Goal: Transaction & Acquisition: Book appointment/travel/reservation

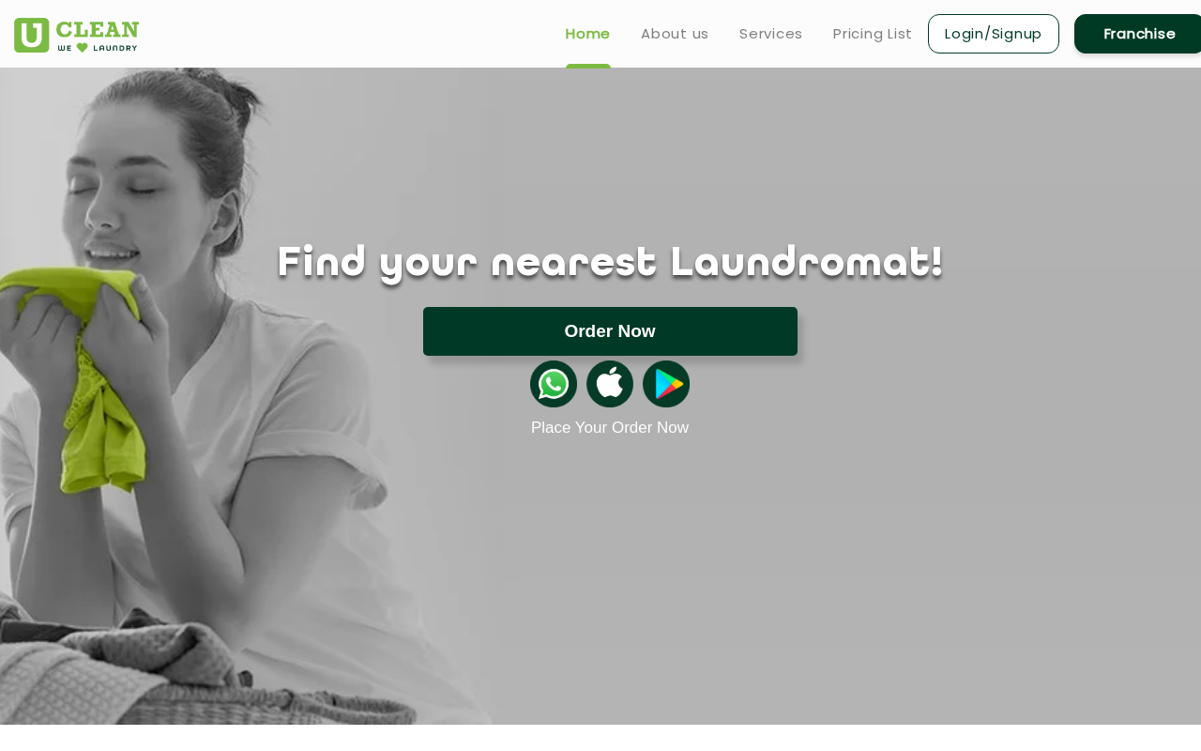
click at [597, 337] on button "Order Now" at bounding box center [610, 331] width 374 height 49
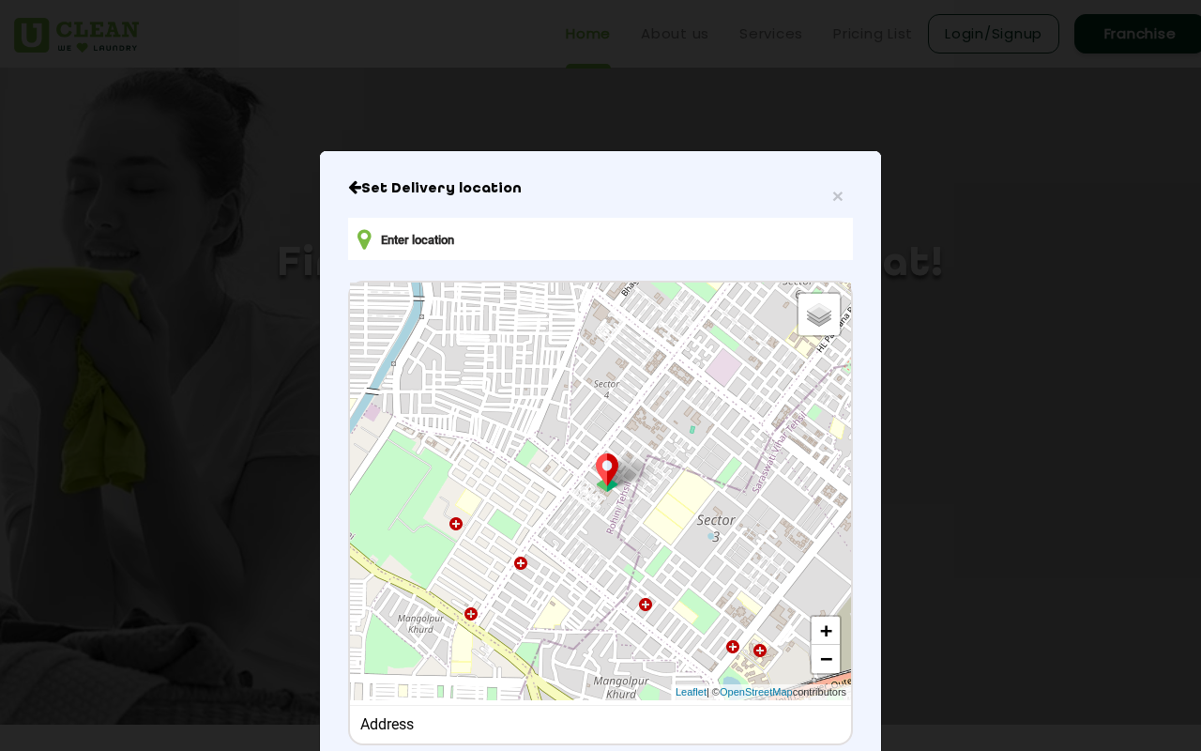
type input "[STREET_ADDRESS][PERSON_NAME]"
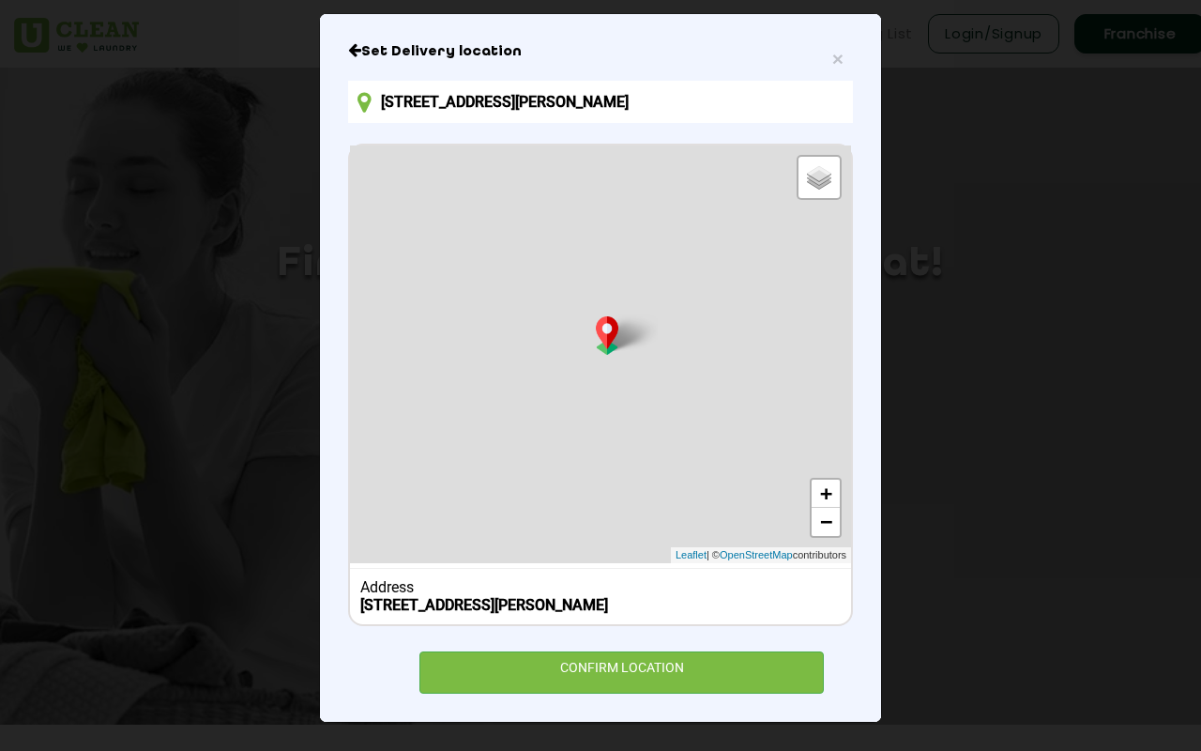
scroll to position [153, 0]
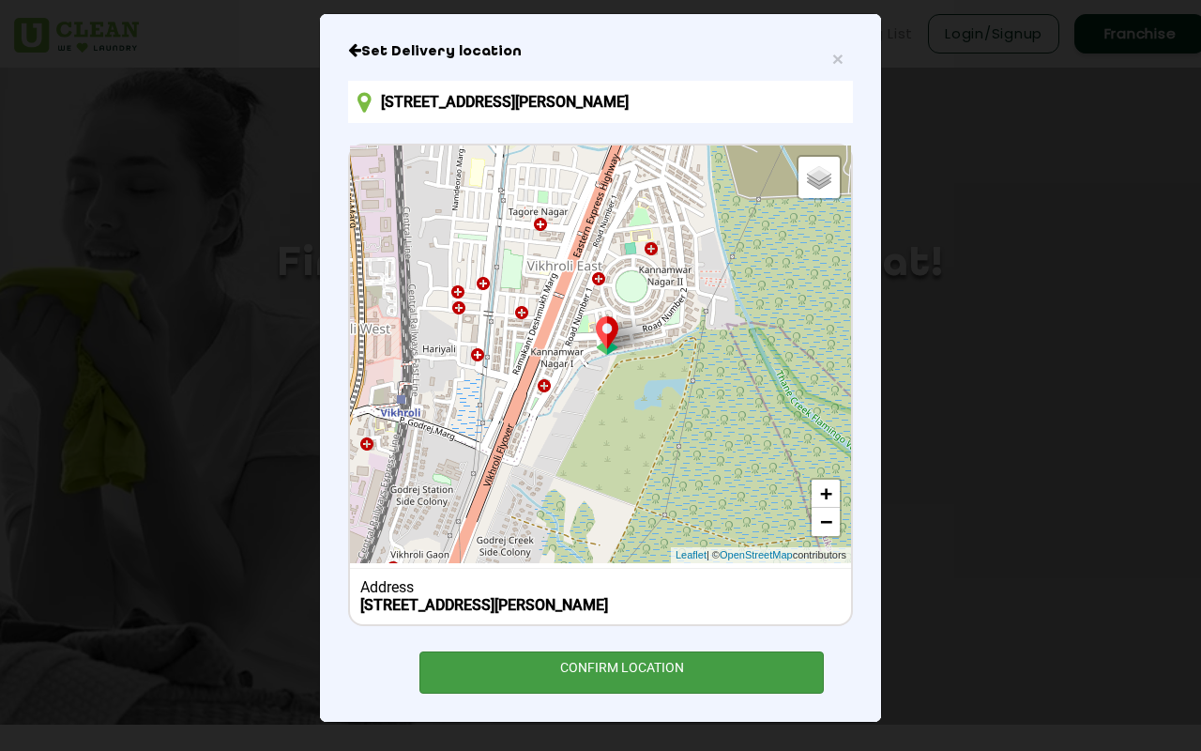
click at [649, 657] on div "CONFIRM LOCATION" at bounding box center [621, 672] width 404 height 42
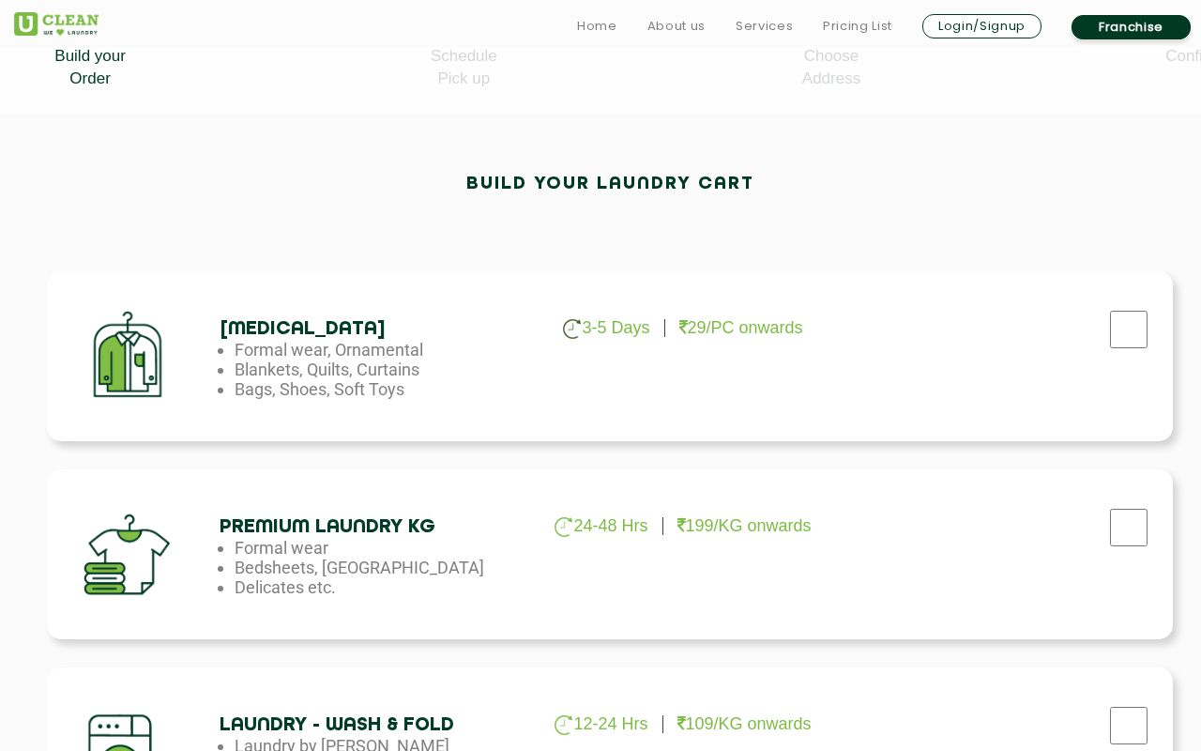
scroll to position [456, 0]
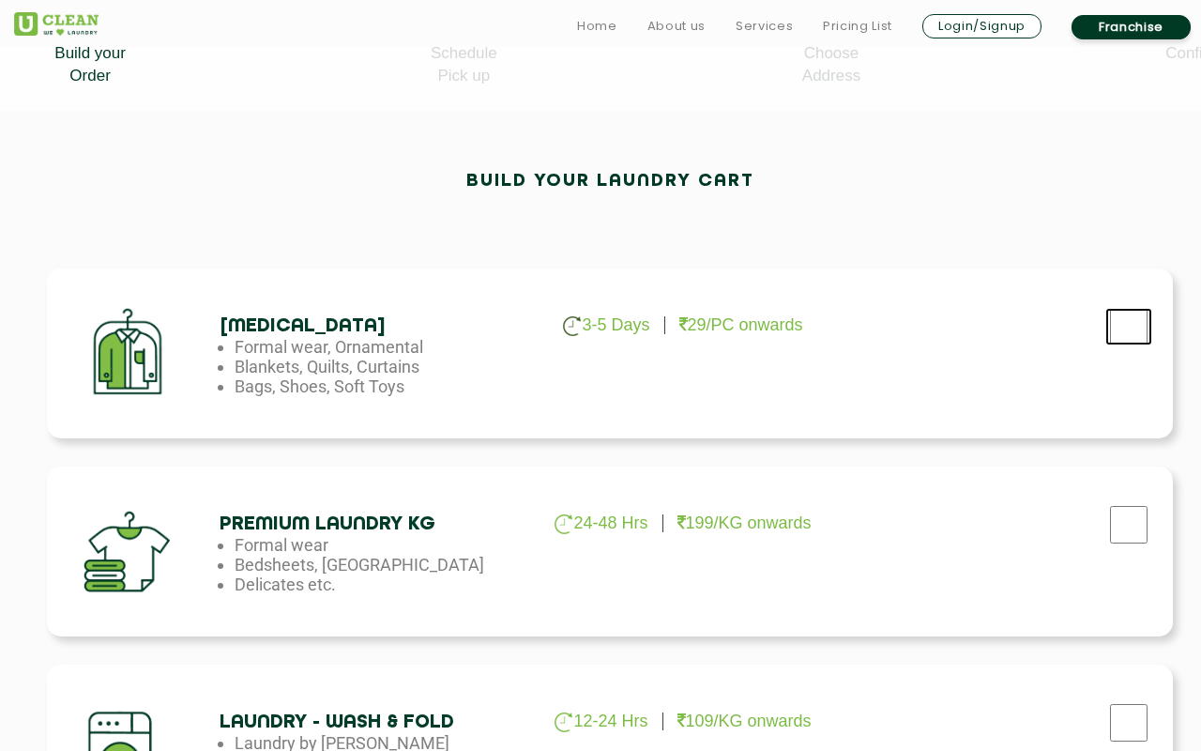
click at [1127, 323] on input "checkbox" at bounding box center [1128, 327] width 47 height 38
checkbox input "true"
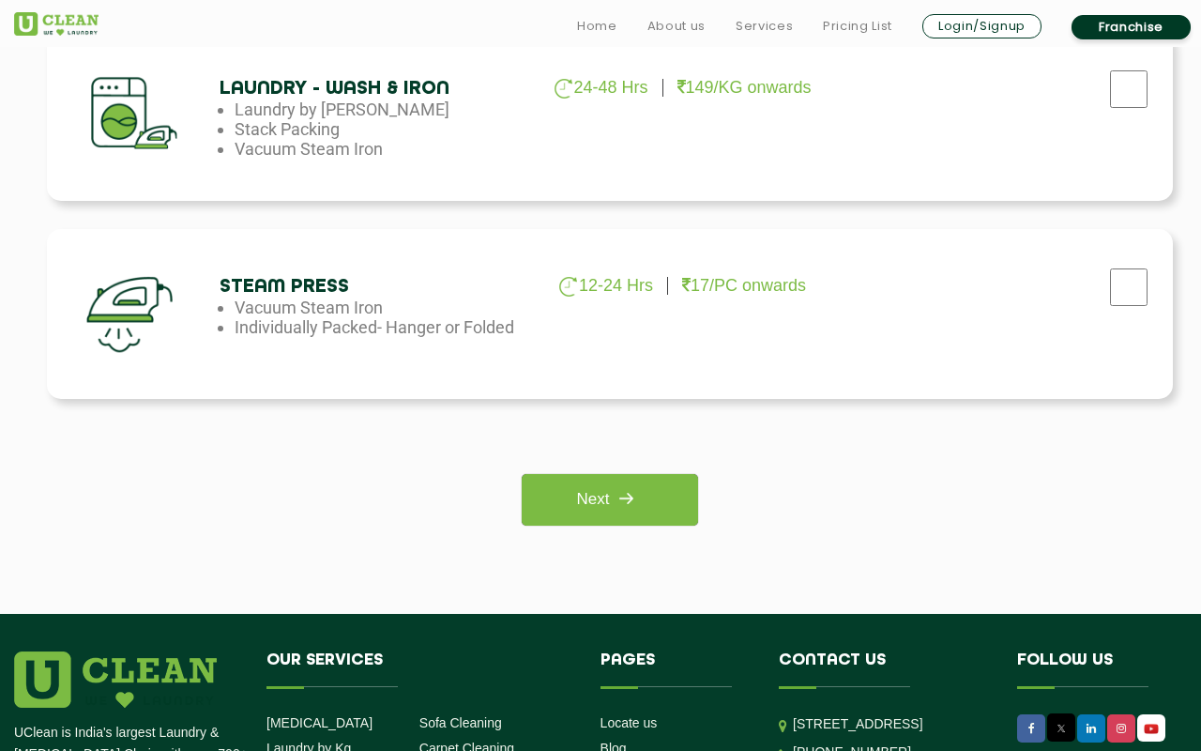
scroll to position [1289, 0]
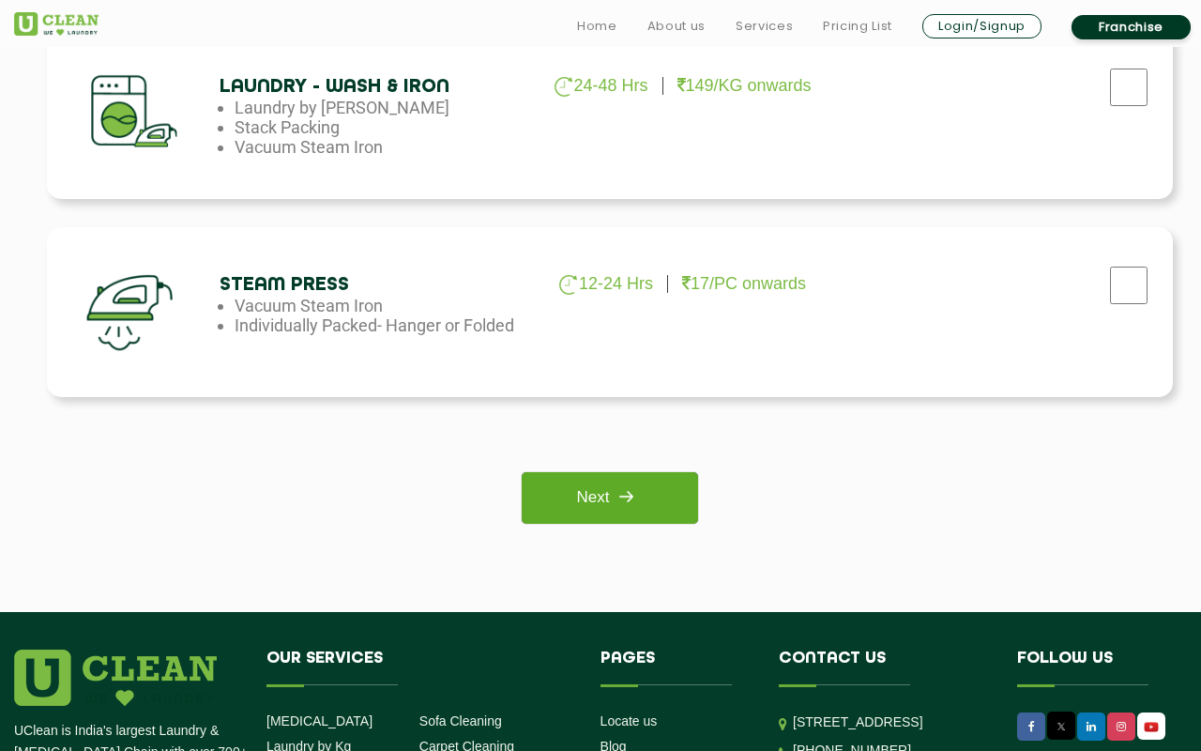
click at [624, 491] on img at bounding box center [626, 496] width 34 height 34
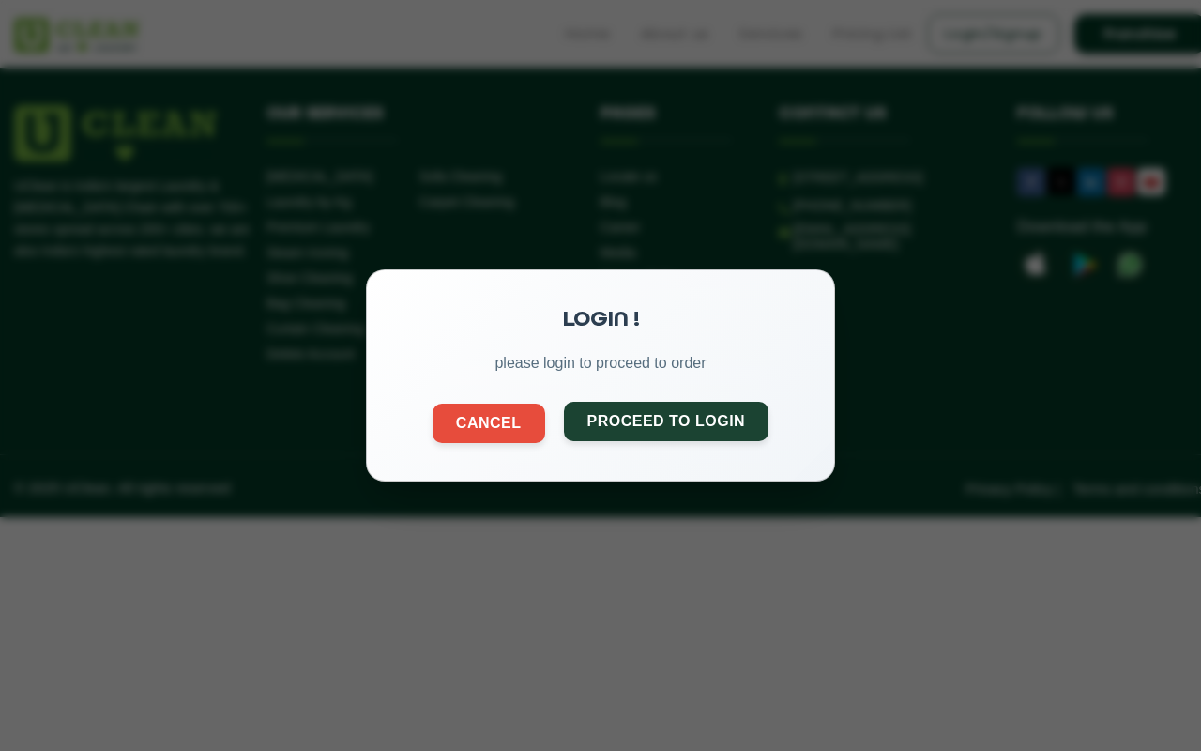
click at [640, 429] on button "Proceed to Login" at bounding box center [666, 421] width 205 height 39
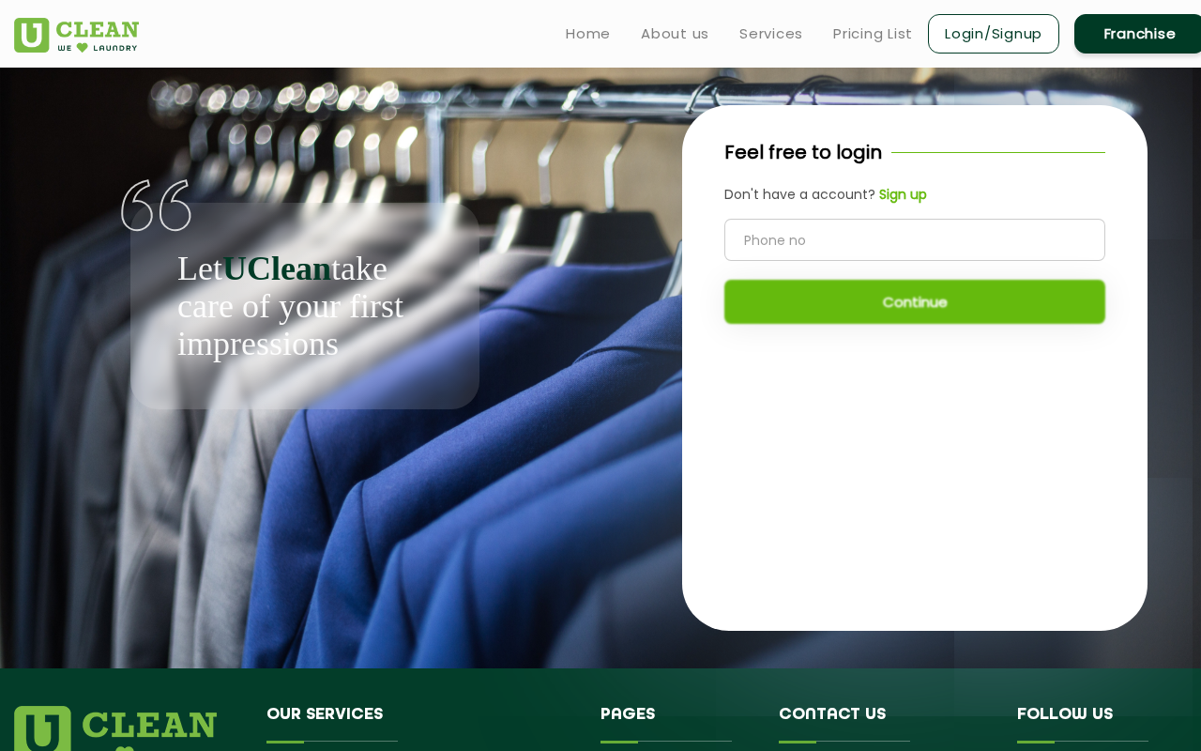
click at [874, 228] on input "tel" at bounding box center [914, 240] width 381 height 42
click at [876, 231] on input "99" at bounding box center [914, 240] width 381 height 42
click at [875, 231] on input "99" at bounding box center [914, 240] width 381 height 42
type input "99"
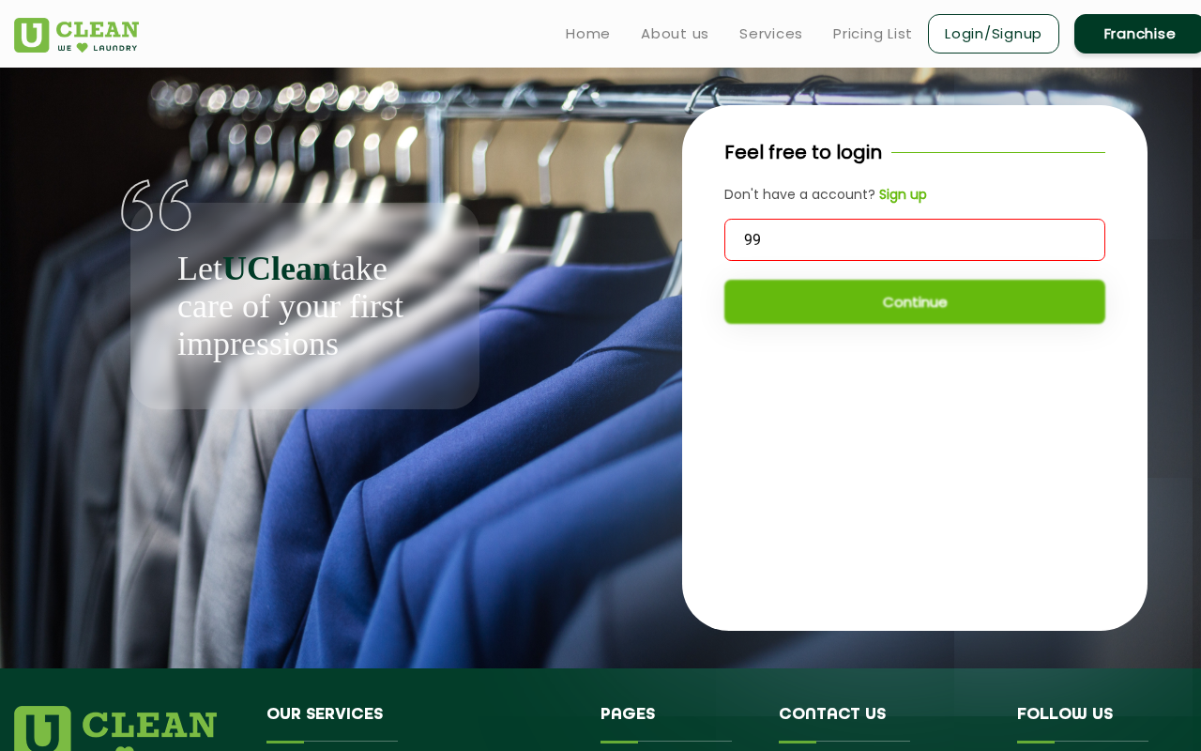
click at [889, 201] on b "Sign up" at bounding box center [903, 194] width 48 height 19
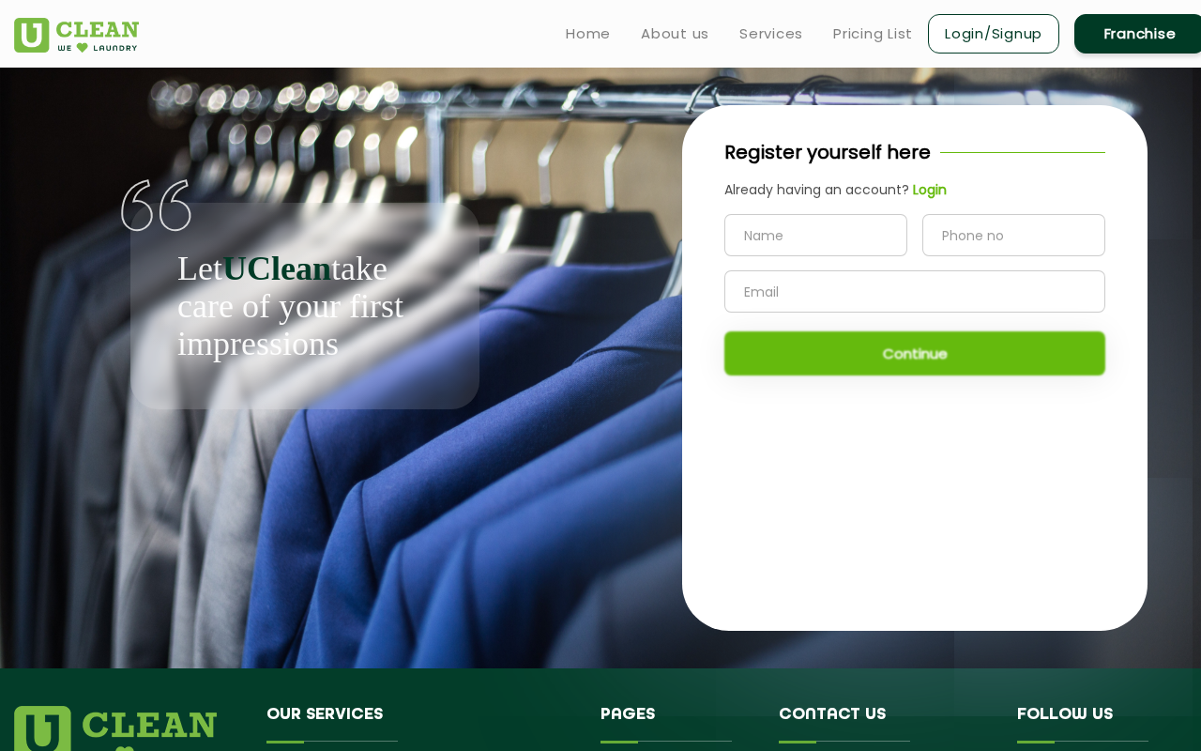
click at [824, 253] on input "text" at bounding box center [815, 235] width 183 height 42
type input "[PERSON_NAME]"
type input "9910071338"
click at [1001, 242] on input "9910071338" at bounding box center [1013, 235] width 183 height 42
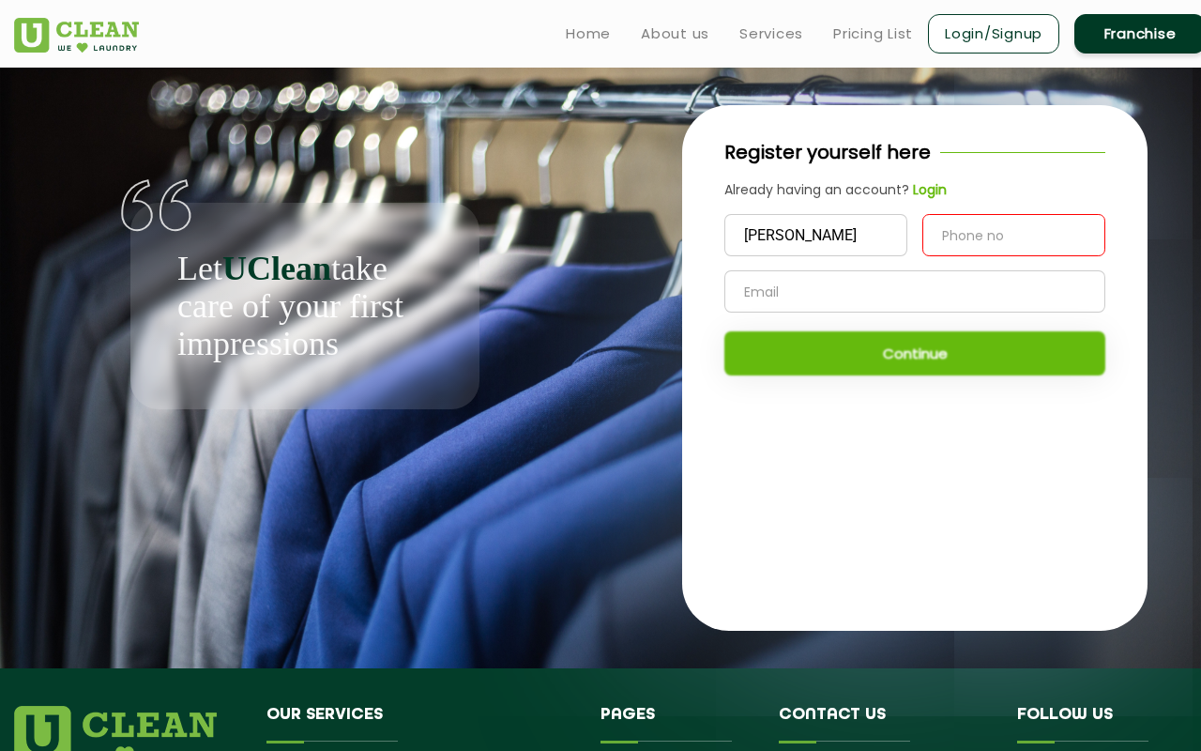
type input "9910071338"
click at [918, 292] on input "text" at bounding box center [914, 291] width 381 height 42
type input "[EMAIL_ADDRESS][DOMAIN_NAME]"
click at [795, 346] on button "Continue" at bounding box center [914, 353] width 381 height 44
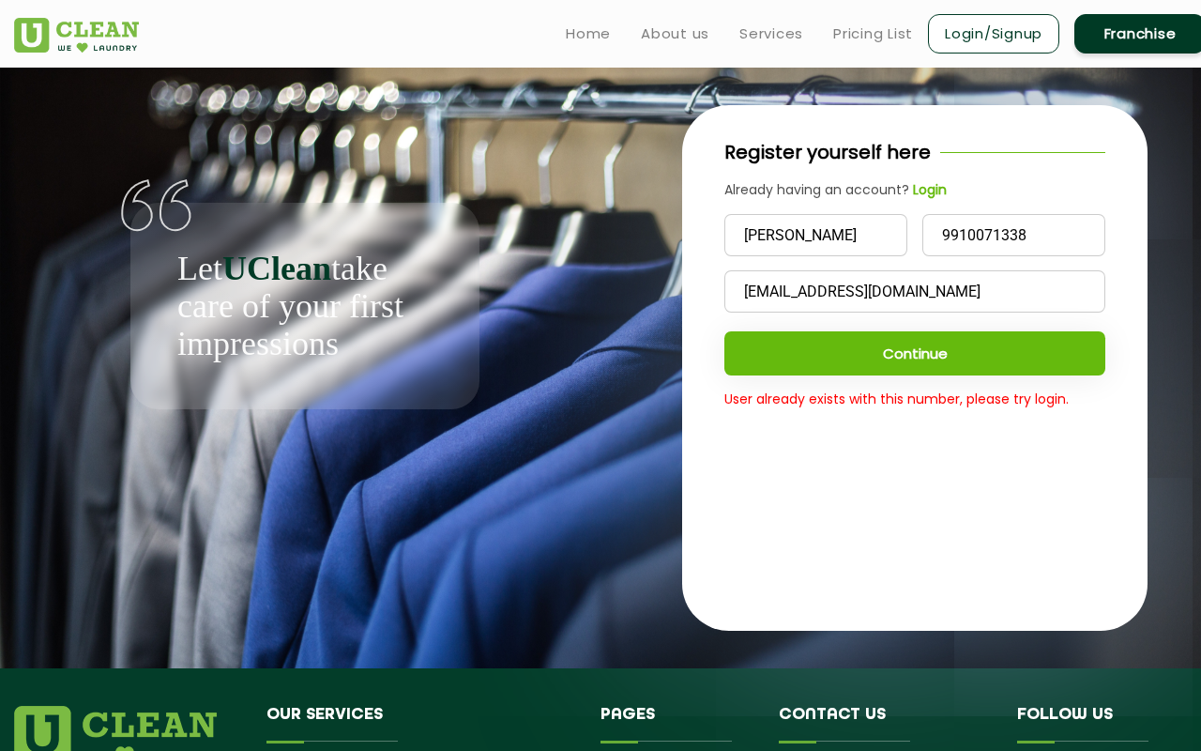
click at [926, 190] on b "Login" at bounding box center [930, 189] width 34 height 19
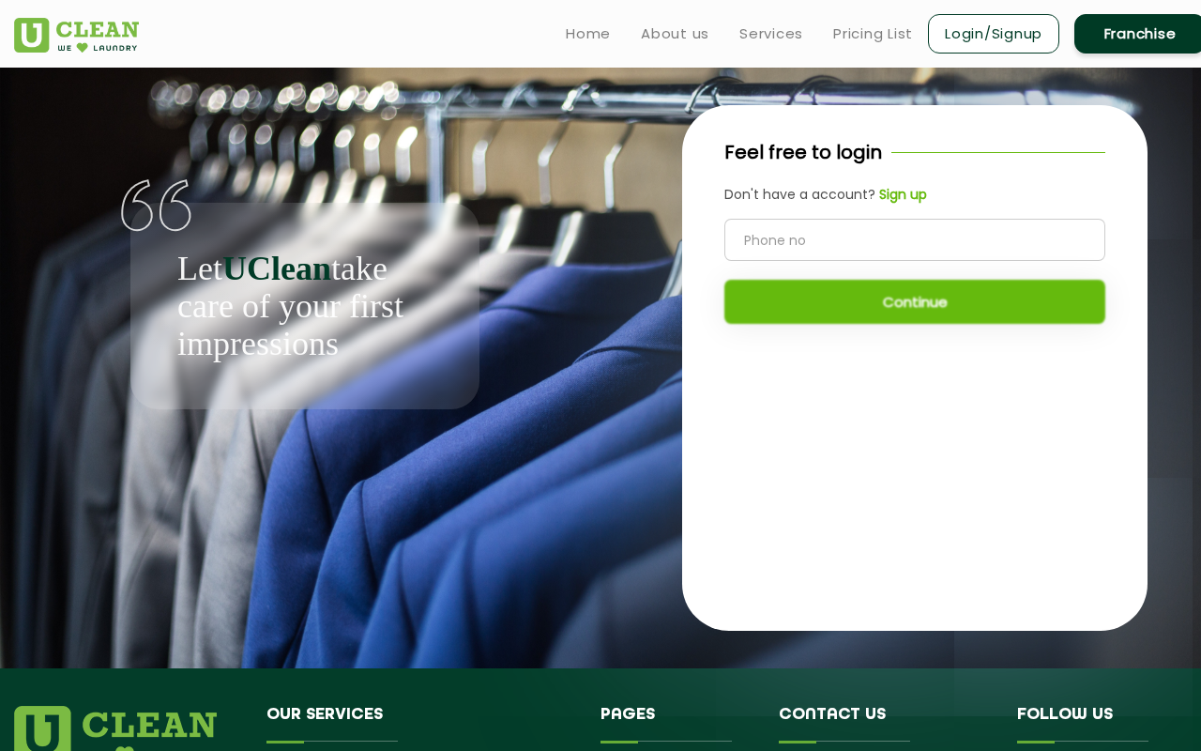
click at [891, 237] on input "tel" at bounding box center [914, 240] width 381 height 42
type input "9910071338"
click at [858, 306] on button "Continue" at bounding box center [914, 302] width 381 height 44
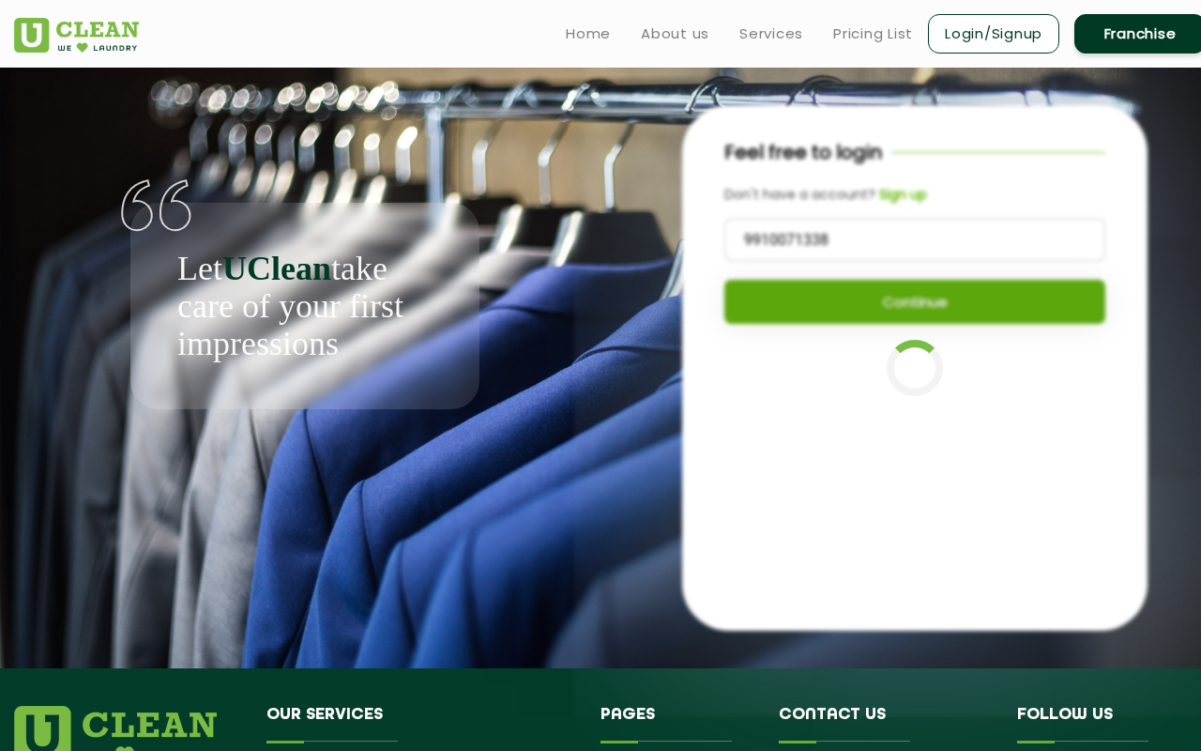
click at [858, 306] on button "Continue" at bounding box center [914, 302] width 381 height 44
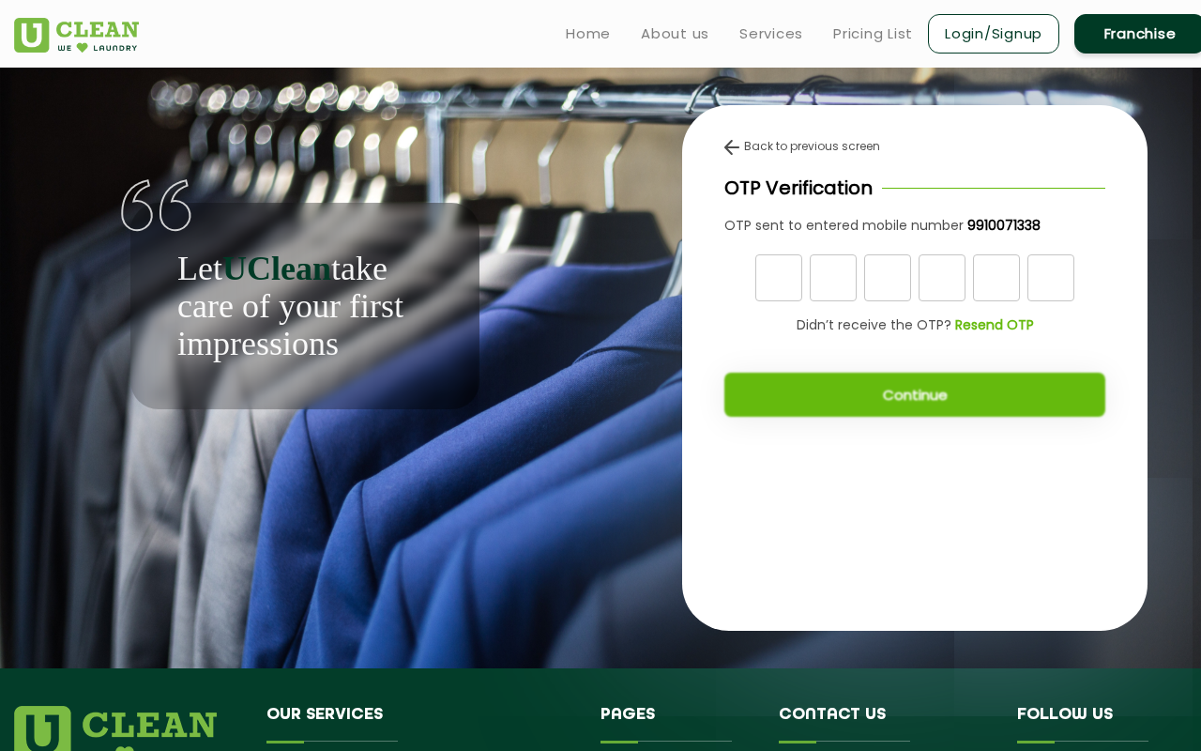
click at [990, 327] on b "Resend OTP" at bounding box center [994, 324] width 79 height 19
click at [1000, 324] on b "Resend OTP" at bounding box center [994, 324] width 79 height 19
click at [724, 143] on img at bounding box center [731, 147] width 15 height 15
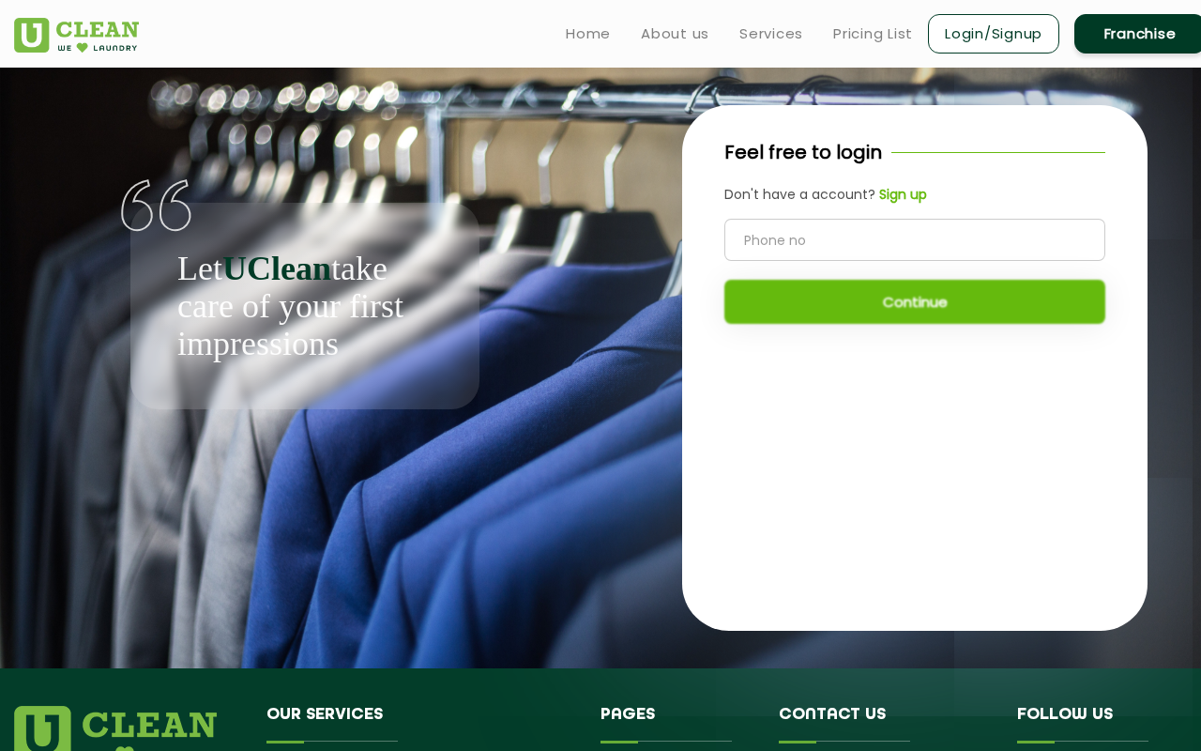
click at [871, 237] on input "tel" at bounding box center [914, 240] width 381 height 42
type input "7982100410"
click at [882, 300] on button "Continue" at bounding box center [914, 302] width 381 height 44
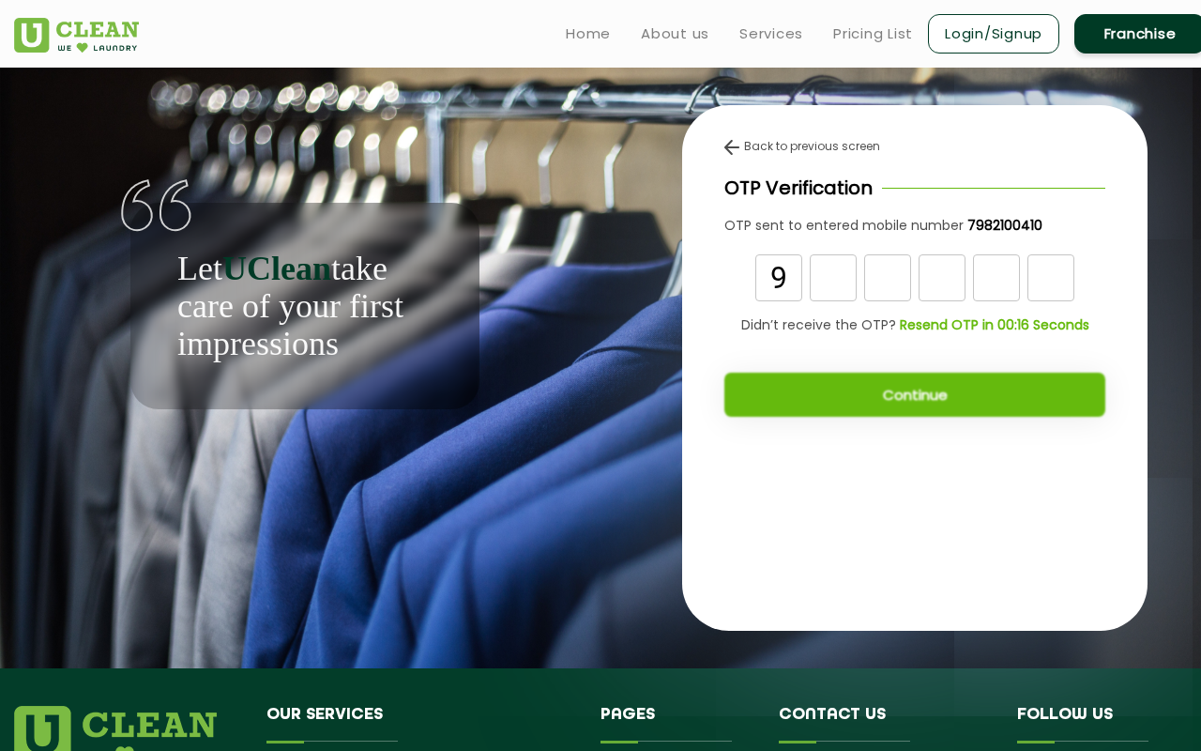
type input "9"
type input "5"
type input "6"
type input "3"
type input "9"
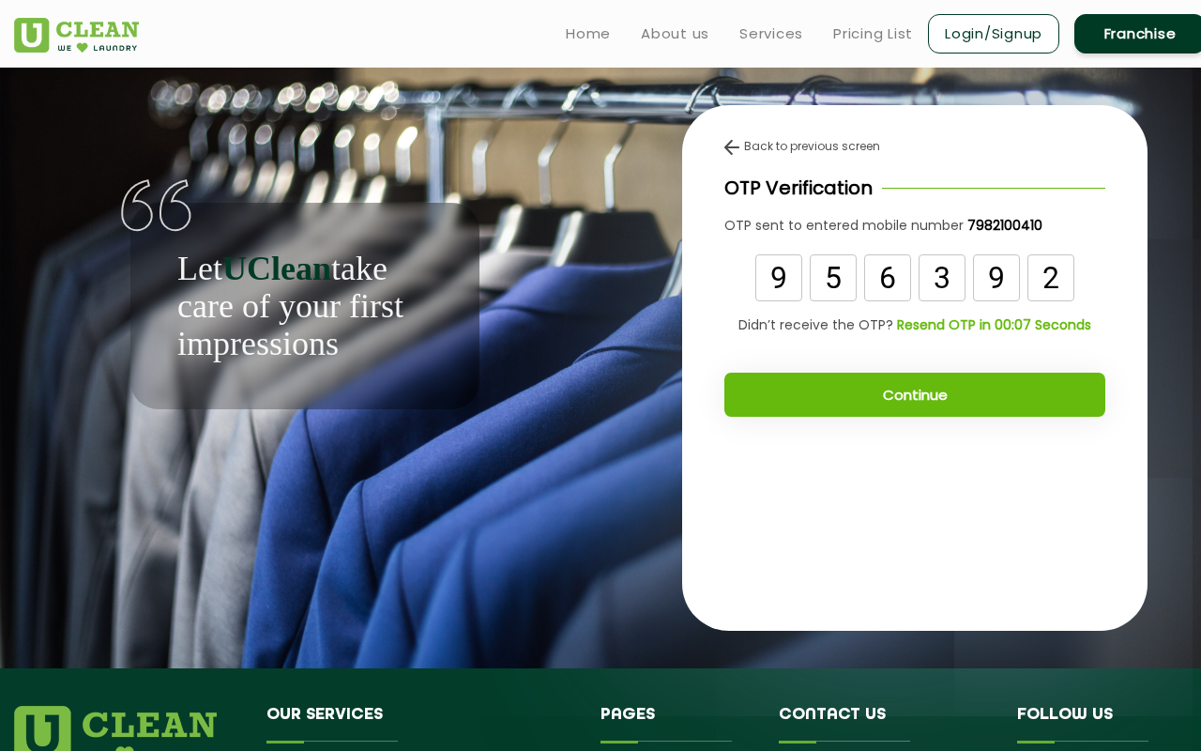
type input "2"
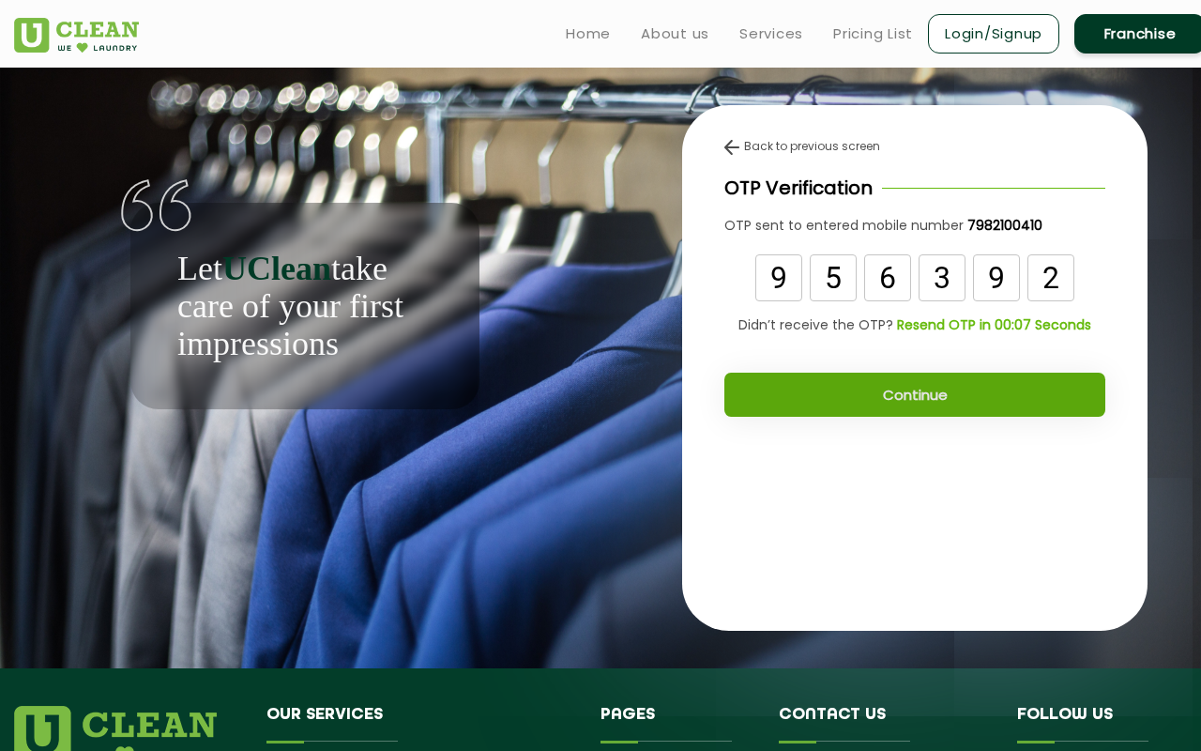
click at [917, 397] on button "Continue" at bounding box center [914, 394] width 381 height 44
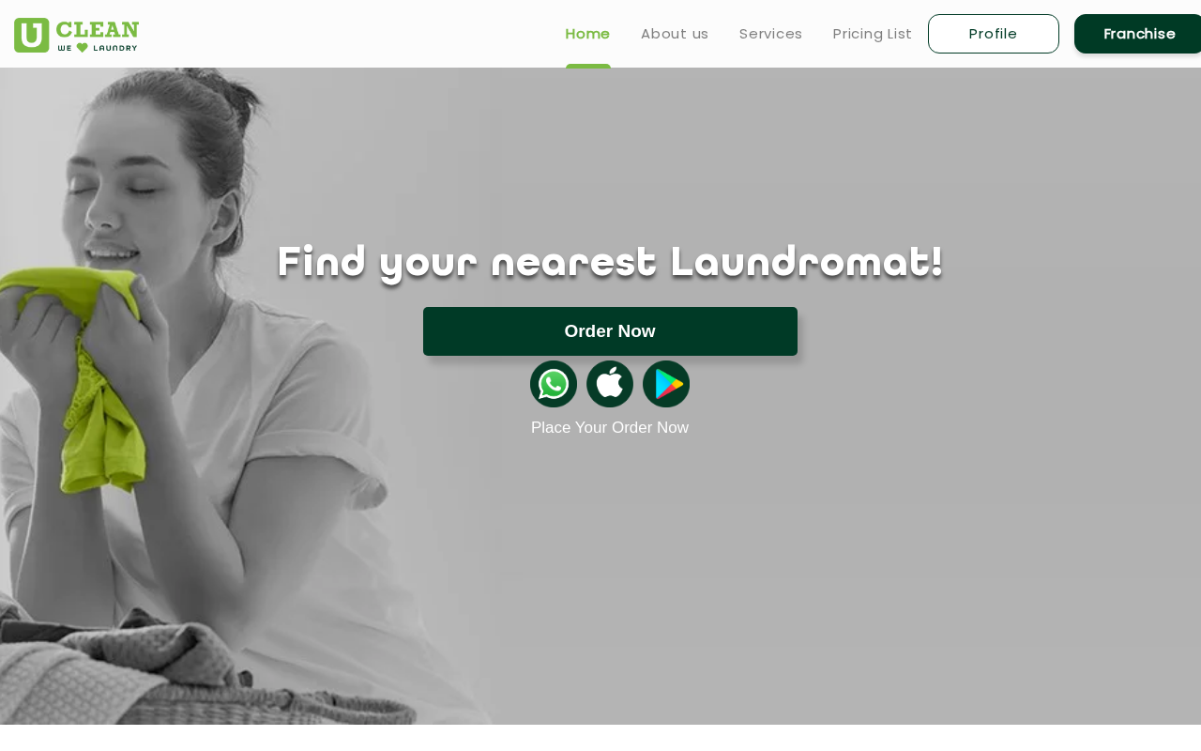
click at [554, 313] on button "Order Now" at bounding box center [610, 331] width 374 height 49
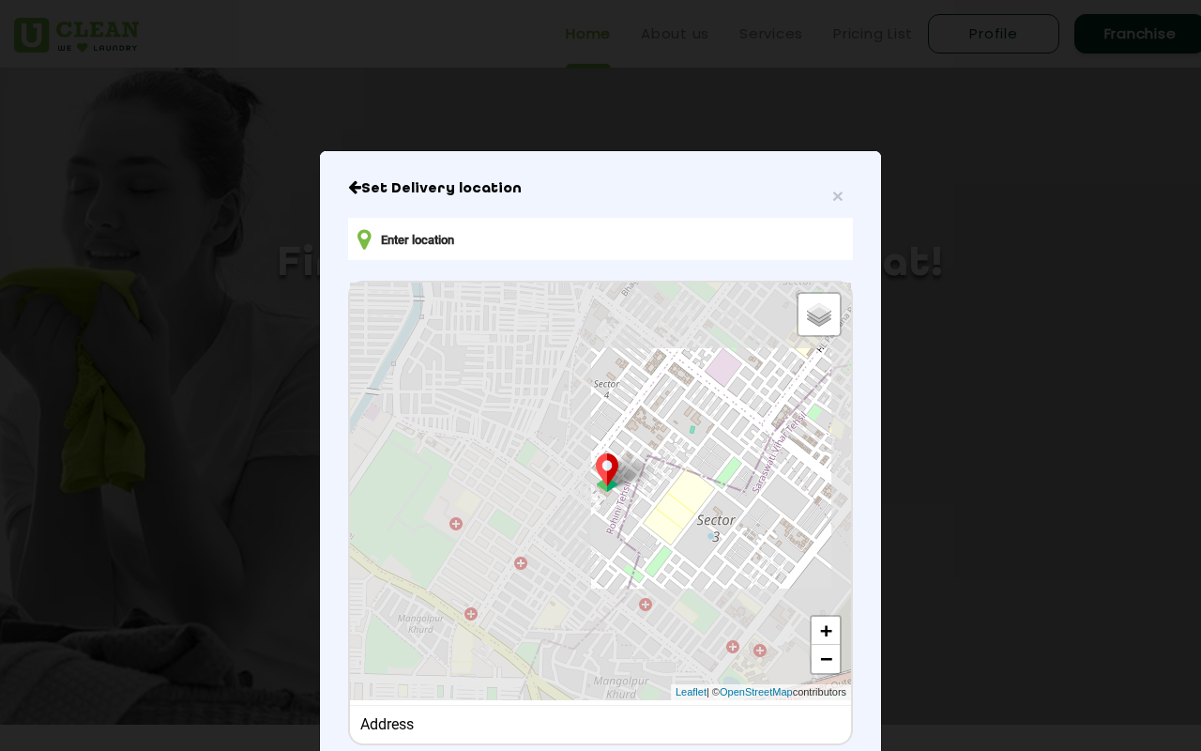
type input "53, Kannamwar Nagar 2 Vikhroli East, Kanjurmarg East, Mumbai, Maharashtra 40004…"
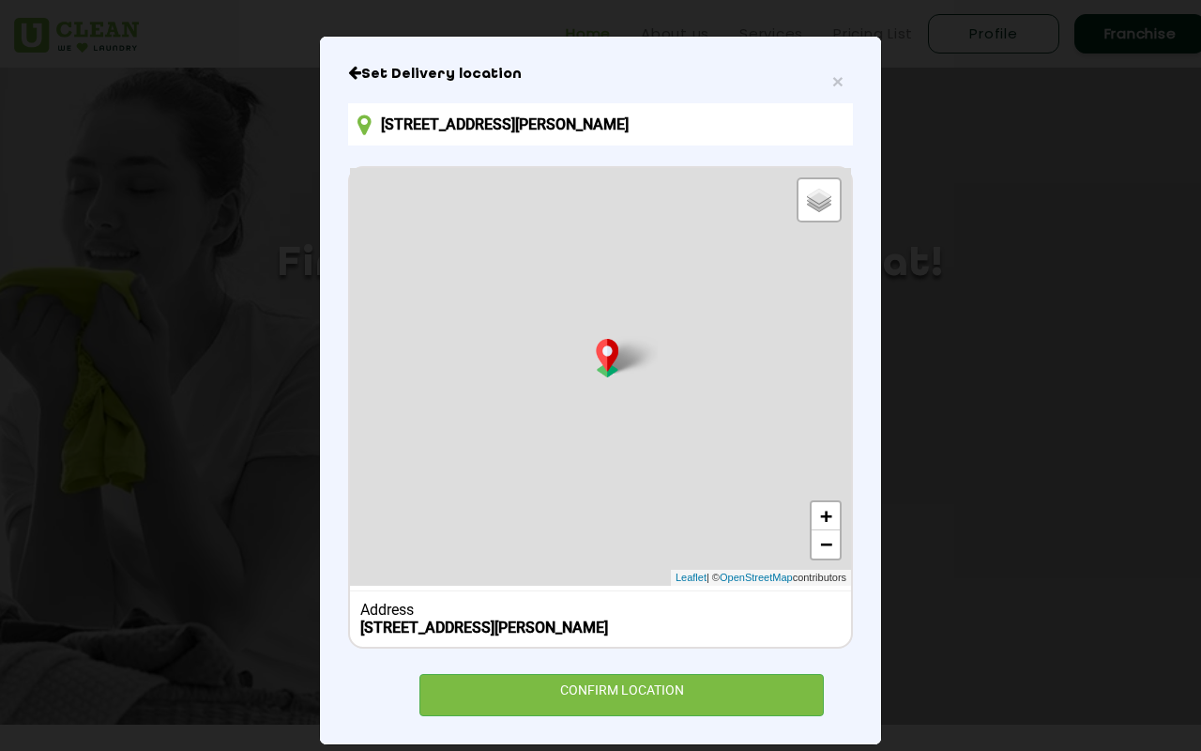
scroll to position [153, 0]
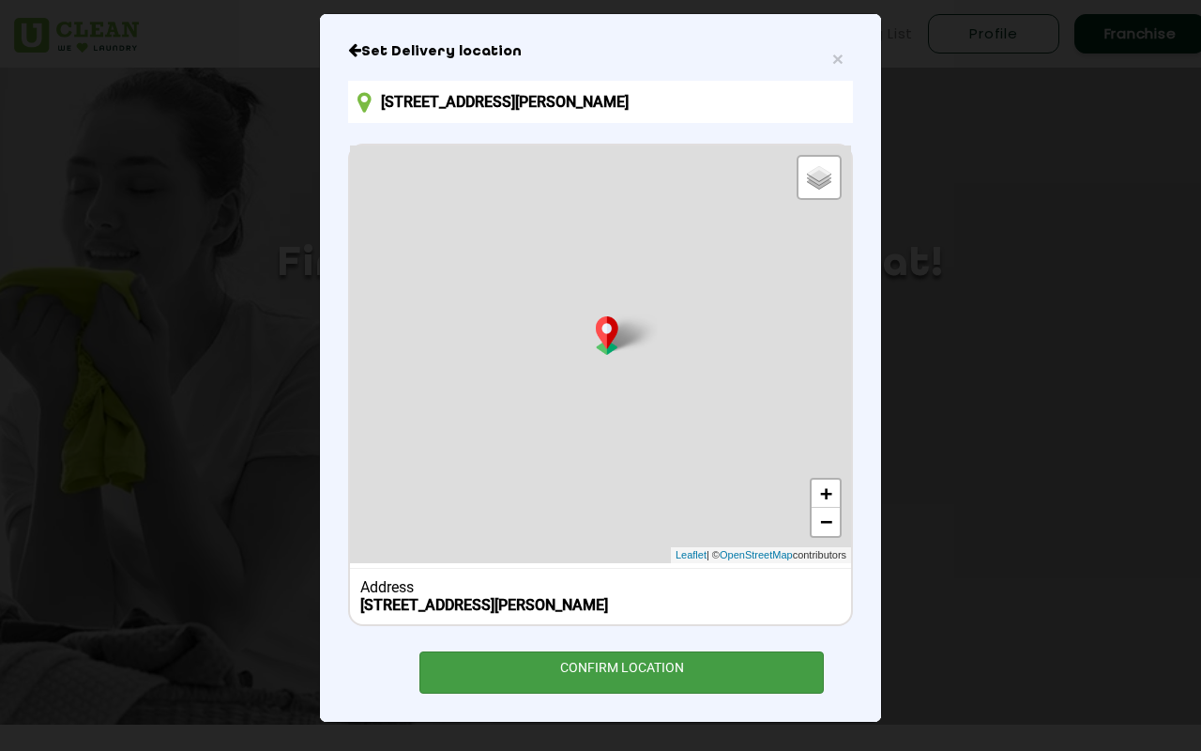
click at [624, 675] on div "CONFIRM LOCATION" at bounding box center [621, 672] width 404 height 42
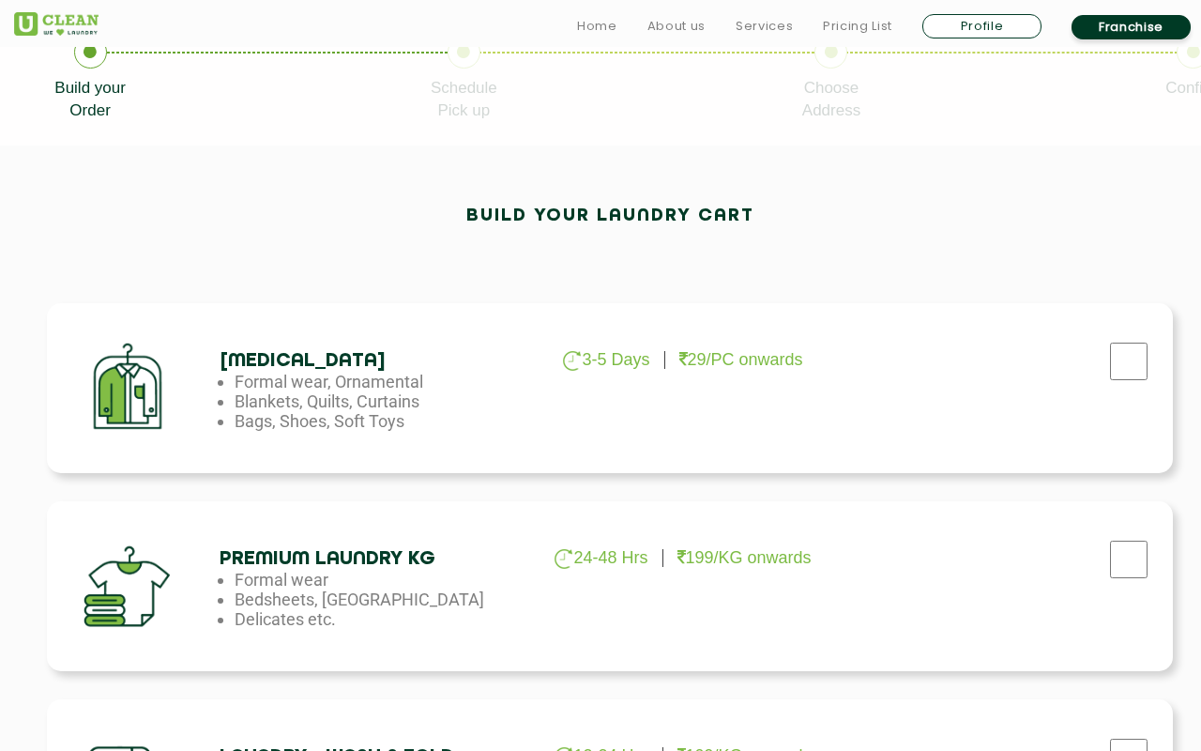
scroll to position [426, 0]
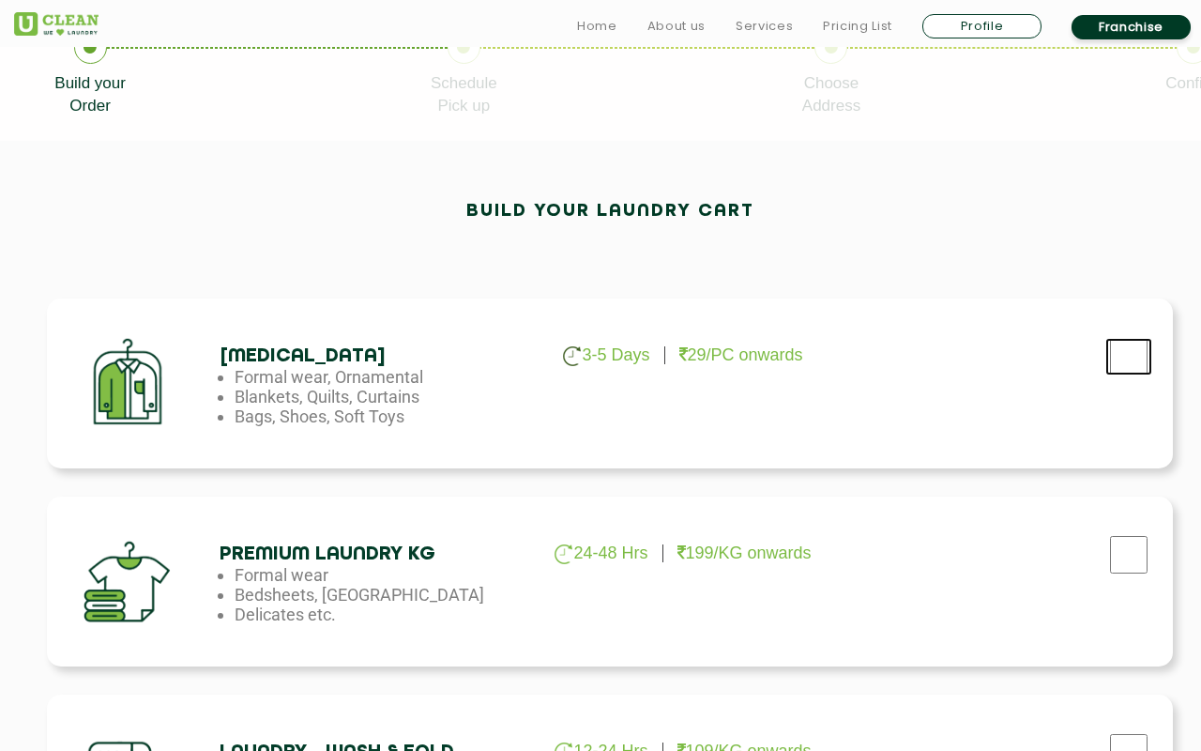
click at [1121, 366] on input "checkbox" at bounding box center [1128, 357] width 47 height 38
checkbox input "true"
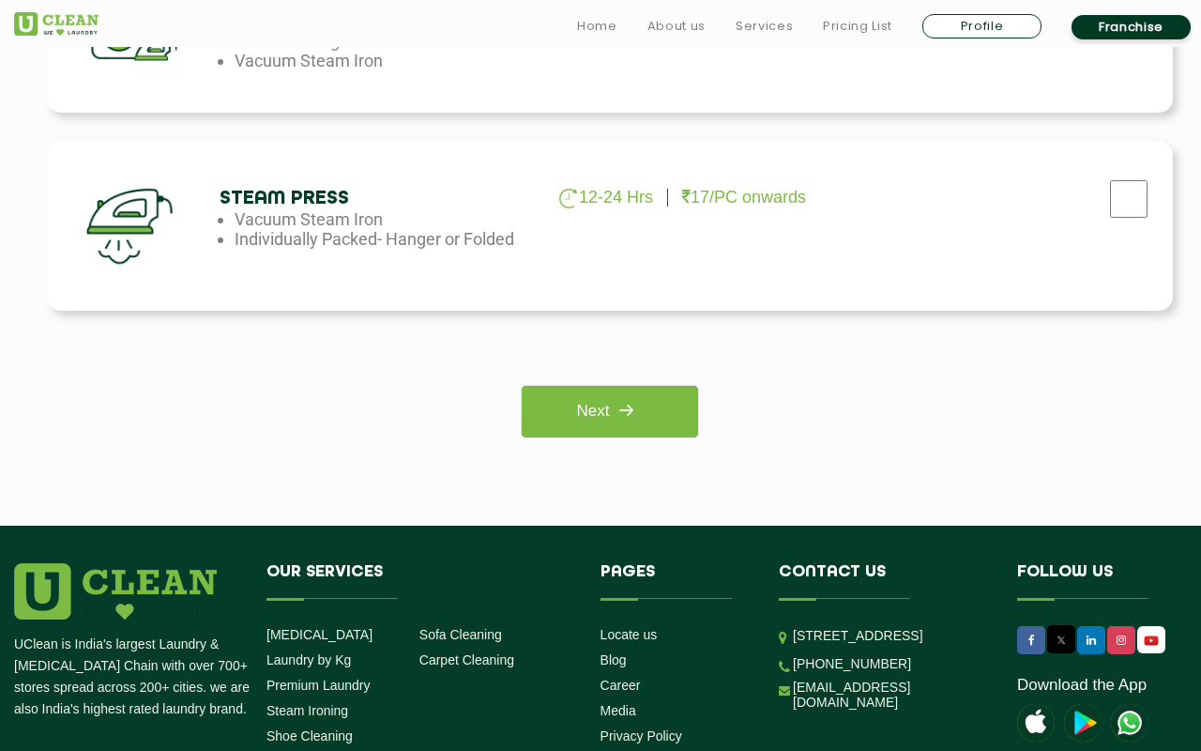
scroll to position [1391, 0]
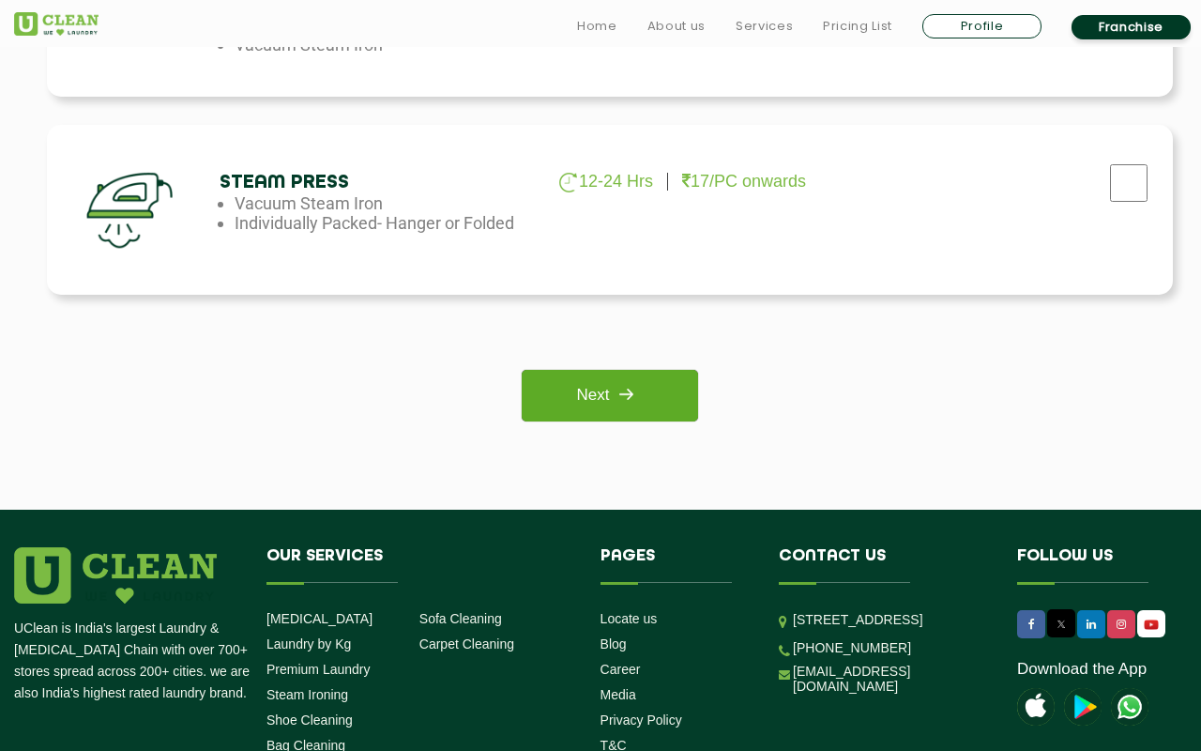
click at [598, 394] on link "Next" at bounding box center [609, 396] width 175 height 52
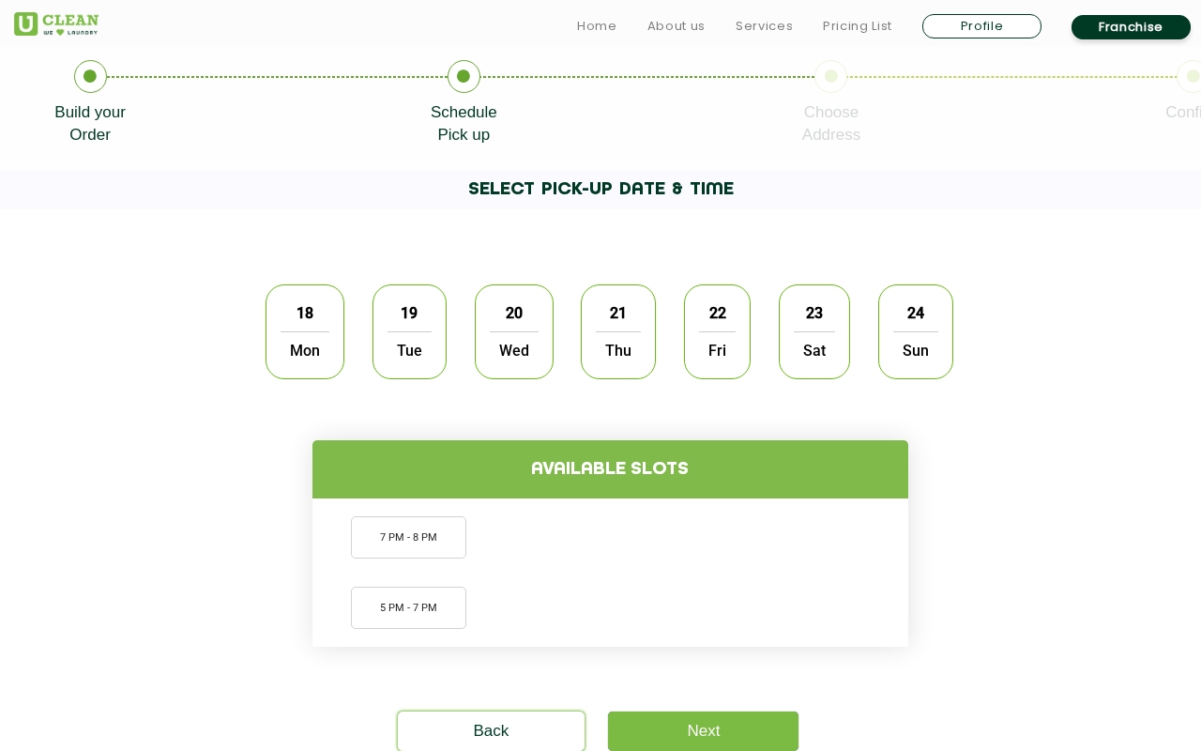
scroll to position [398, 0]
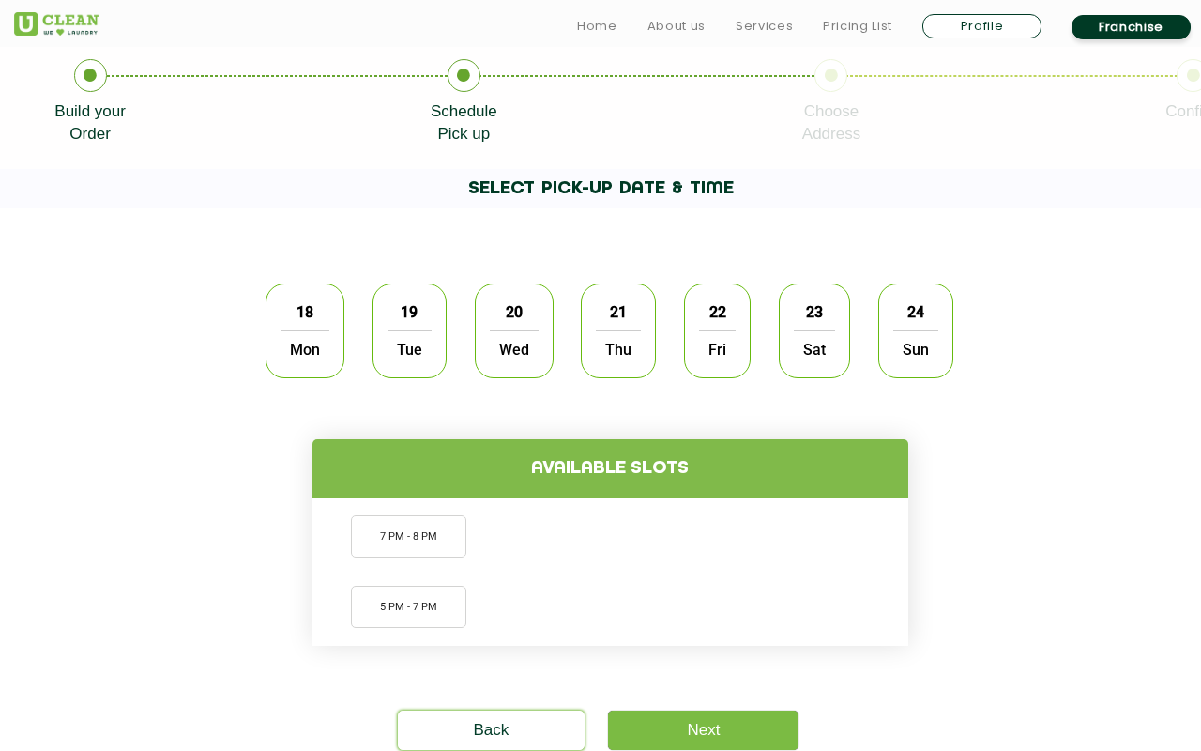
click at [311, 338] on span "Mon" at bounding box center [305, 349] width 49 height 38
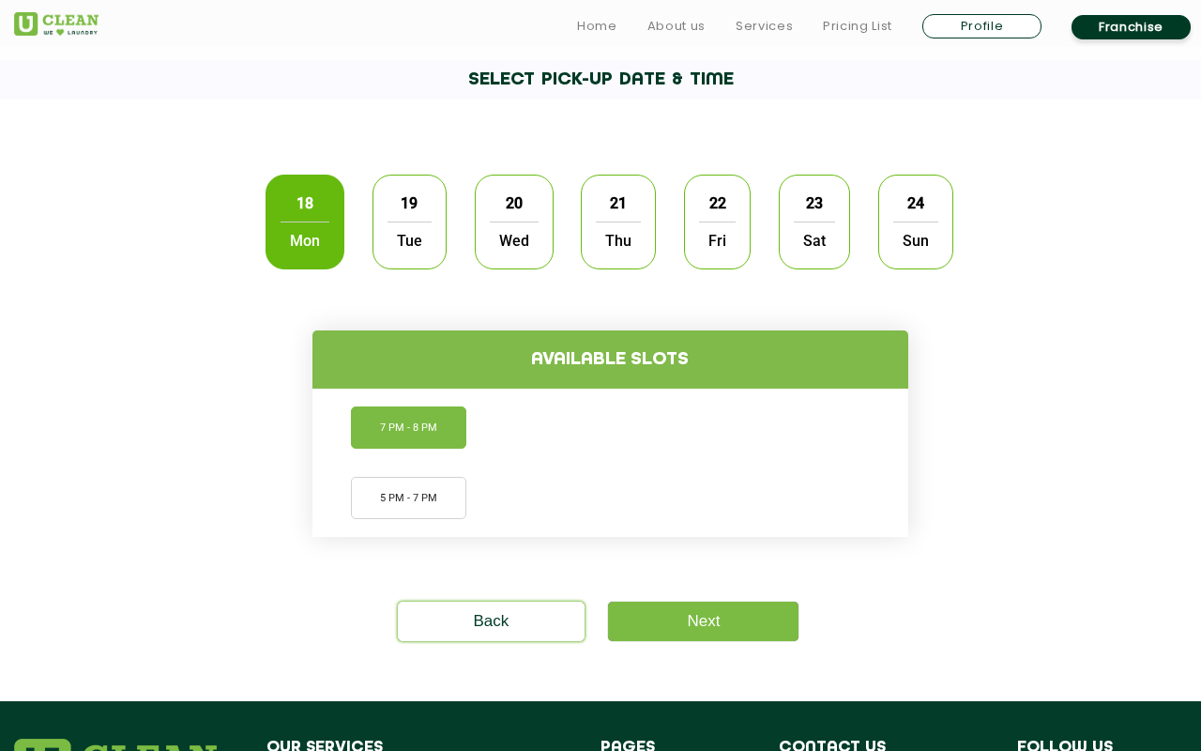
scroll to position [508, 0]
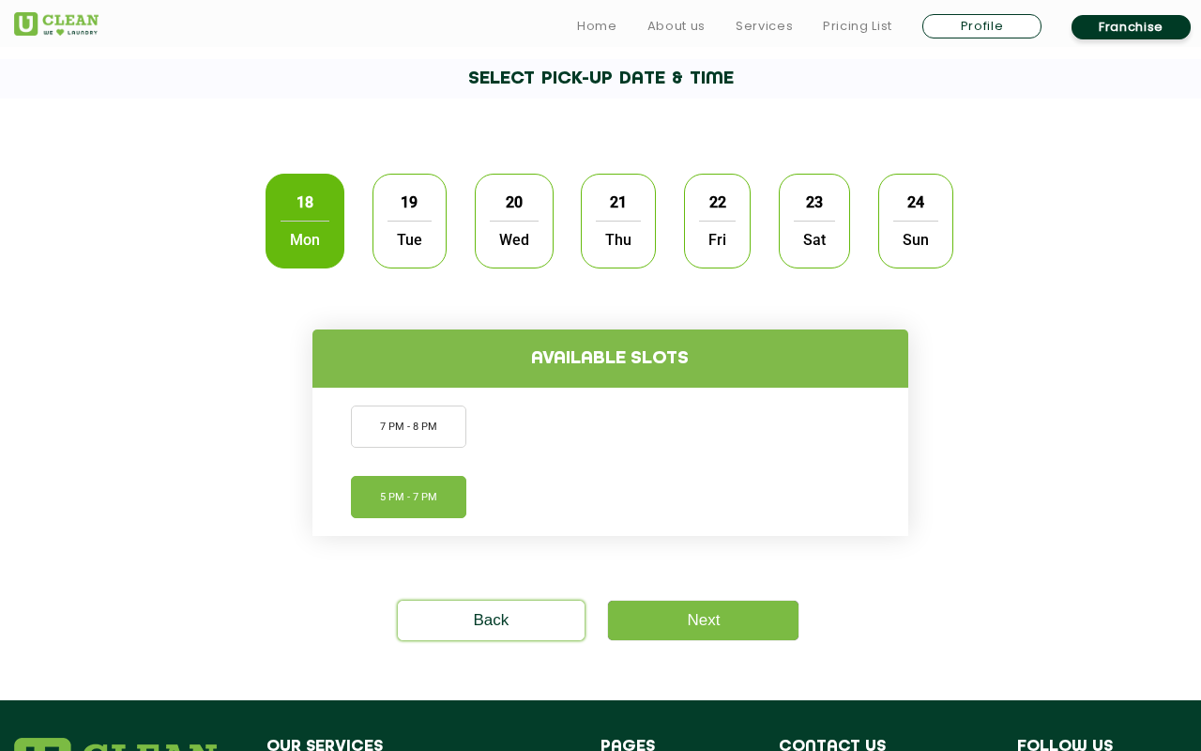
click at [405, 486] on li "5 PM - 7 PM" at bounding box center [408, 497] width 115 height 42
click at [706, 621] on link "Next" at bounding box center [703, 619] width 190 height 39
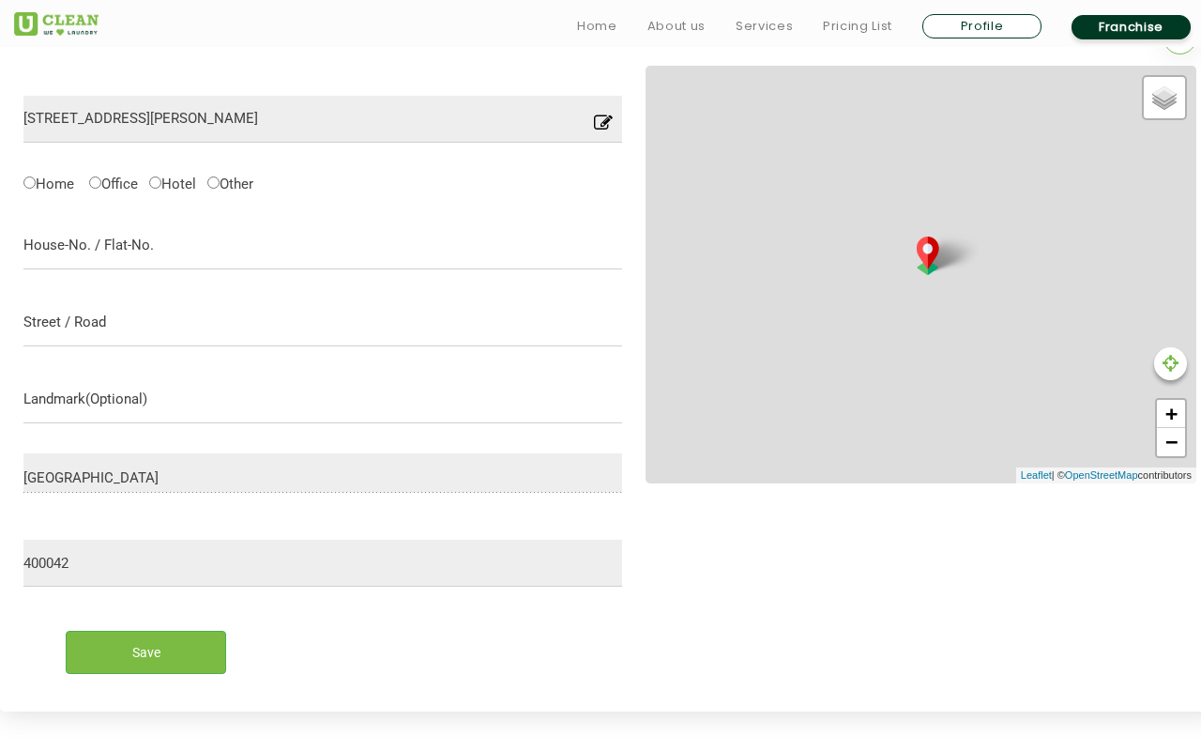
scroll to position [590, 0]
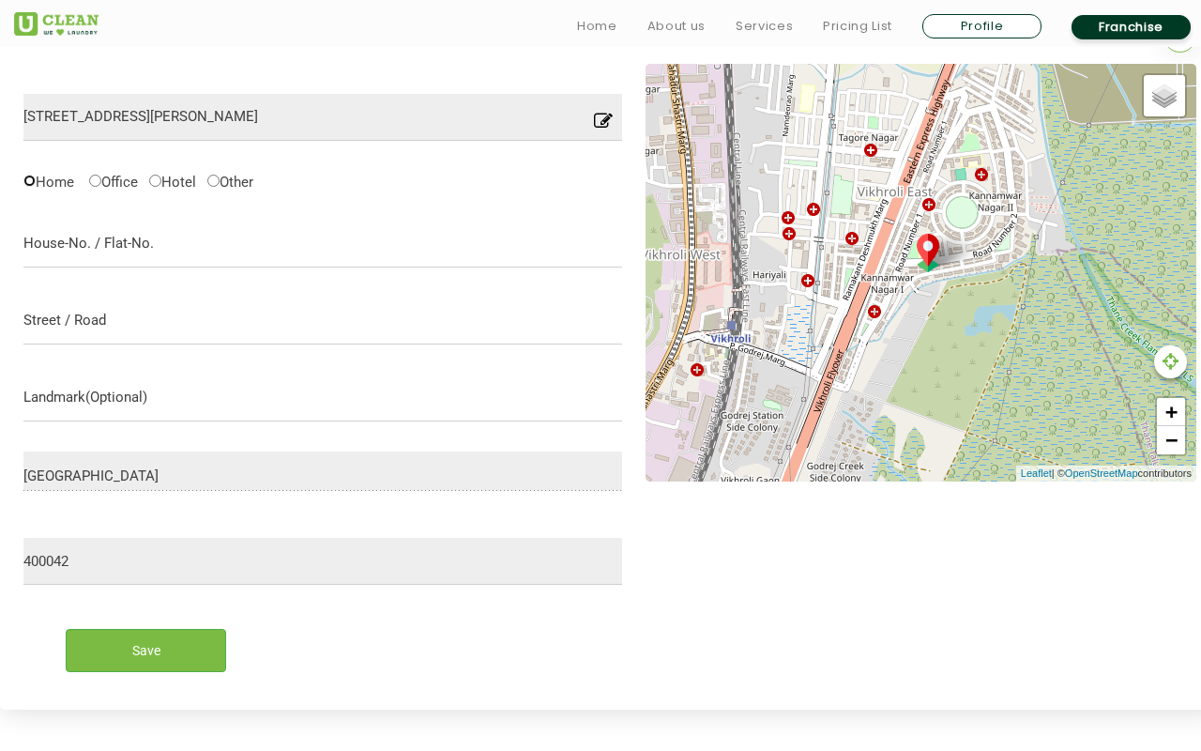
click at [27, 177] on input "Home" at bounding box center [29, 181] width 12 height 12
radio input "true"
click at [160, 257] on input "text" at bounding box center [322, 243] width 599 height 47
type input "b"
type input "B-51/1801 Haware Altura"
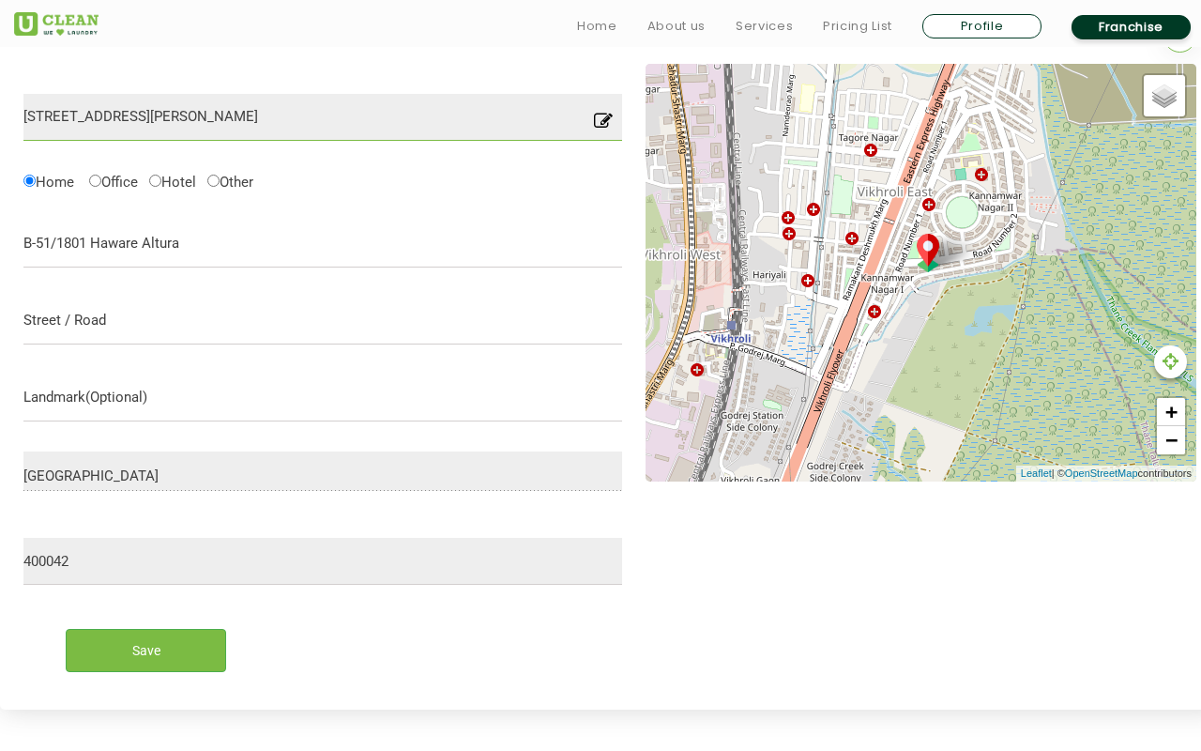
click at [205, 118] on input "53, Kannamwar Nagar 2 Vikhroli East, Kanjurmarg East, Mumbai, Maharashtra 40004…" at bounding box center [322, 117] width 599 height 47
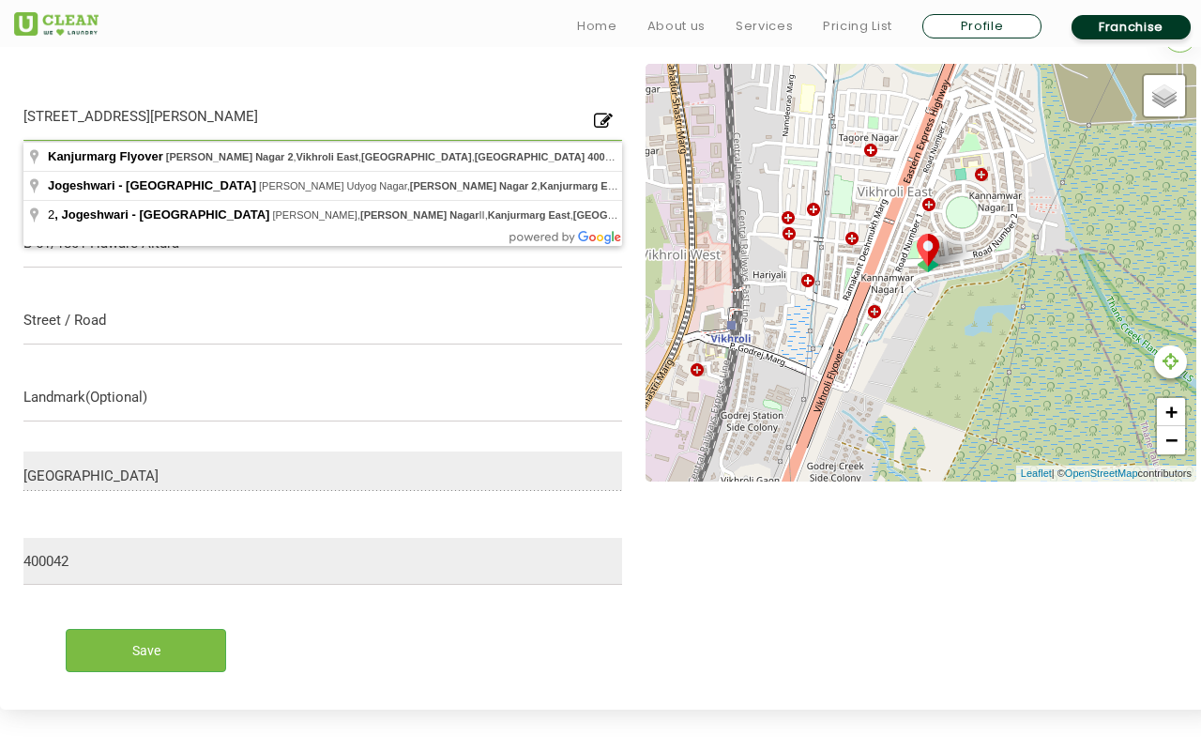
drag, startPoint x: 205, startPoint y: 118, endPoint x: 361, endPoint y: 115, distance: 156.7
click at [361, 115] on input "53, Kannamwar Nagar 2 Vikhroli East, Kanjurmarg East, Mumbai, Maharashtra 40004…" at bounding box center [322, 117] width 599 height 47
click at [35, 317] on input "text" at bounding box center [322, 320] width 599 height 47
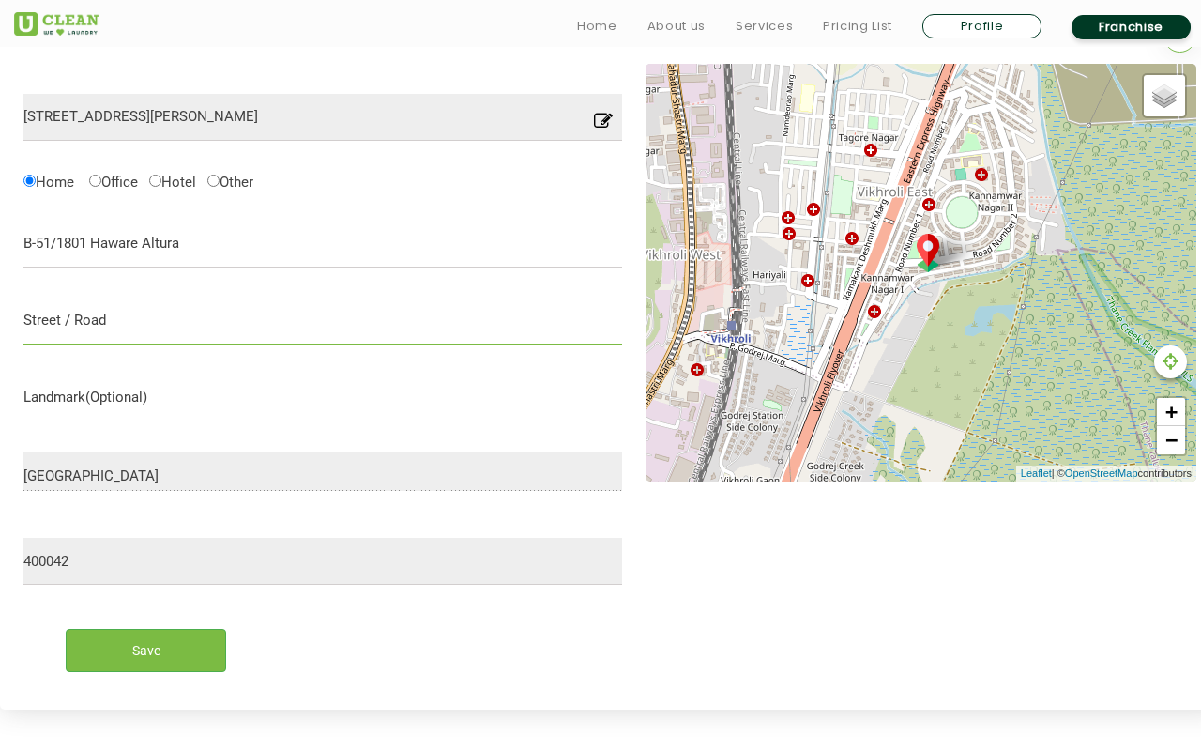
paste input "Vikhroli East, Kanjurmarg East"
type input "Vikhroli East, Kanjurmarg East"
click at [599, 124] on icon at bounding box center [603, 126] width 19 height 29
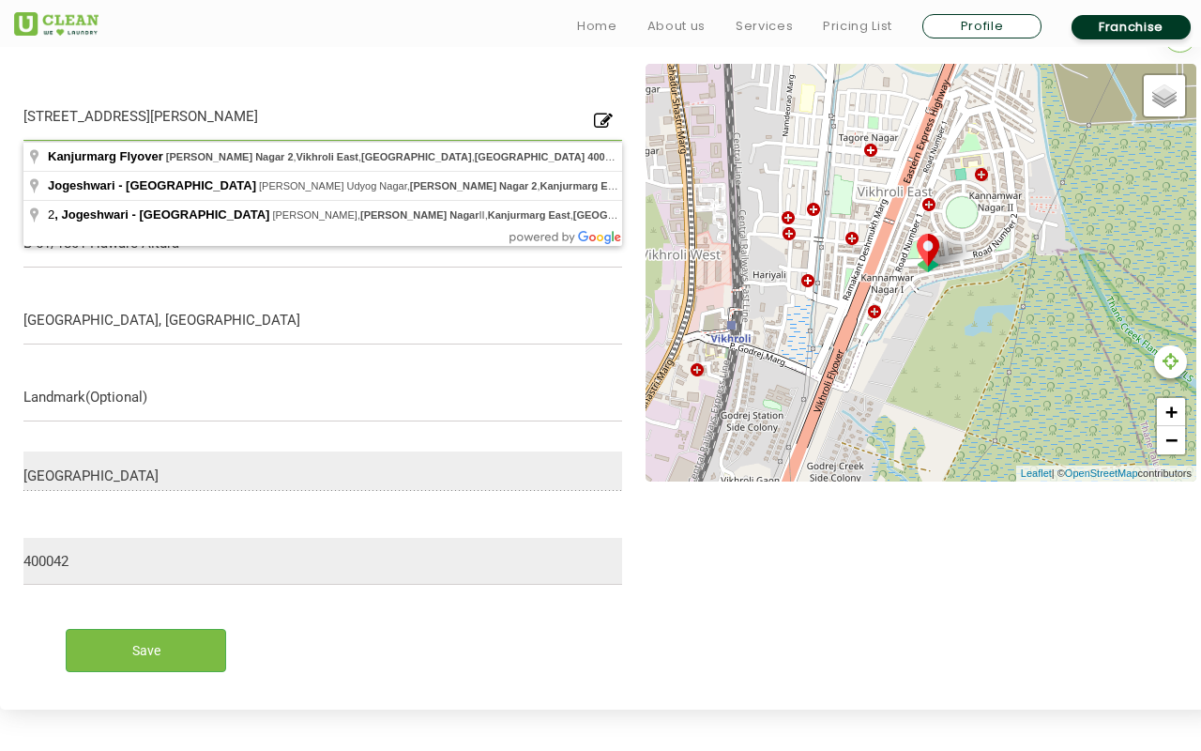
click at [366, 123] on input "53, Kannamwar Nagar 2 Vikhroli East, Kanjurmarg East, Mumbai, Maharashtra 40004…" at bounding box center [322, 117] width 599 height 47
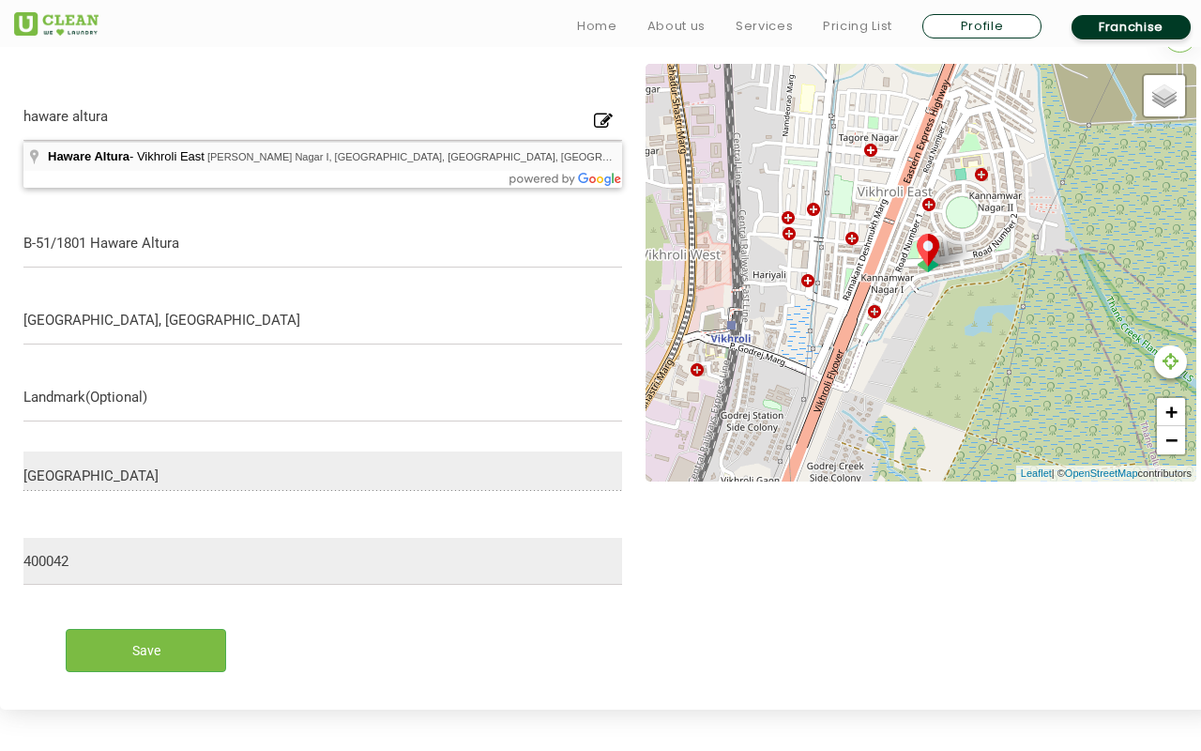
type input "Haware Altura - Vikhroli East, Kannamwar Nagar I, Vikhroli, Mumbai, Maharashtra…"
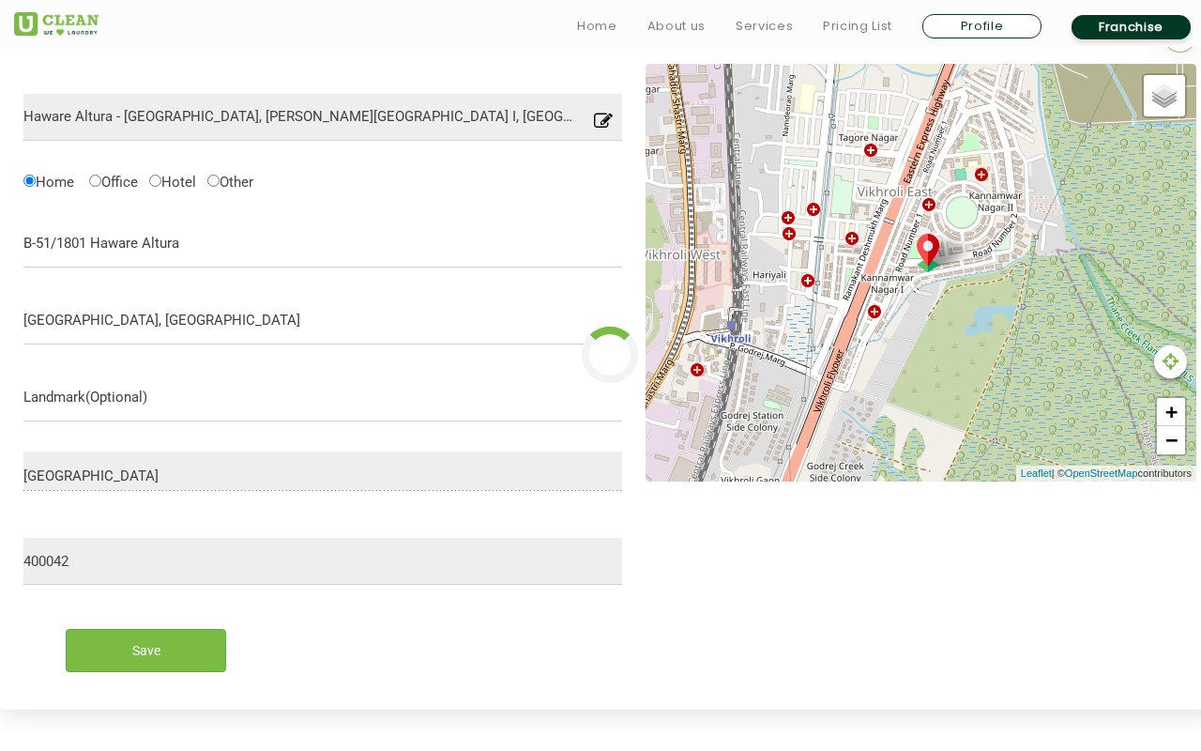
type input "400083"
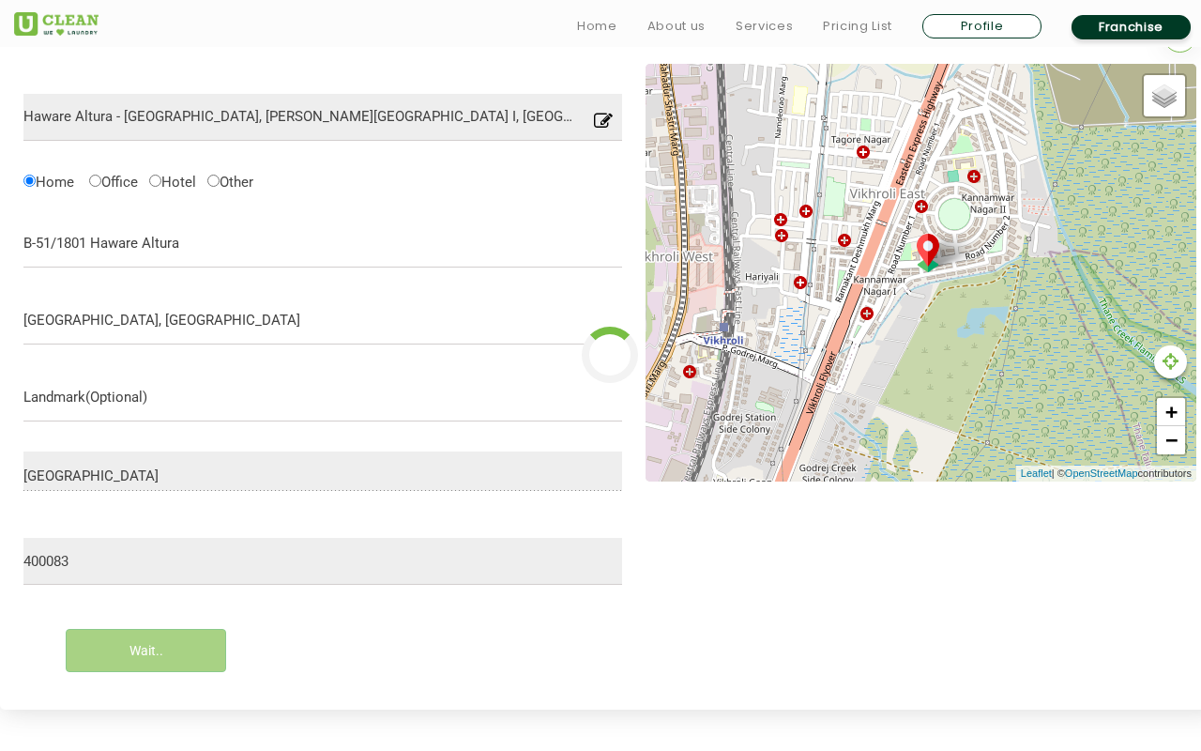
type input "Save"
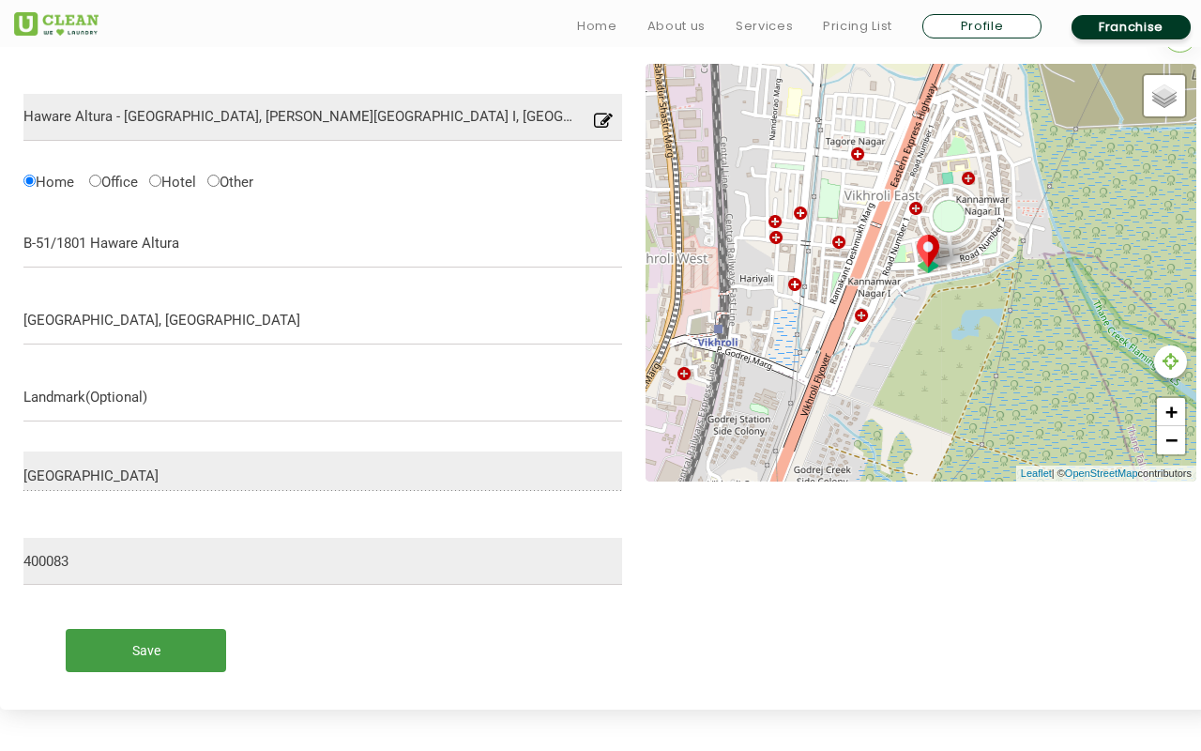
click at [183, 642] on input "Save" at bounding box center [146, 650] width 160 height 42
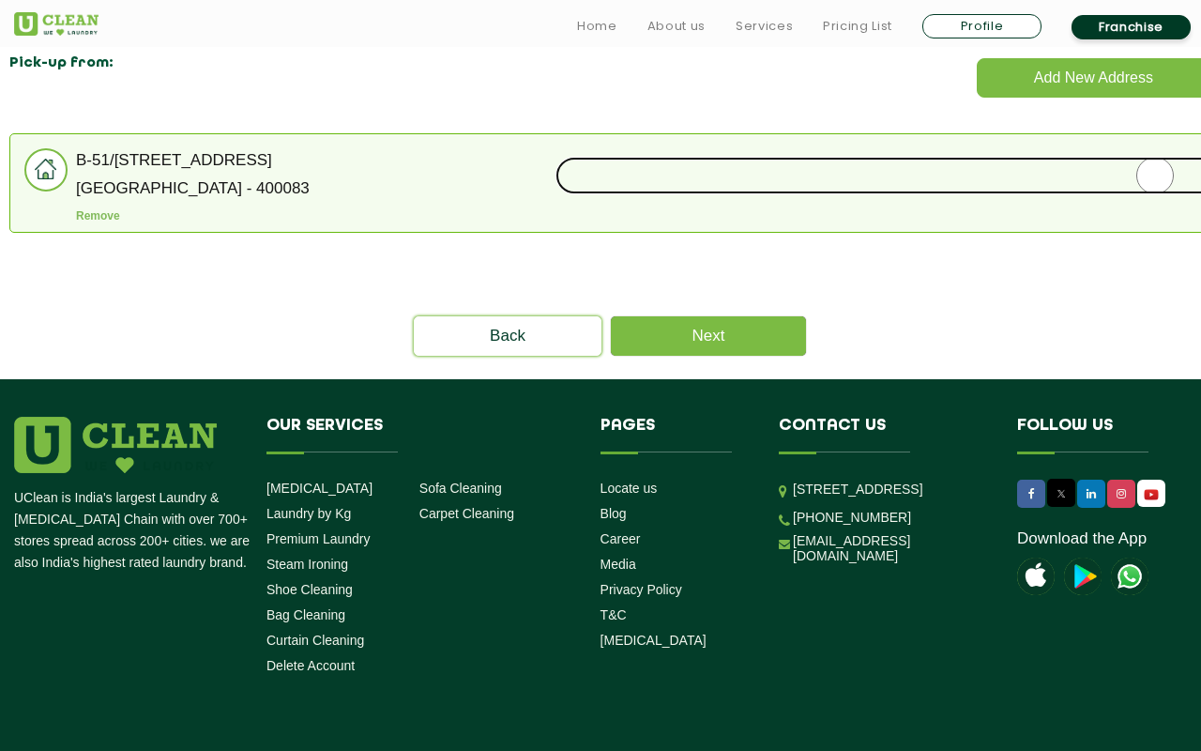
click at [944, 178] on input "radio" at bounding box center [1154, 176] width 1199 height 38
radio input "true"
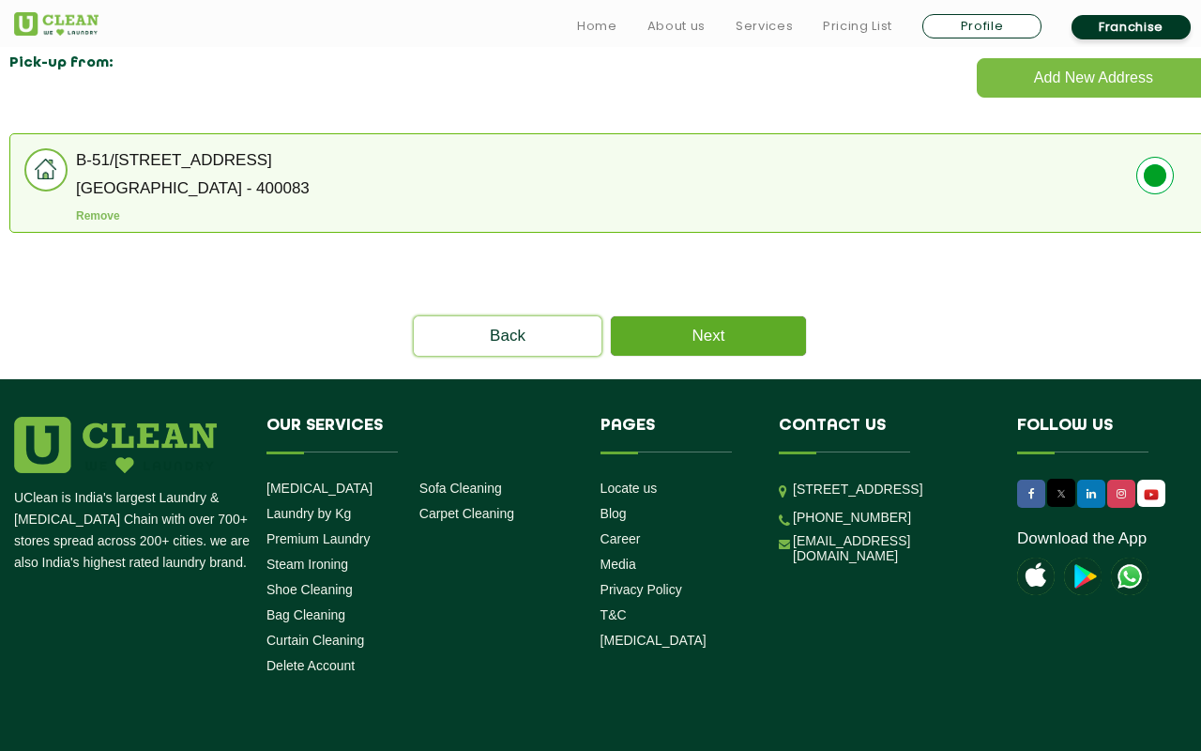
click at [742, 342] on link "Next" at bounding box center [708, 335] width 195 height 39
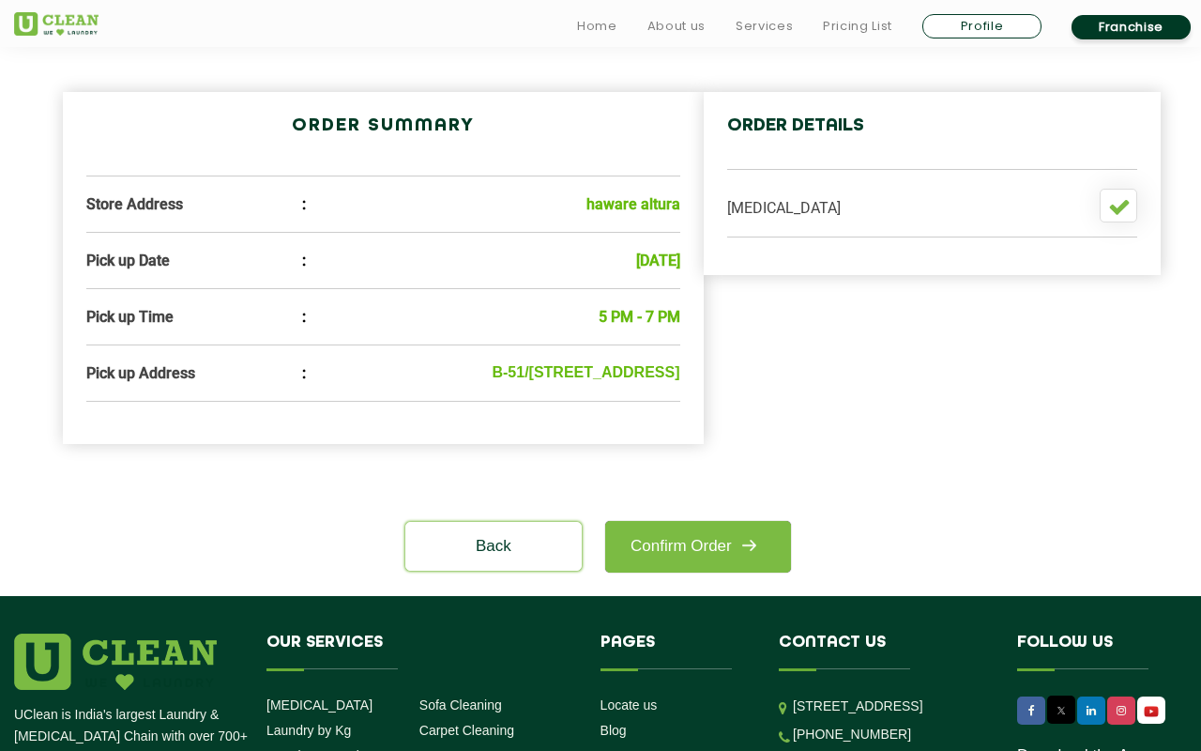
scroll to position [546, 0]
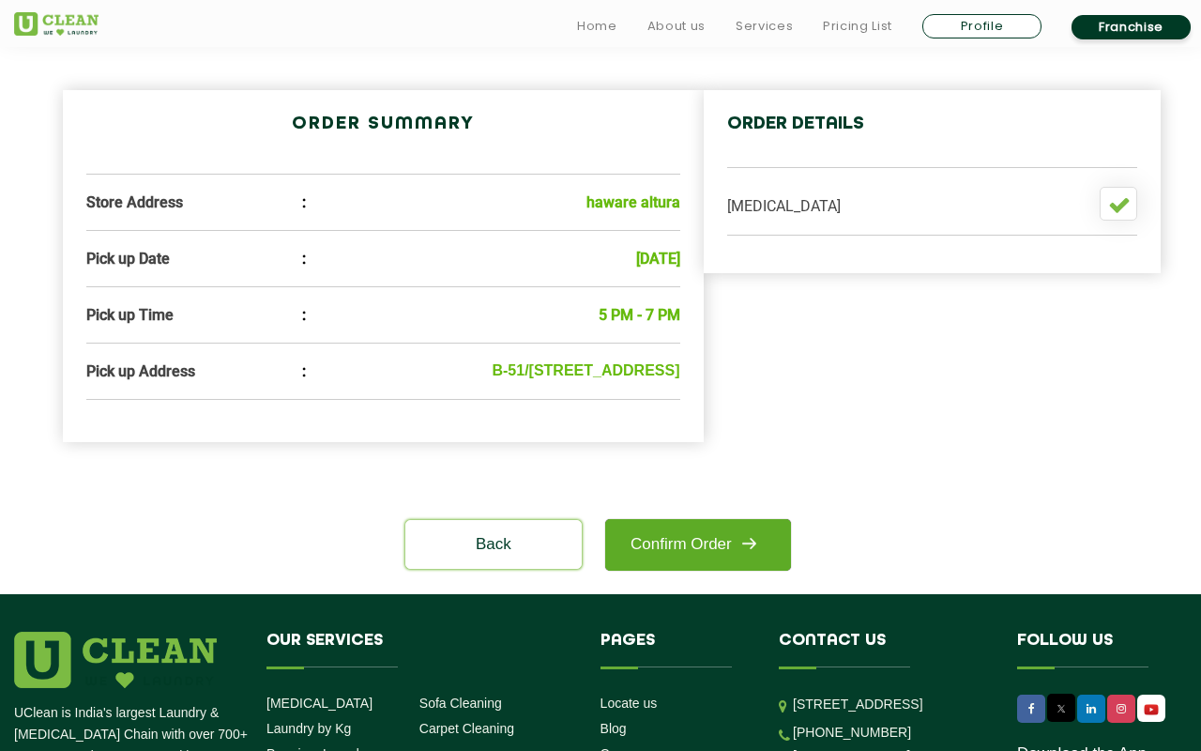
click at [701, 567] on link "Confirm Order" at bounding box center [698, 545] width 186 height 52
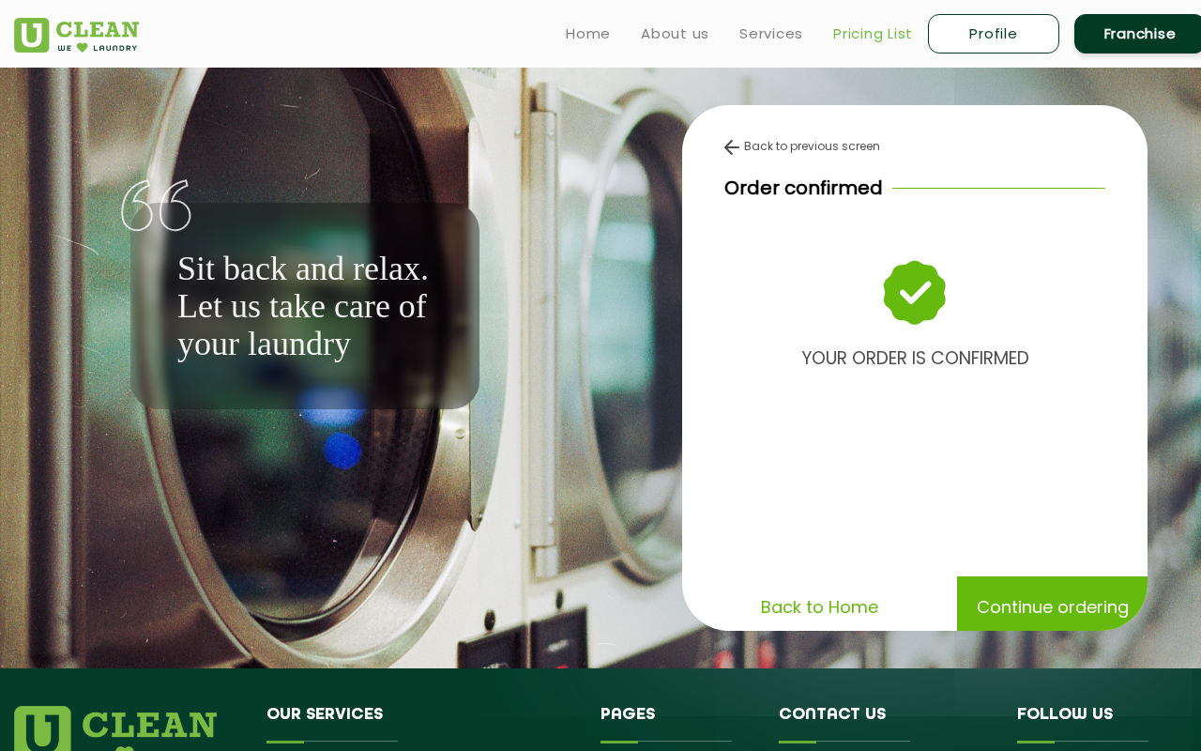
click at [854, 35] on link "Pricing List" at bounding box center [873, 34] width 80 height 23
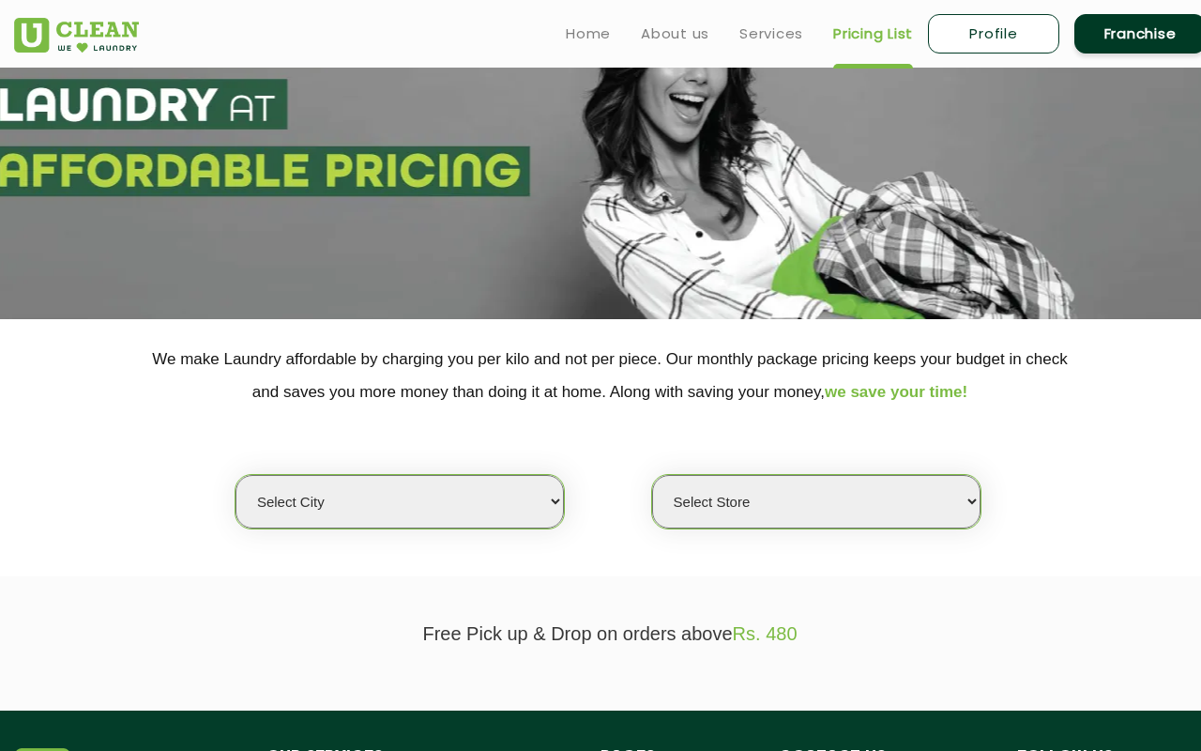
scroll to position [213, 0]
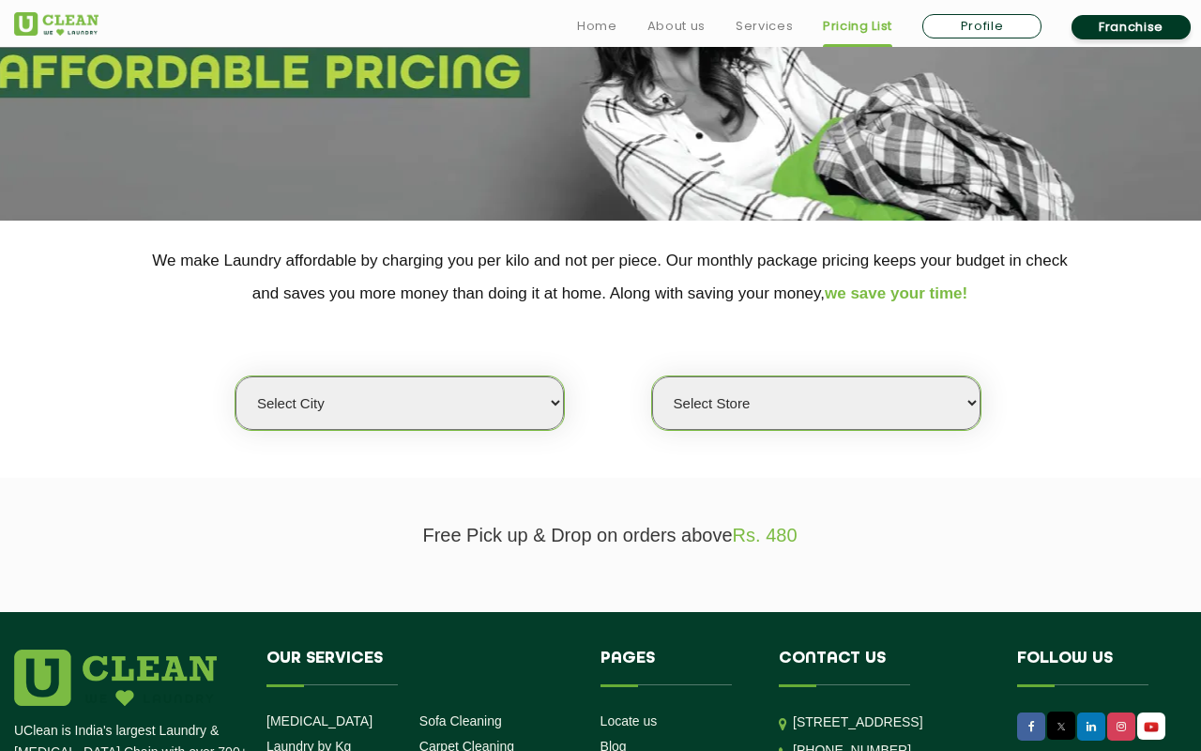
click at [501, 413] on select "Select city Aalo Agartala Agra Ahmedabad Akola Aligarh Alwar - UClean Select Am…" at bounding box center [399, 402] width 328 height 53
select select "16"
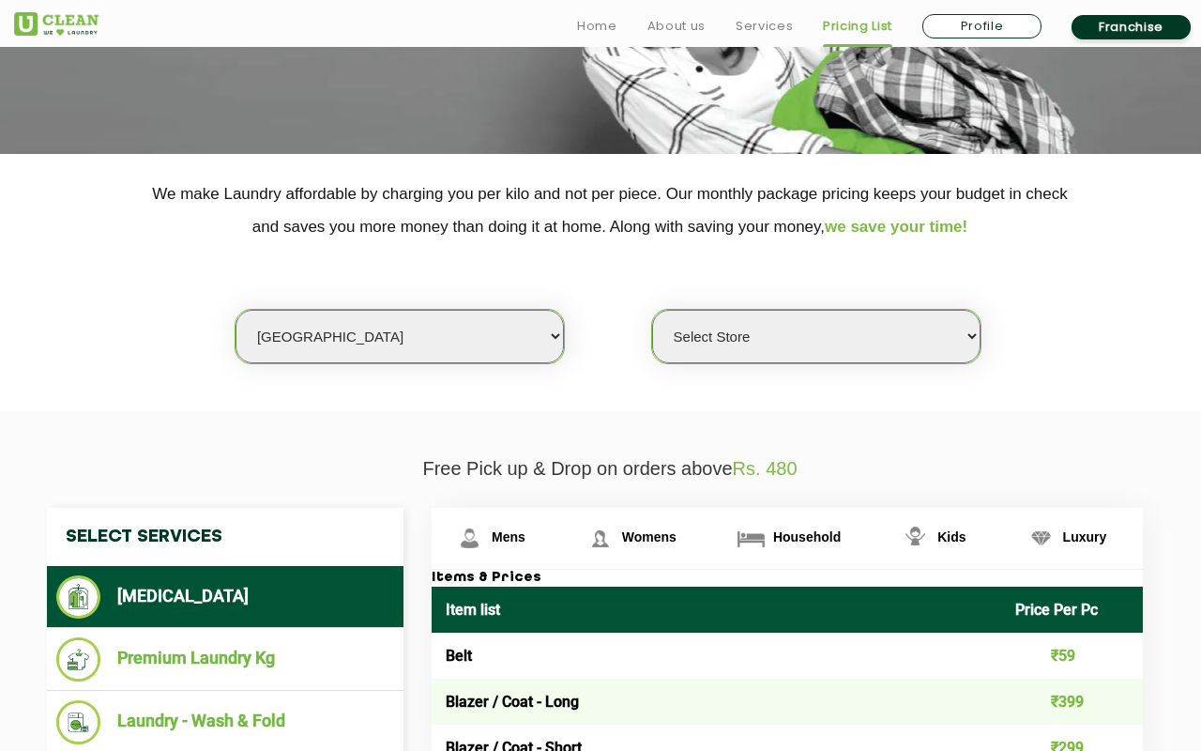
scroll to position [298, 0]
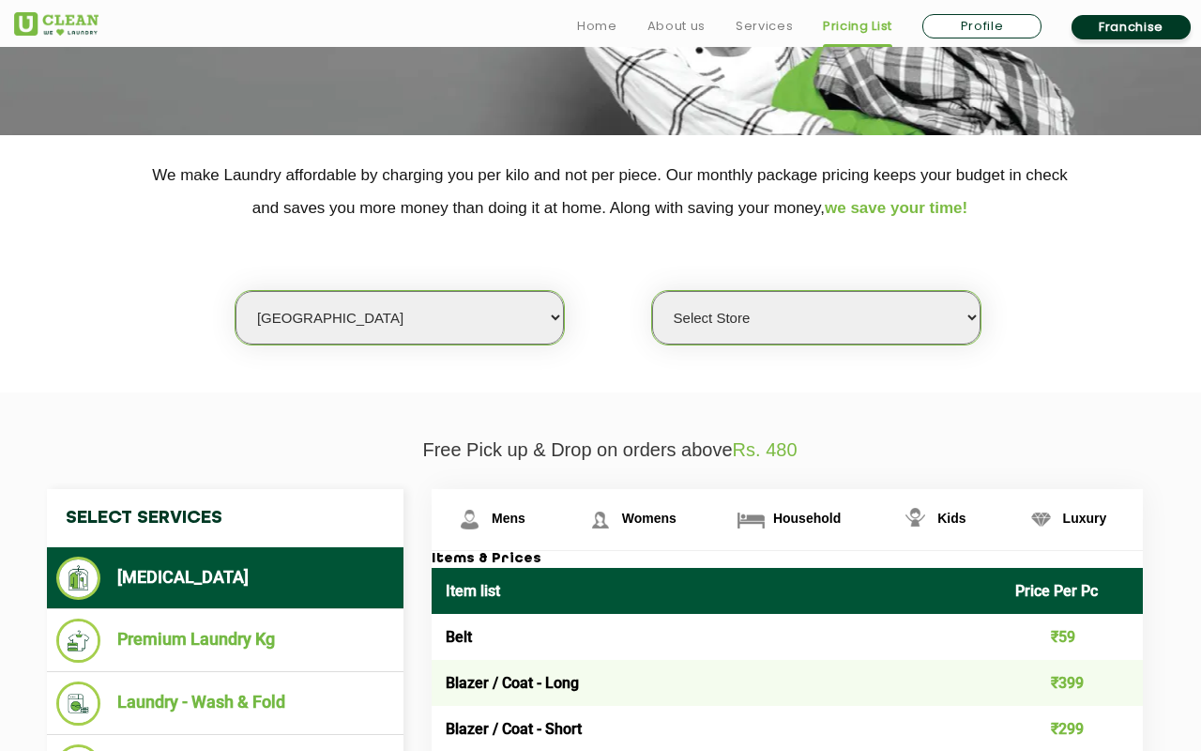
click at [829, 331] on select "Select Store UClean Powai UClean Deonar UClean LBS Marg UClean Chembur UClean W…" at bounding box center [816, 317] width 328 height 53
select select "47"
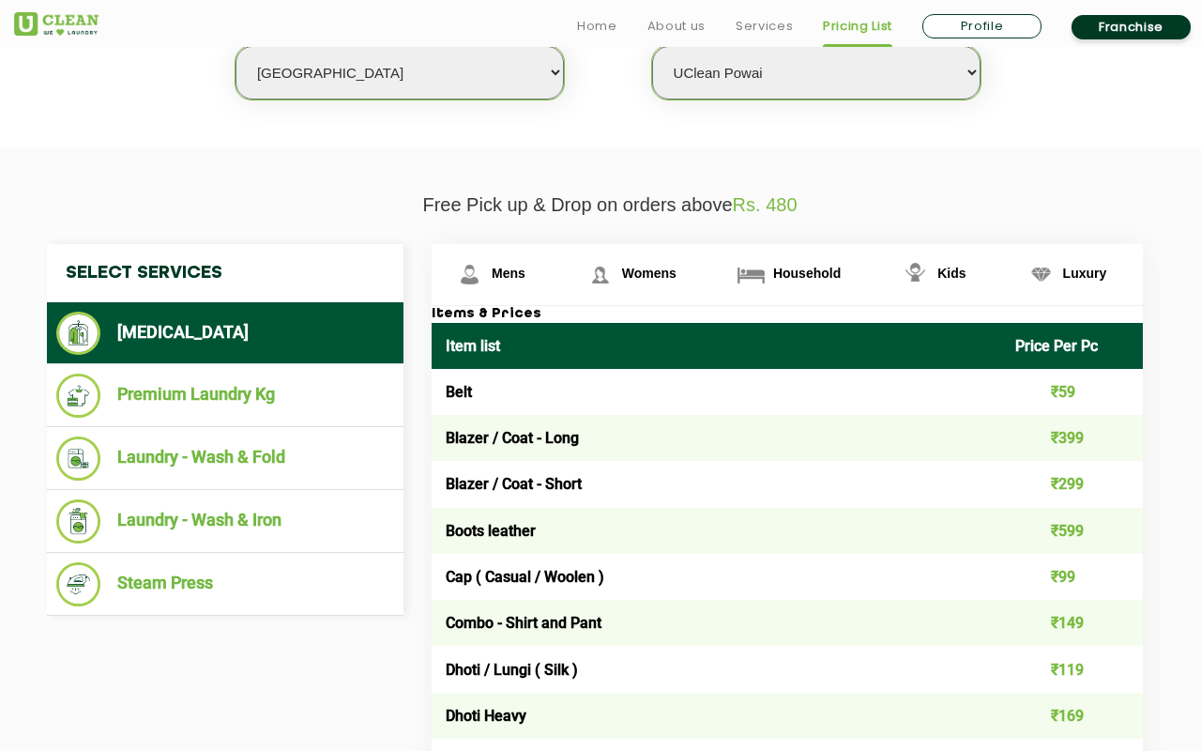
scroll to position [594, 0]
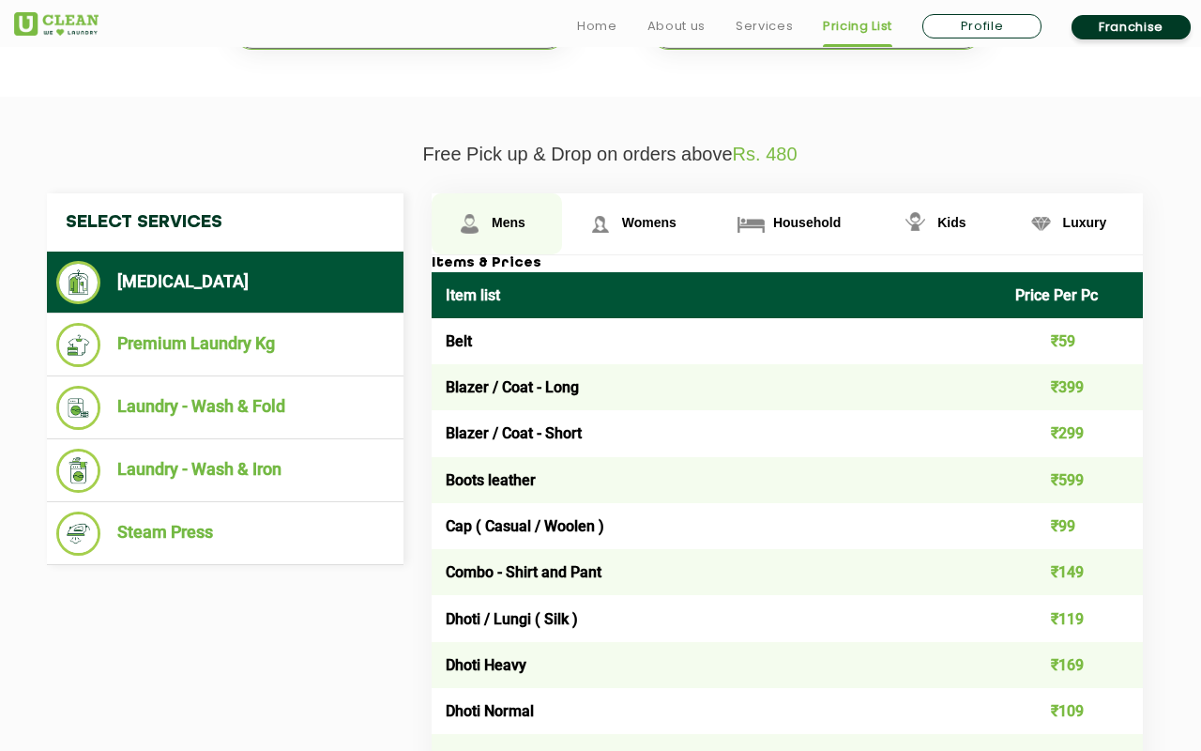
click at [487, 223] on link "Mens" at bounding box center [497, 223] width 130 height 61
click at [499, 234] on link "Mens" at bounding box center [497, 223] width 130 height 61
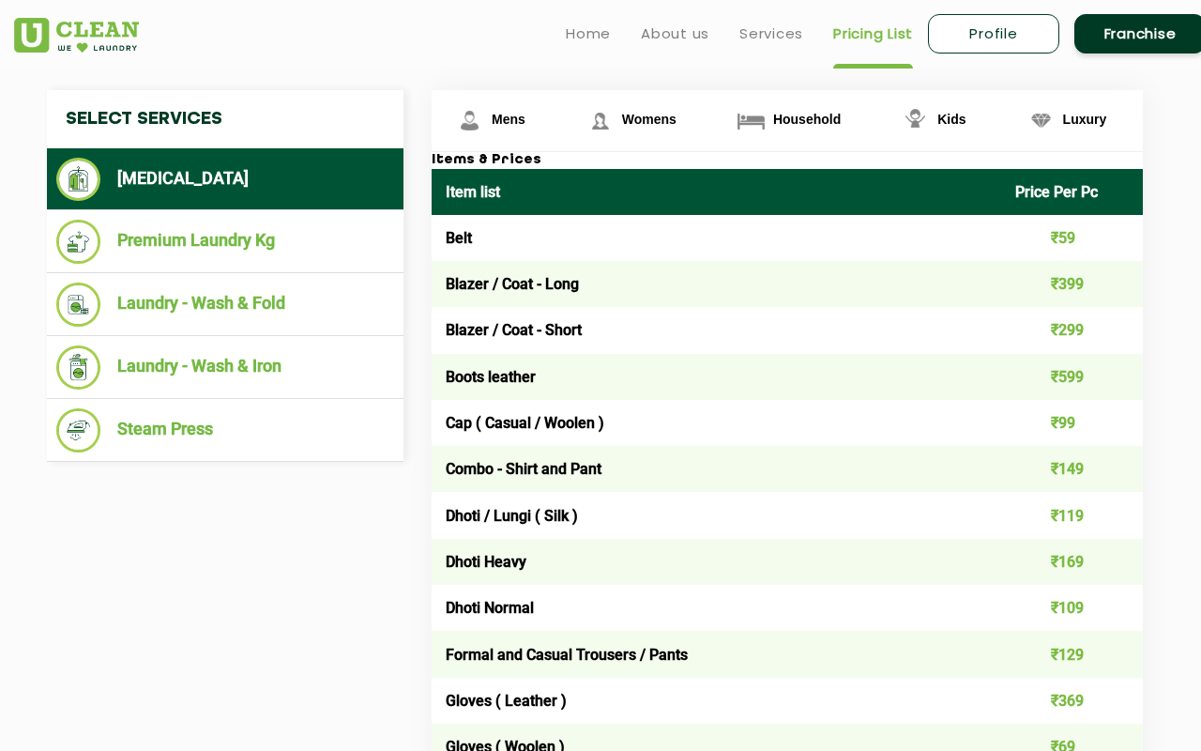
scroll to position [667, 0]
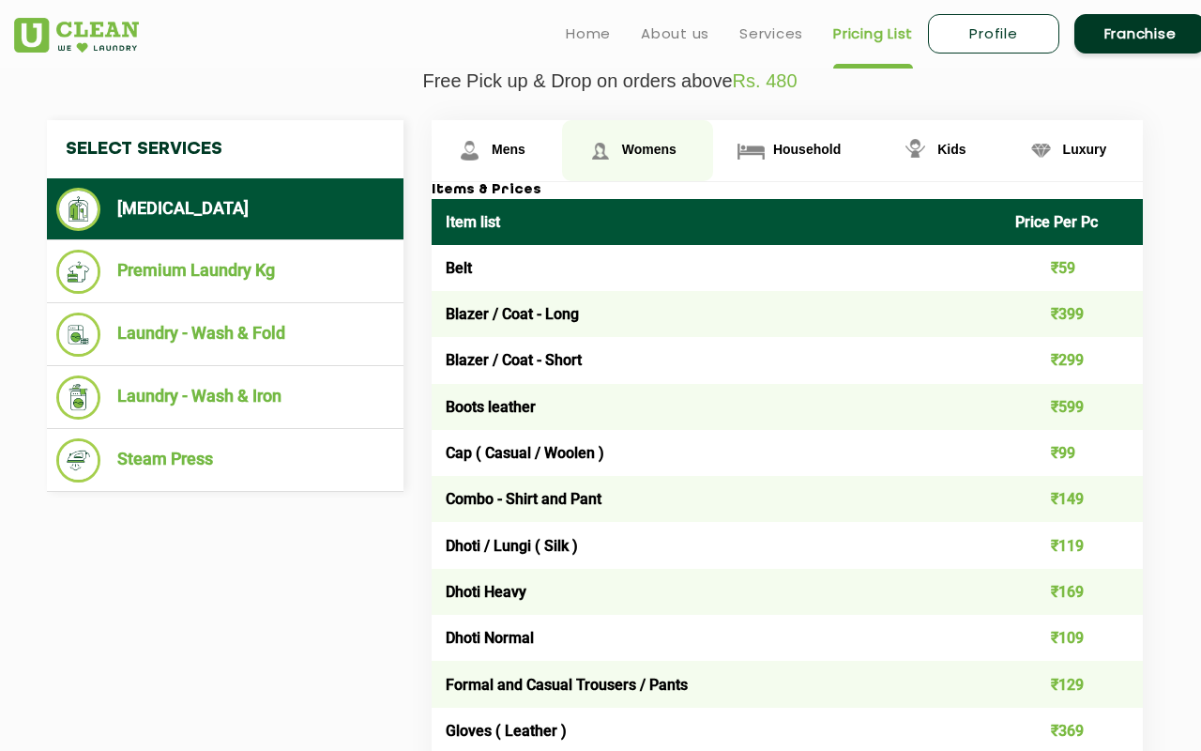
click at [562, 142] on link "Womens" at bounding box center [497, 150] width 130 height 61
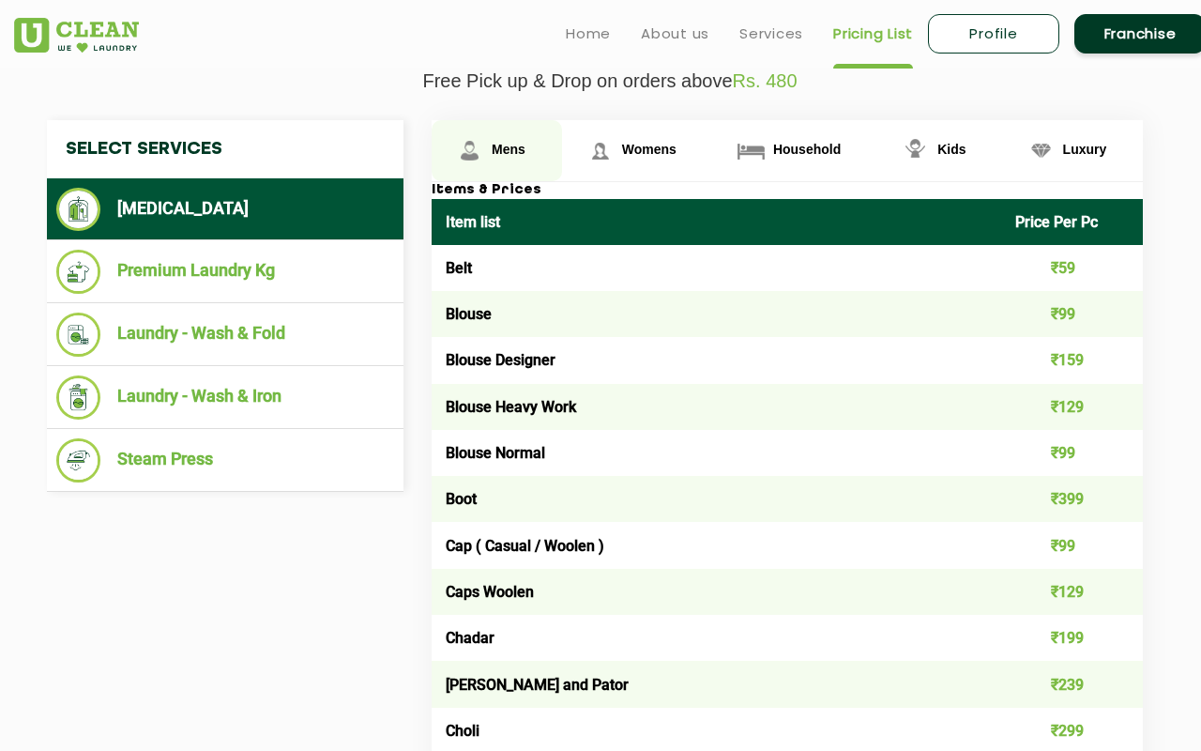
click at [507, 150] on span "Mens" at bounding box center [509, 149] width 34 height 15
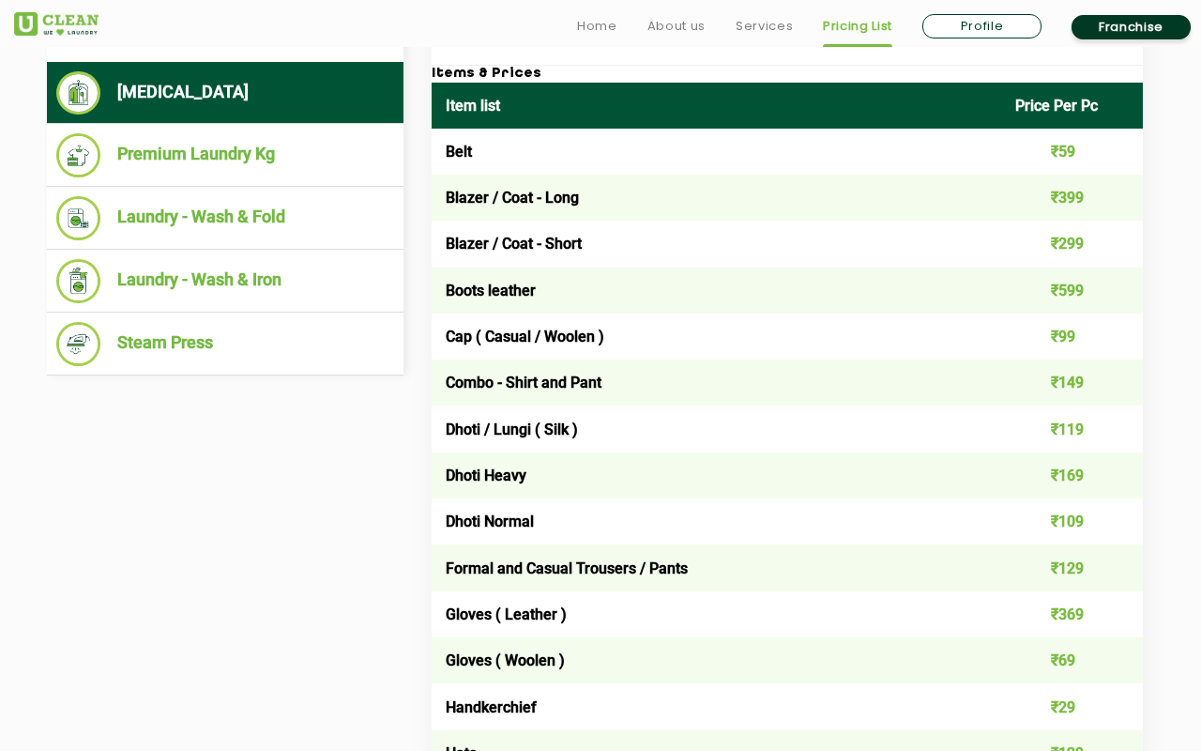
scroll to position [784, 0]
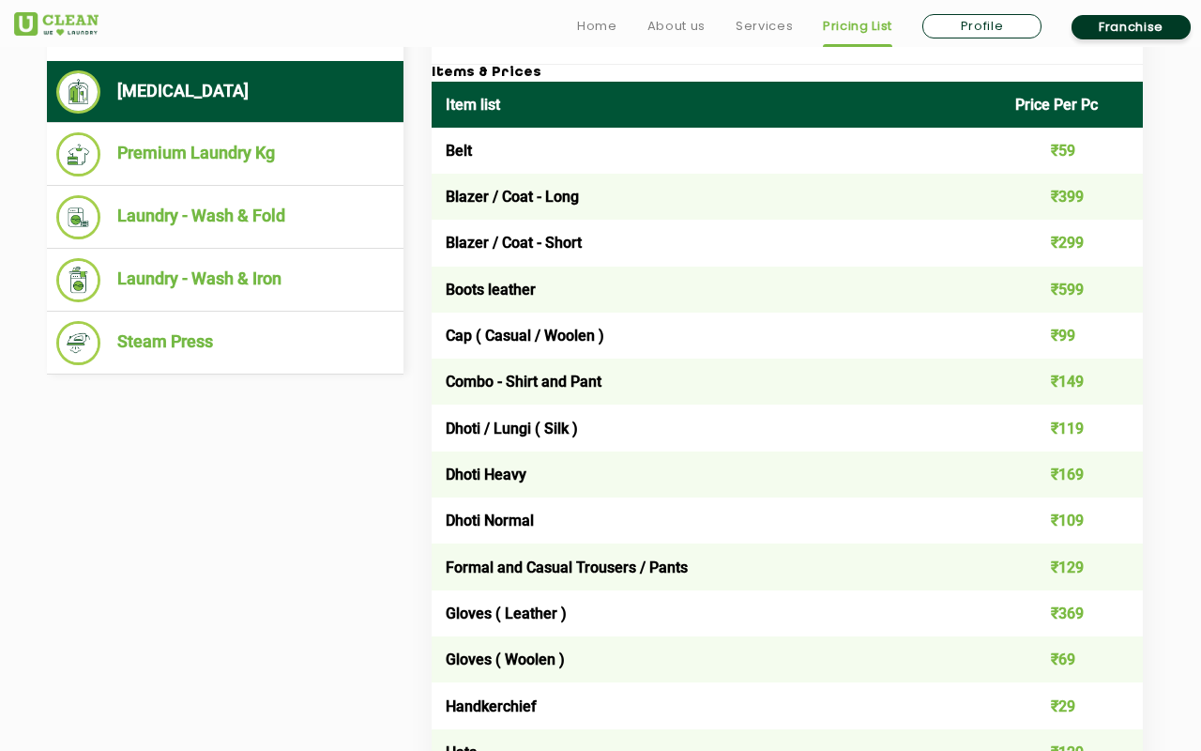
click at [1062, 383] on td "₹149" at bounding box center [1072, 381] width 143 height 46
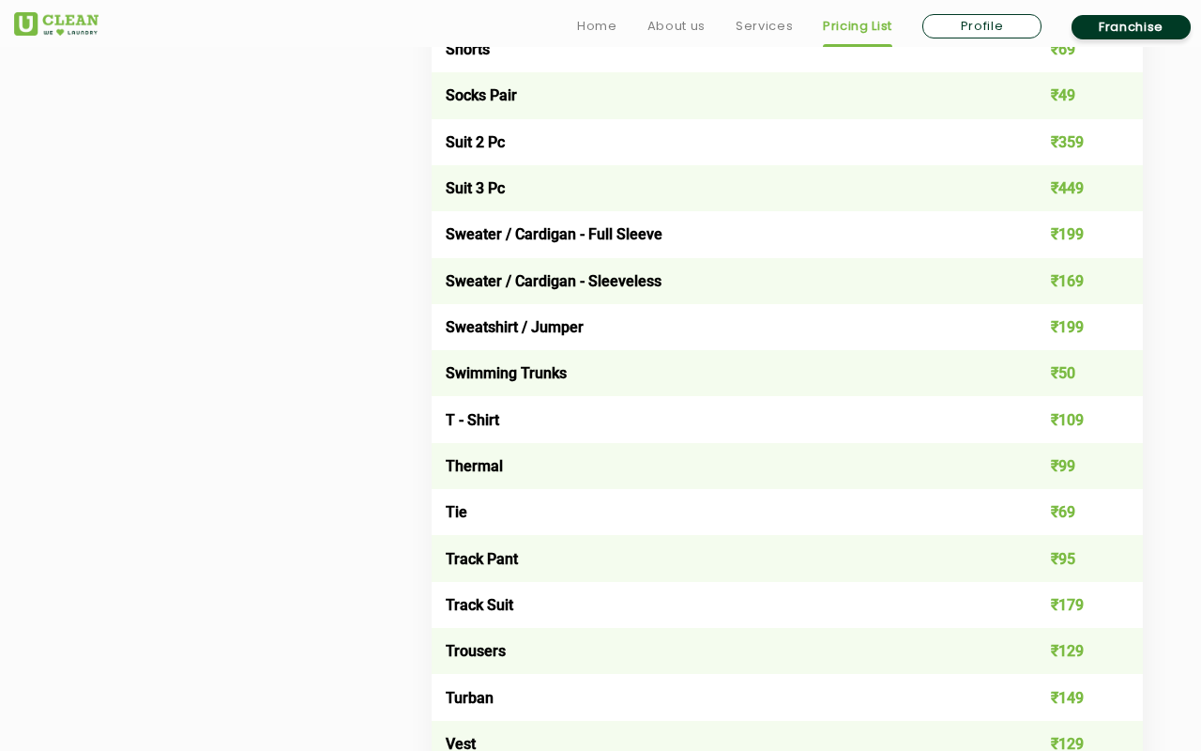
scroll to position [3016, 0]
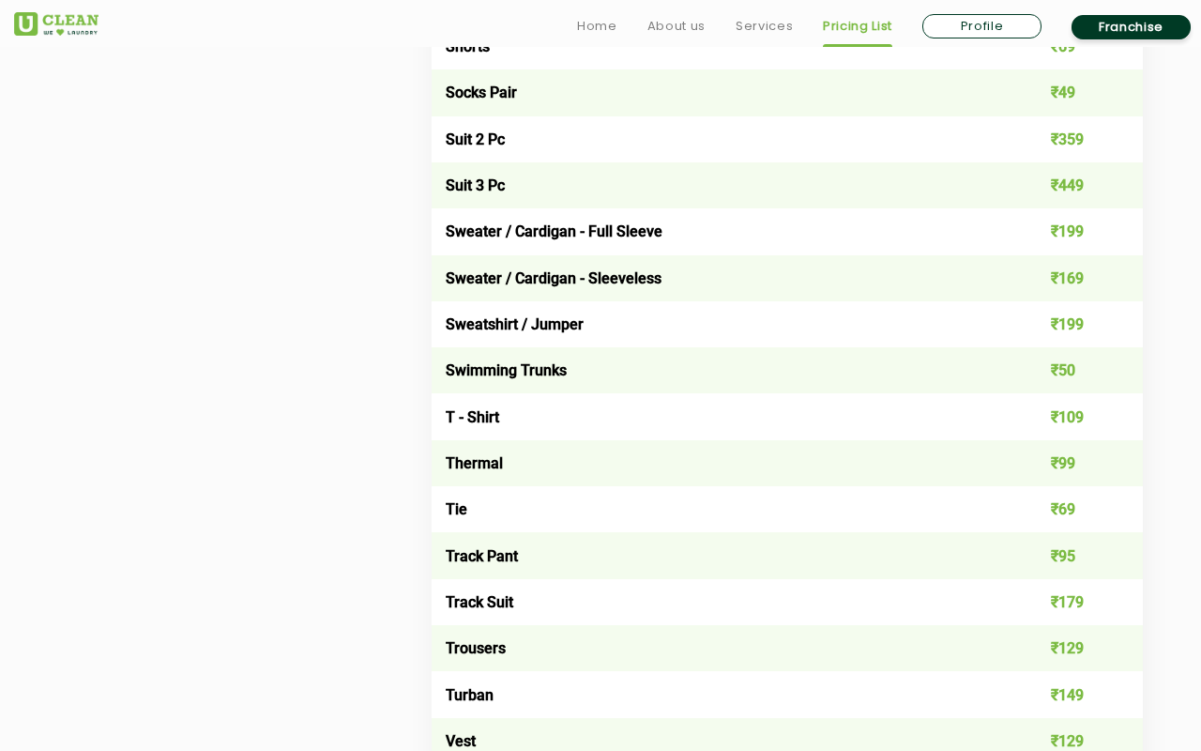
click at [1007, 312] on td "₹199" at bounding box center [1072, 324] width 143 height 46
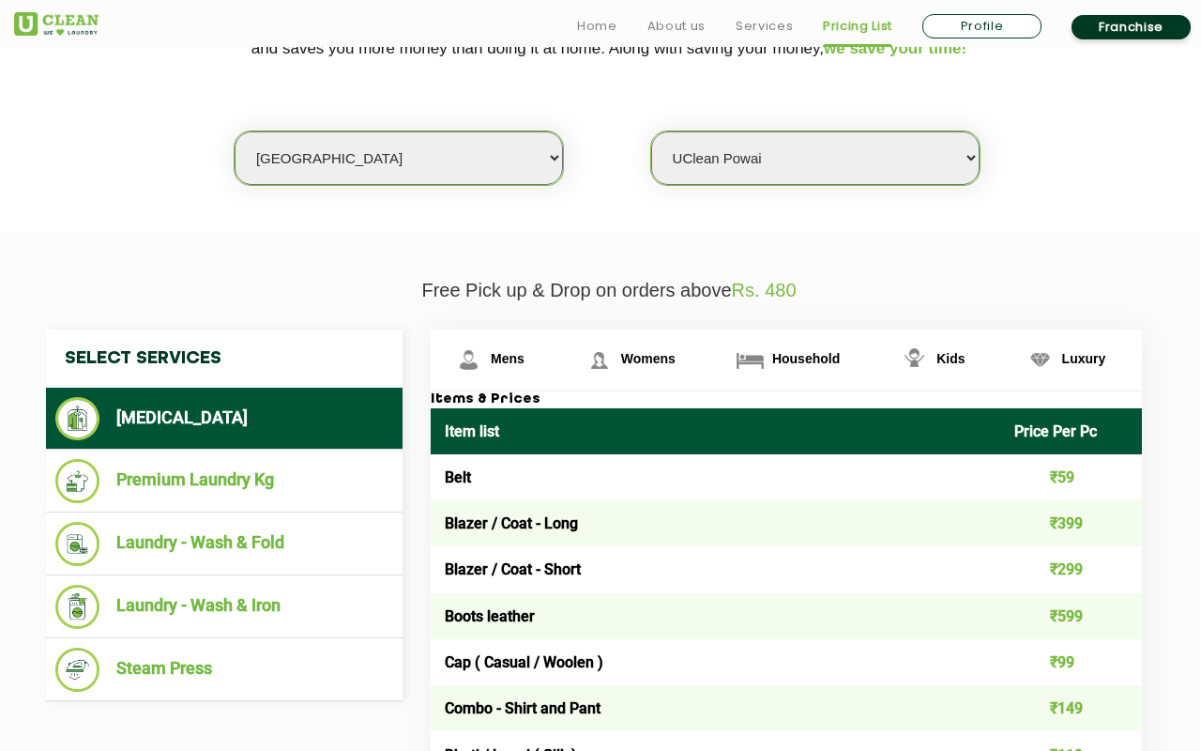
scroll to position [478, 1]
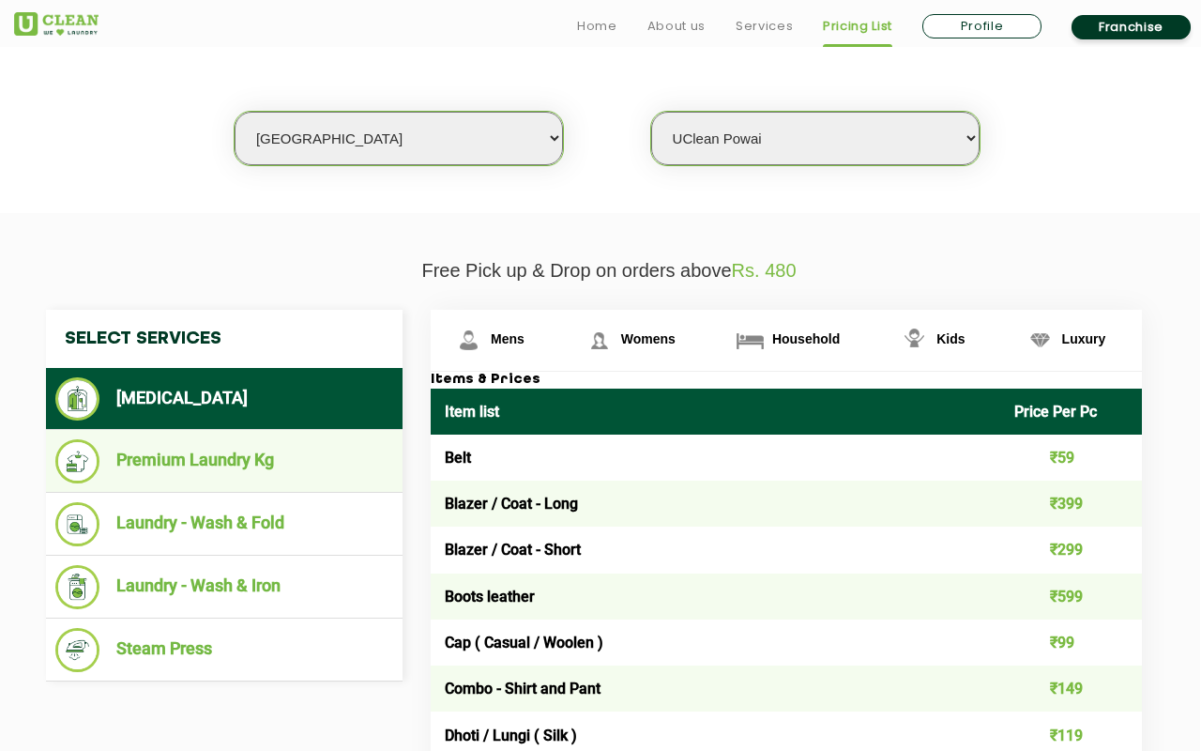
click at [349, 464] on li "Premium Laundry Kg" at bounding box center [224, 461] width 338 height 44
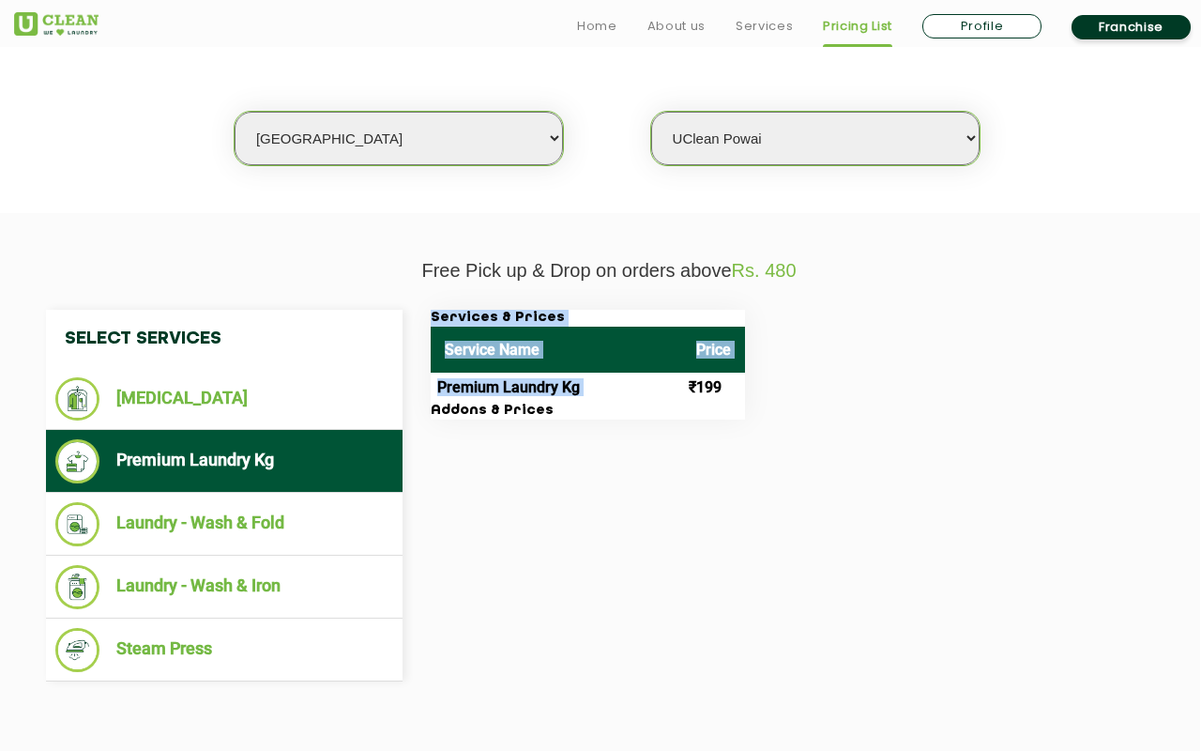
drag, startPoint x: 695, startPoint y: 379, endPoint x: 764, endPoint y: 403, distance: 72.7
click at [765, 403] on div "Services & Prices Service Name Price Premium Laundry Kg ₹199 Addons & Prices" at bounding box center [801, 365] width 769 height 110
click at [764, 403] on div "Services & Prices Service Name Price Premium Laundry Kg ₹199 Addons & Prices" at bounding box center [801, 365] width 769 height 110
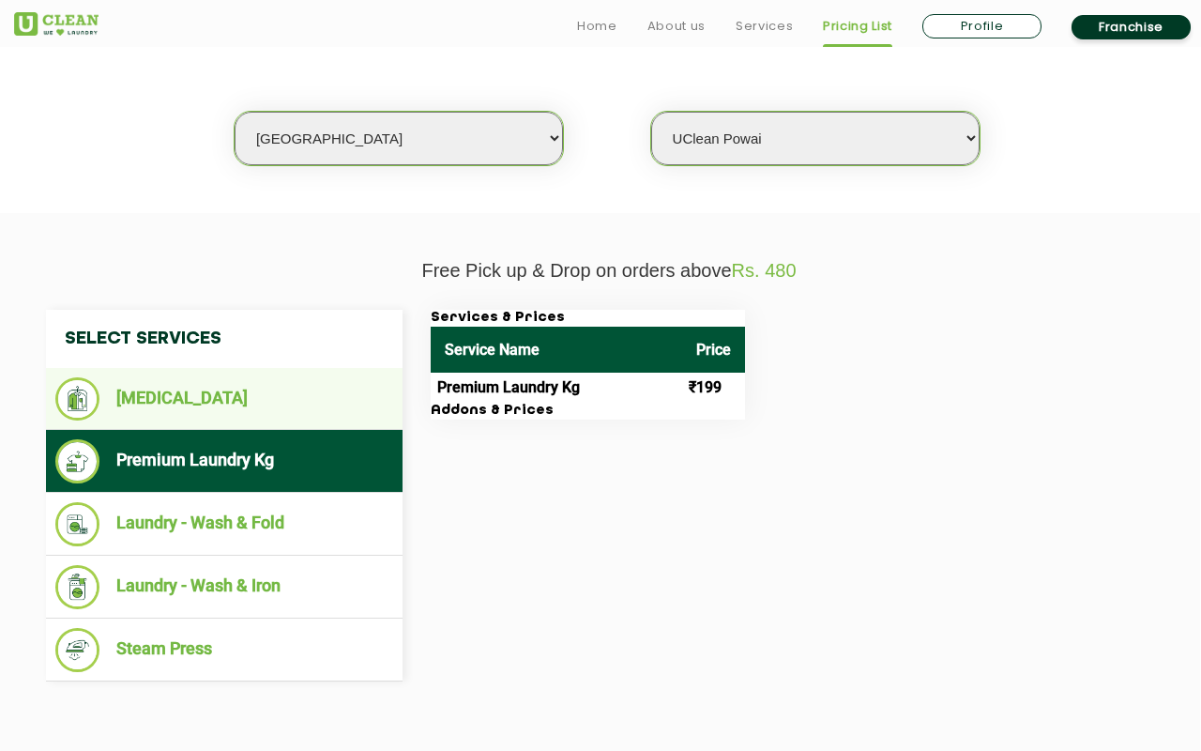
click at [190, 399] on li "[MEDICAL_DATA]" at bounding box center [224, 398] width 338 height 43
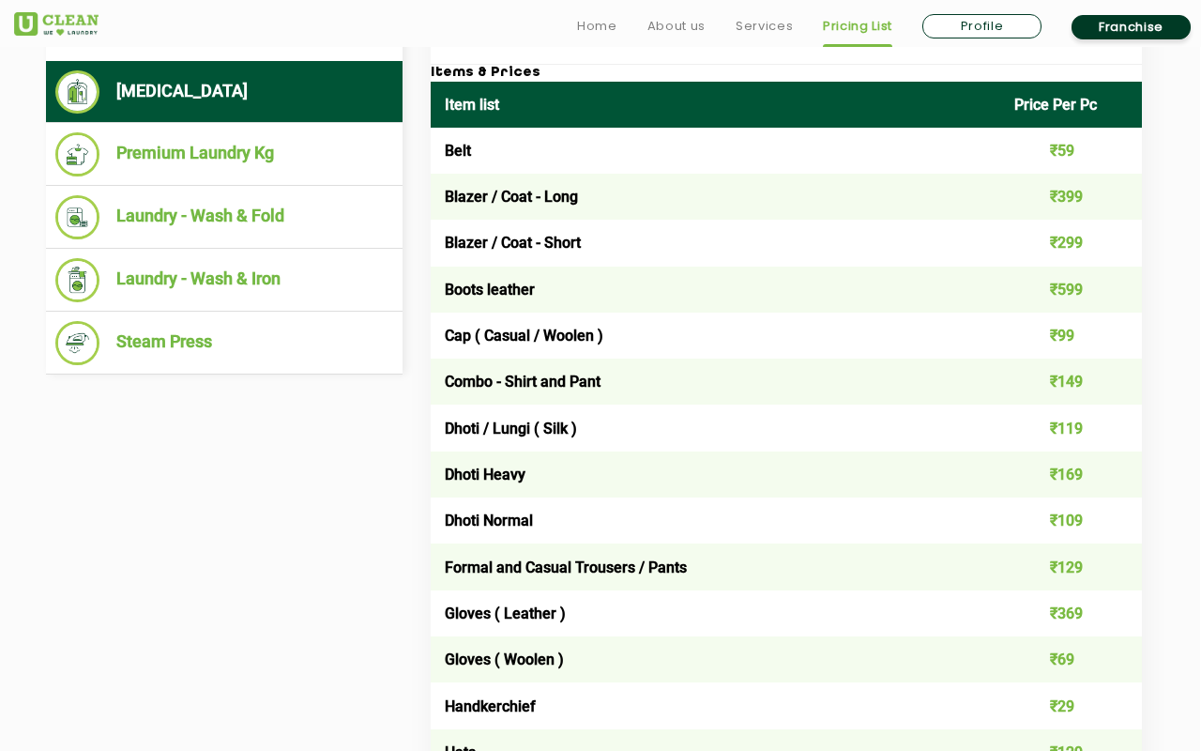
scroll to position [800, 1]
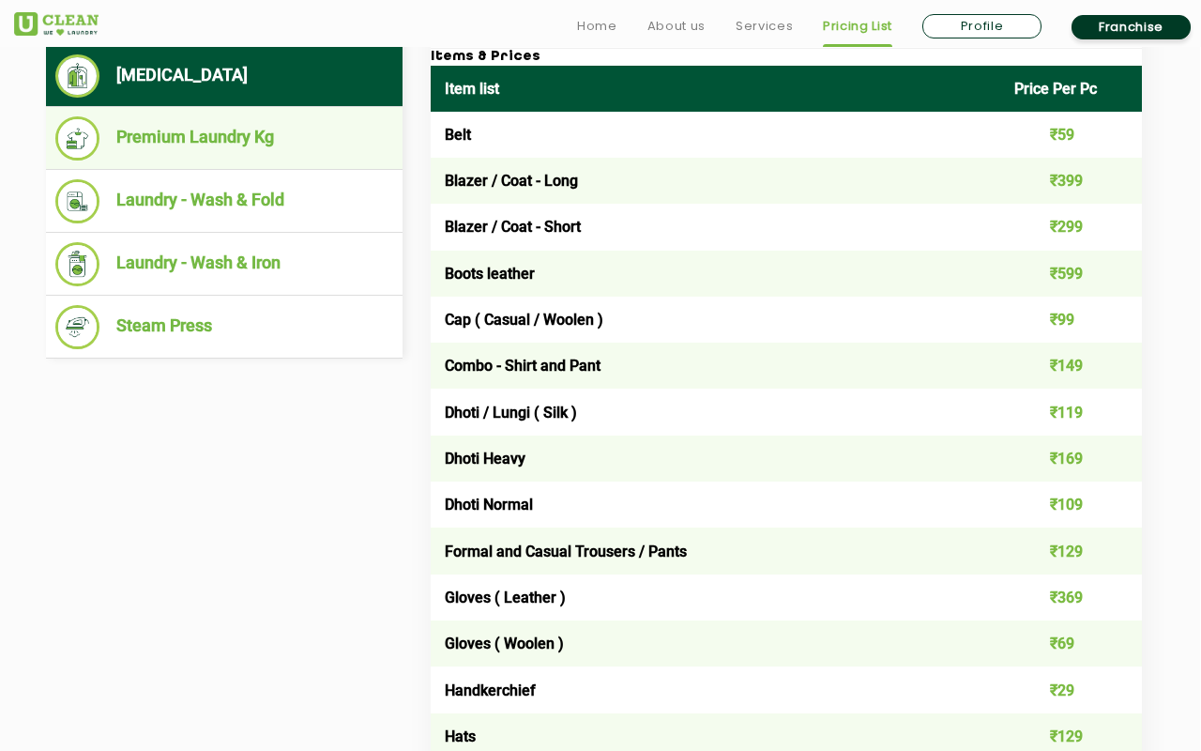
click at [249, 144] on li "Premium Laundry Kg" at bounding box center [224, 138] width 338 height 44
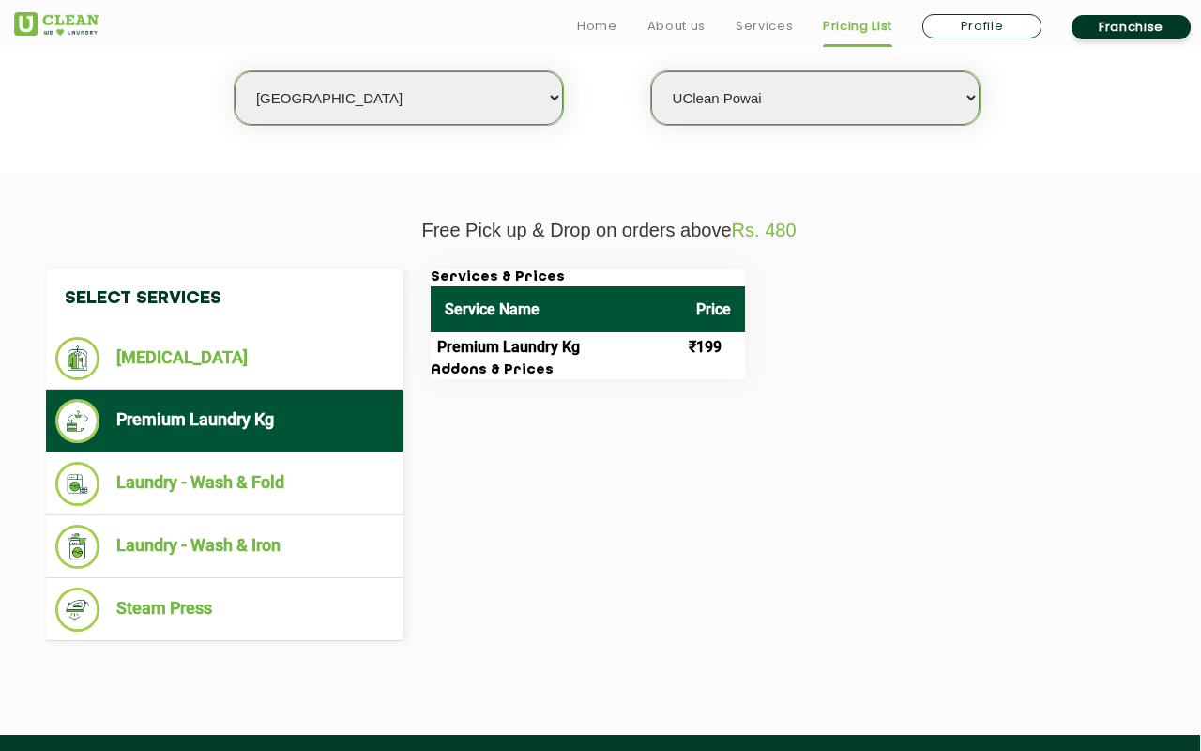
scroll to position [529, 1]
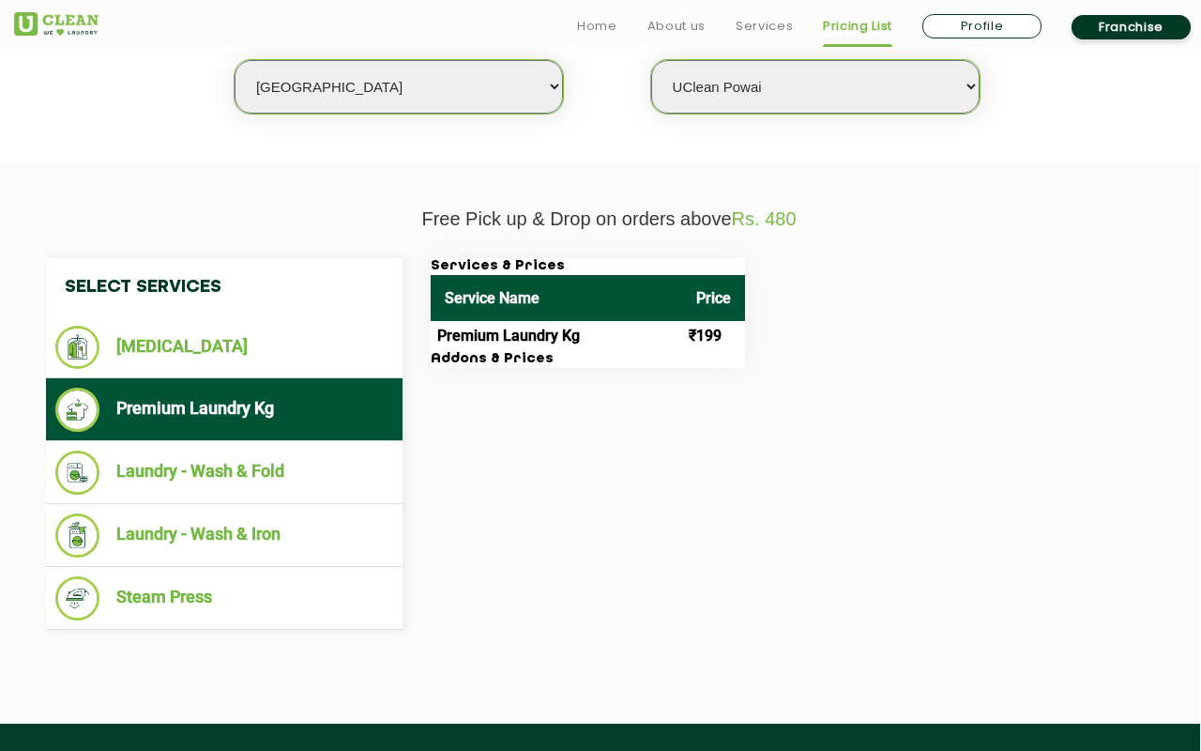
click at [691, 456] on div "Select Services Dry Cleaning Premium Laundry Kg Laundry - Wash & Fold Laundry -…" at bounding box center [609, 444] width 1154 height 372
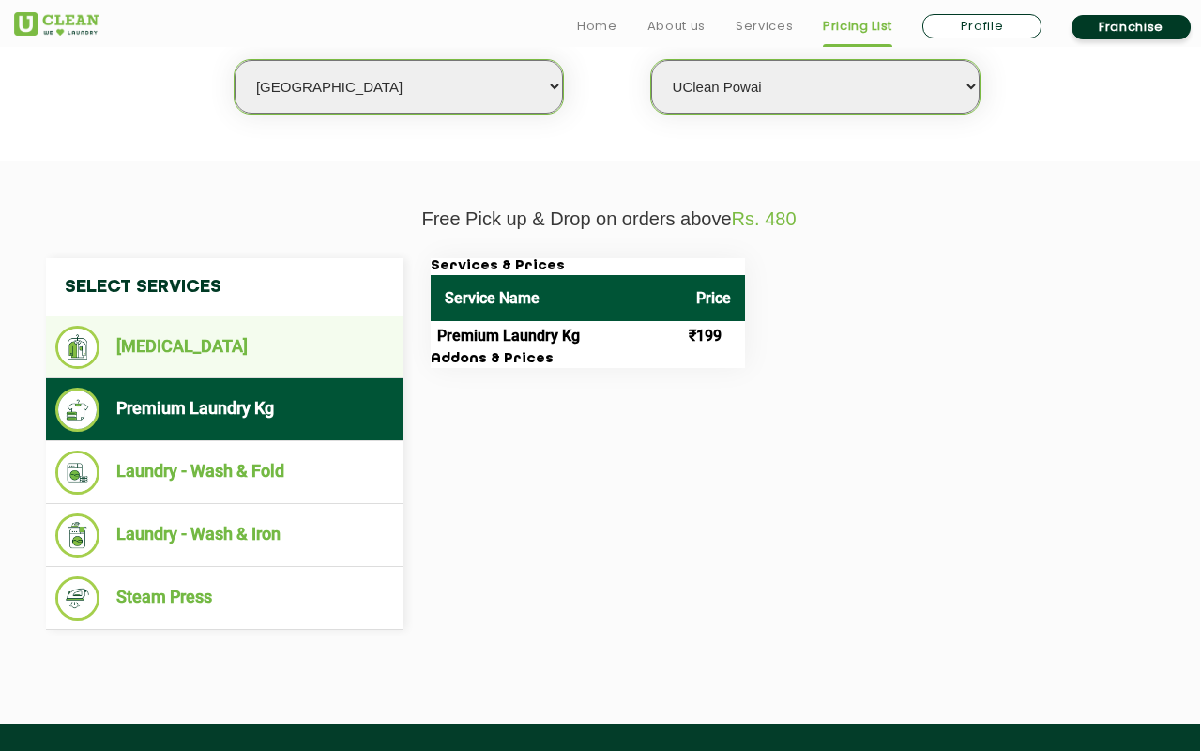
click at [273, 365] on li "[MEDICAL_DATA]" at bounding box center [224, 347] width 338 height 43
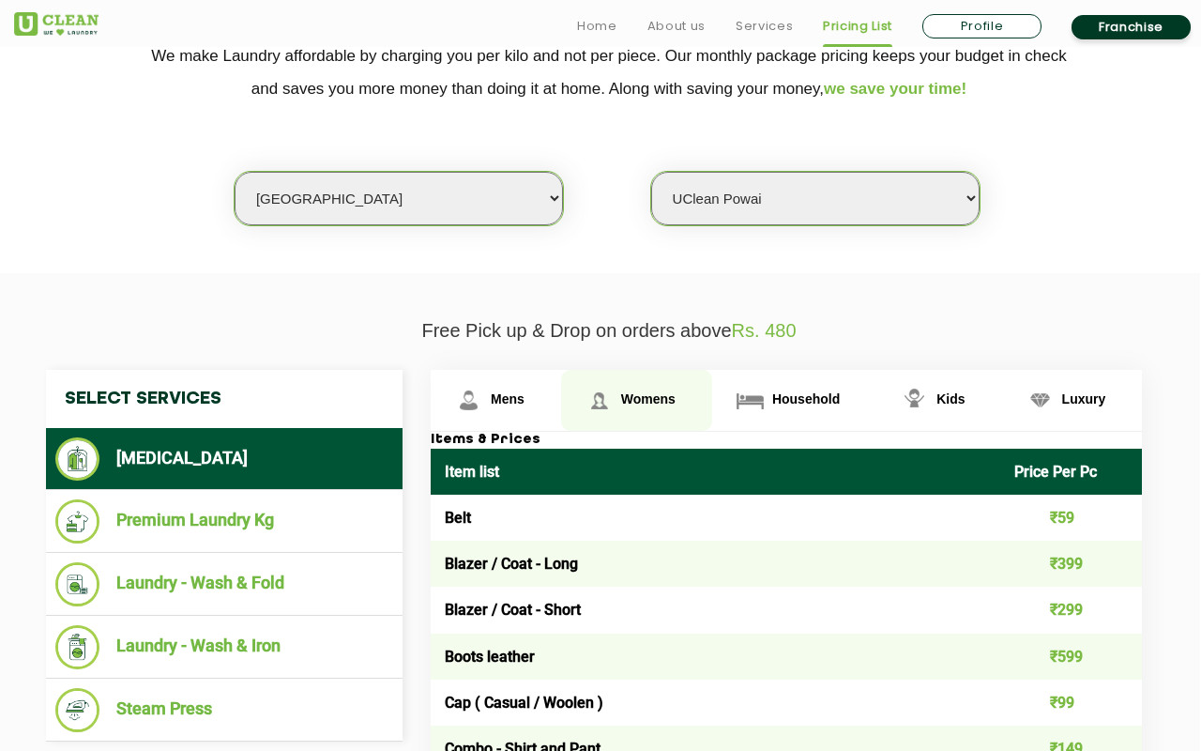
scroll to position [473, 1]
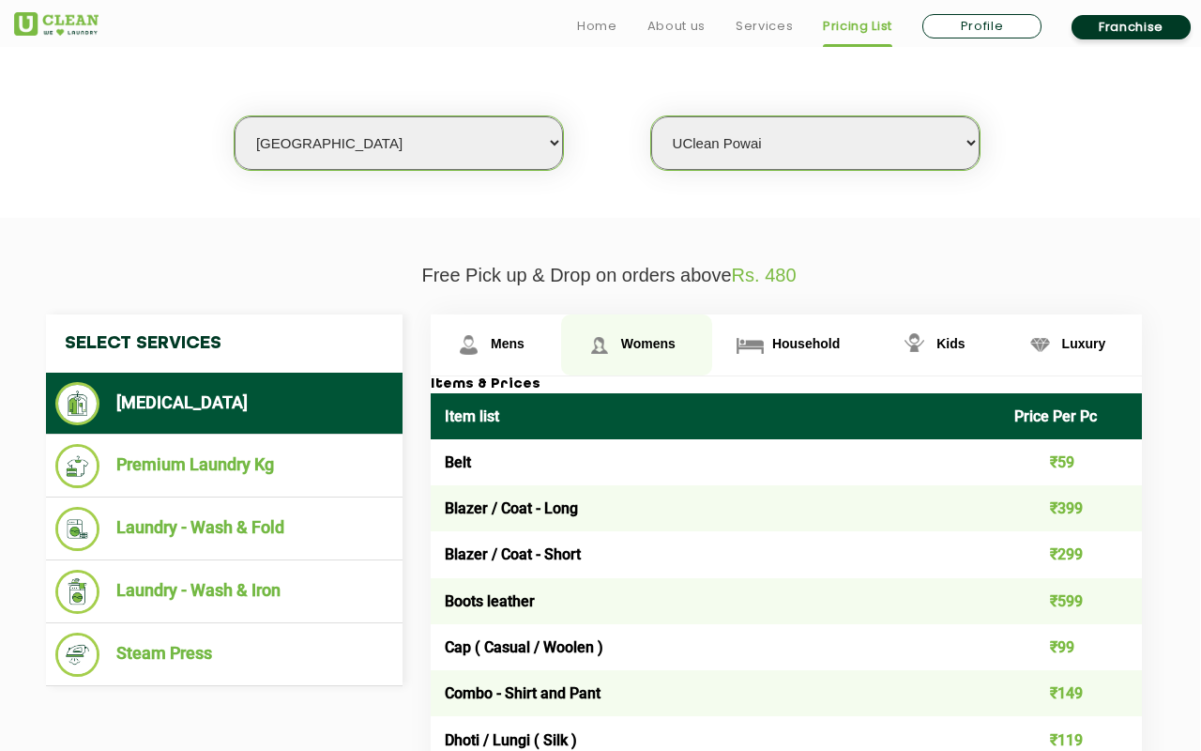
click at [524, 345] on span "Womens" at bounding box center [508, 343] width 34 height 15
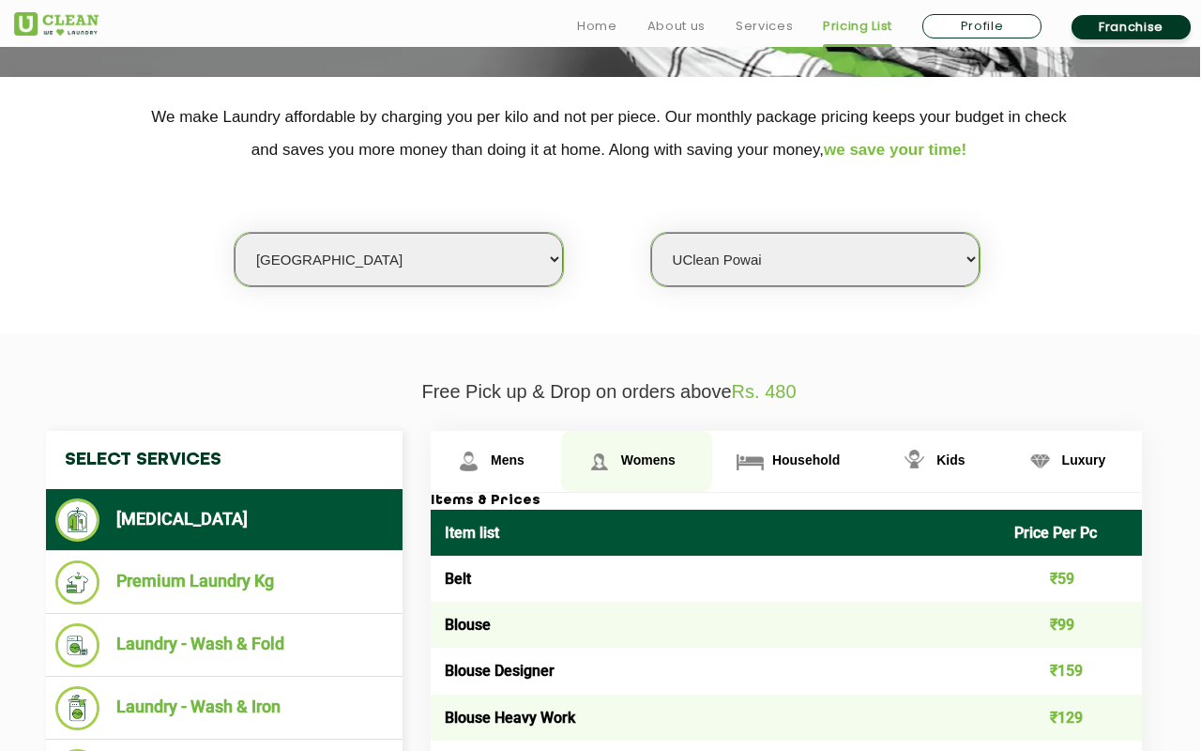
scroll to position [368, 1]
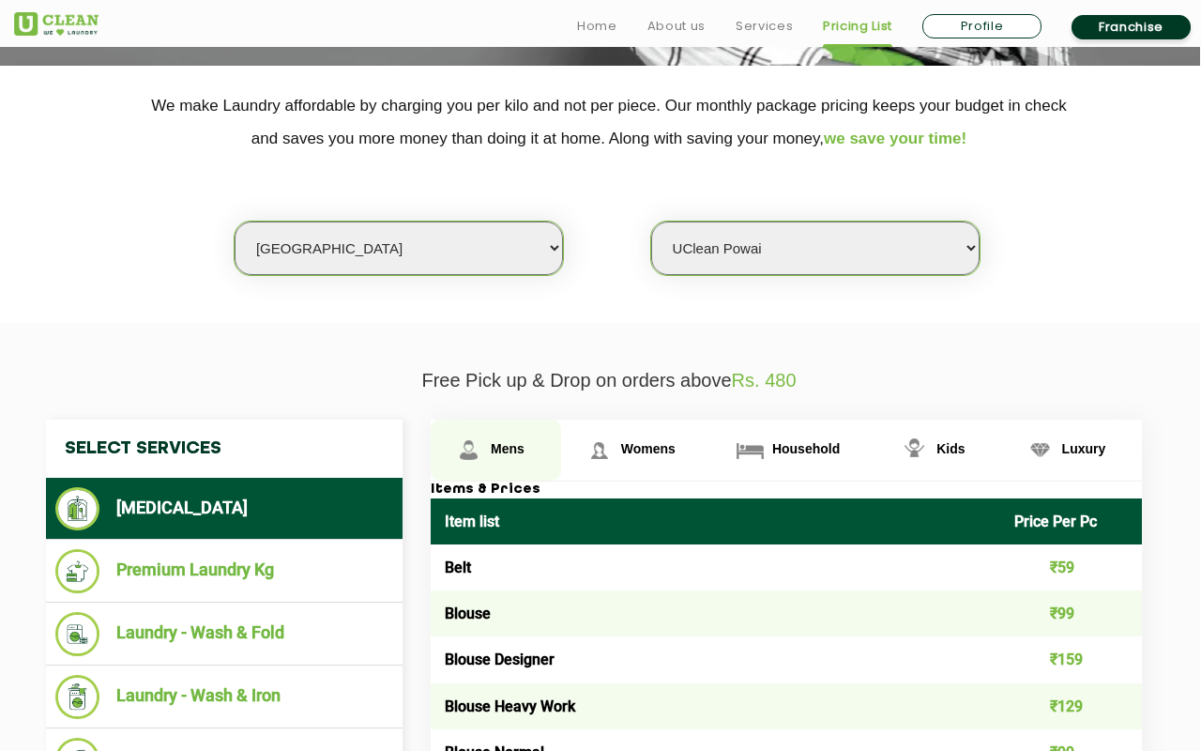
click at [474, 444] on img at bounding box center [468, 449] width 33 height 33
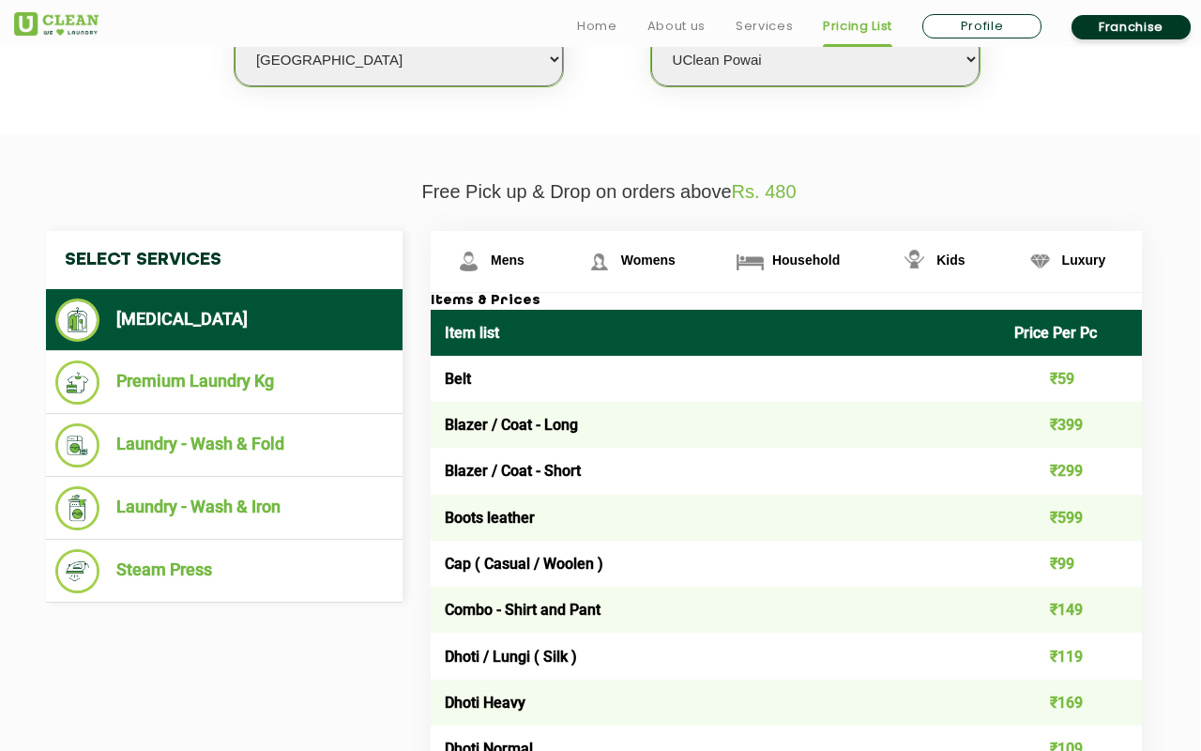
scroll to position [557, 1]
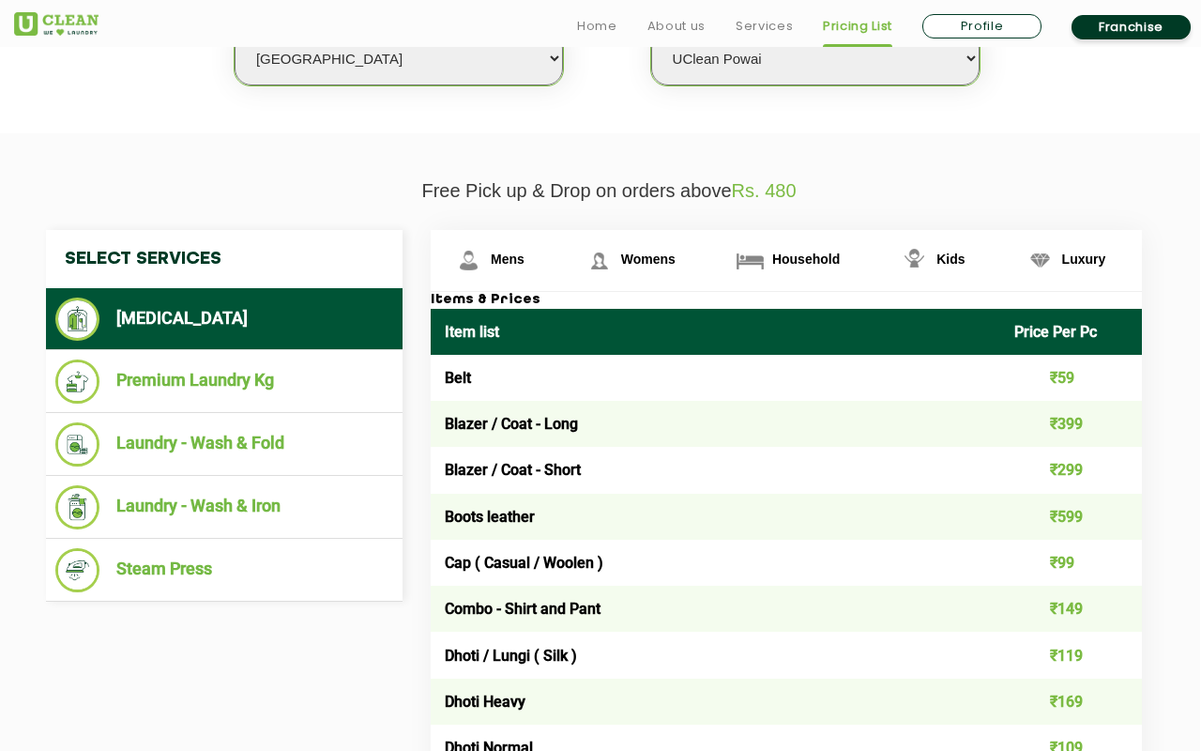
click at [1100, 481] on td "₹299" at bounding box center [1071, 470] width 143 height 46
click at [524, 256] on span "Womens" at bounding box center [508, 258] width 34 height 15
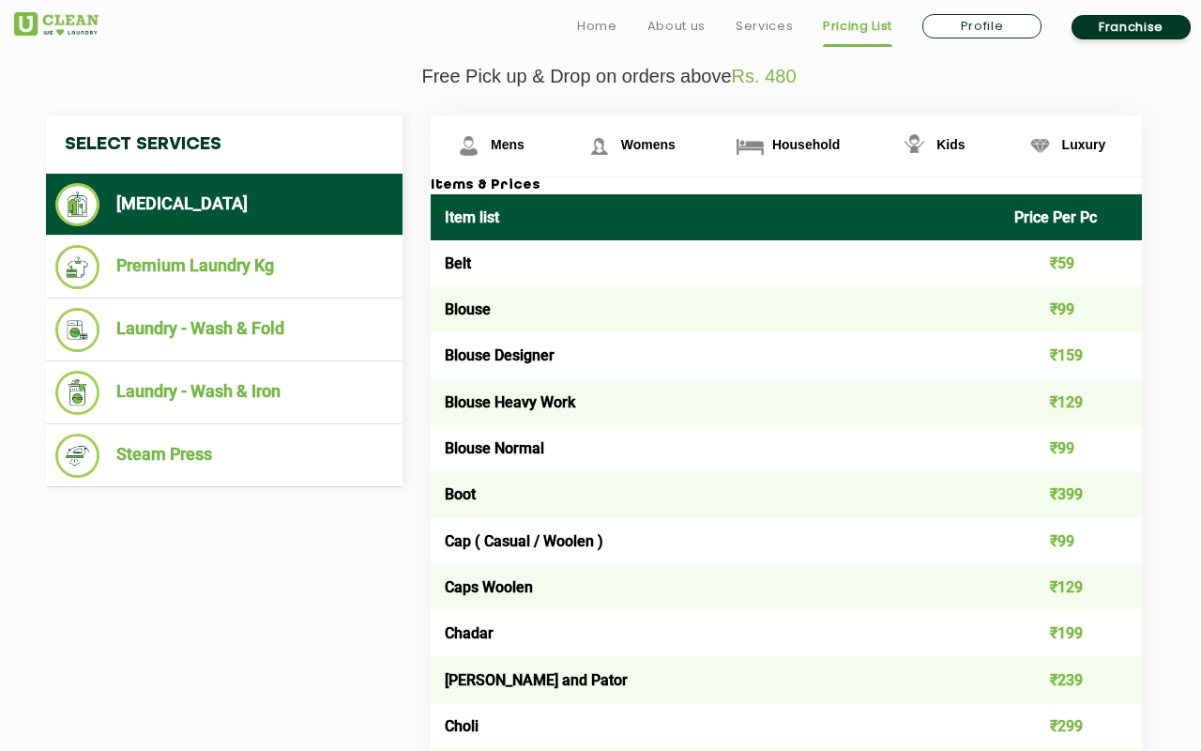
scroll to position [694, 1]
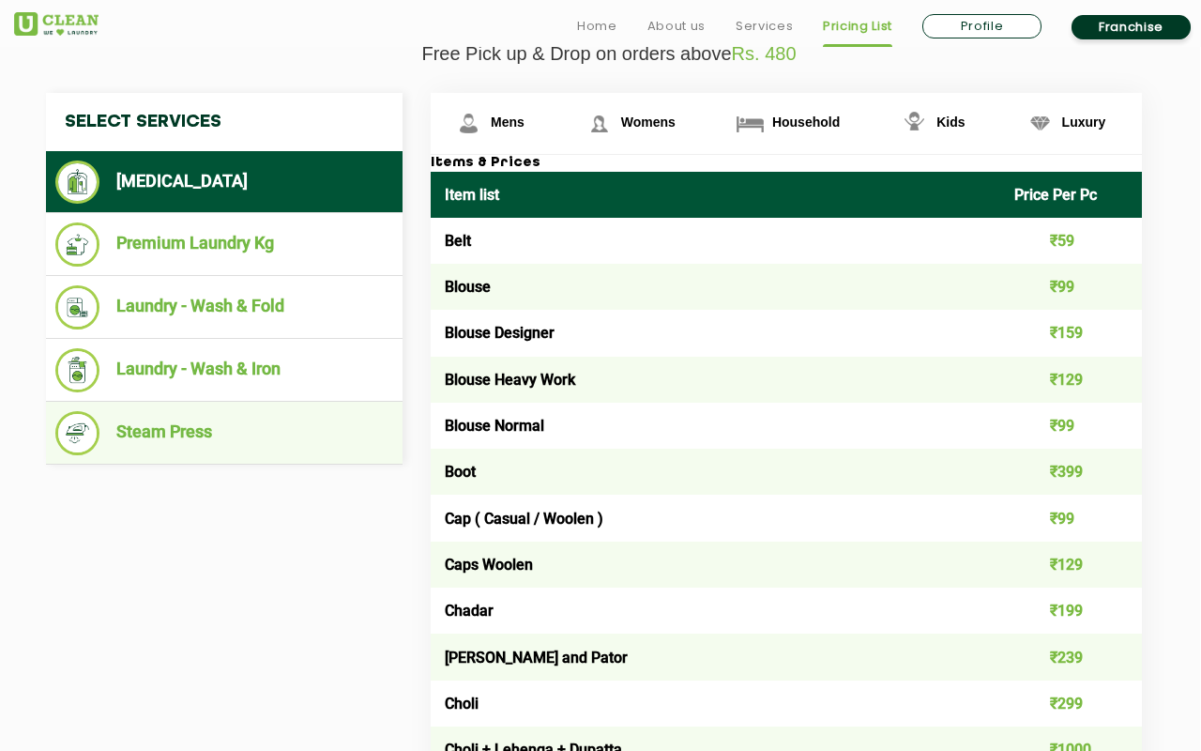
click at [190, 435] on li "Steam Press" at bounding box center [224, 433] width 338 height 44
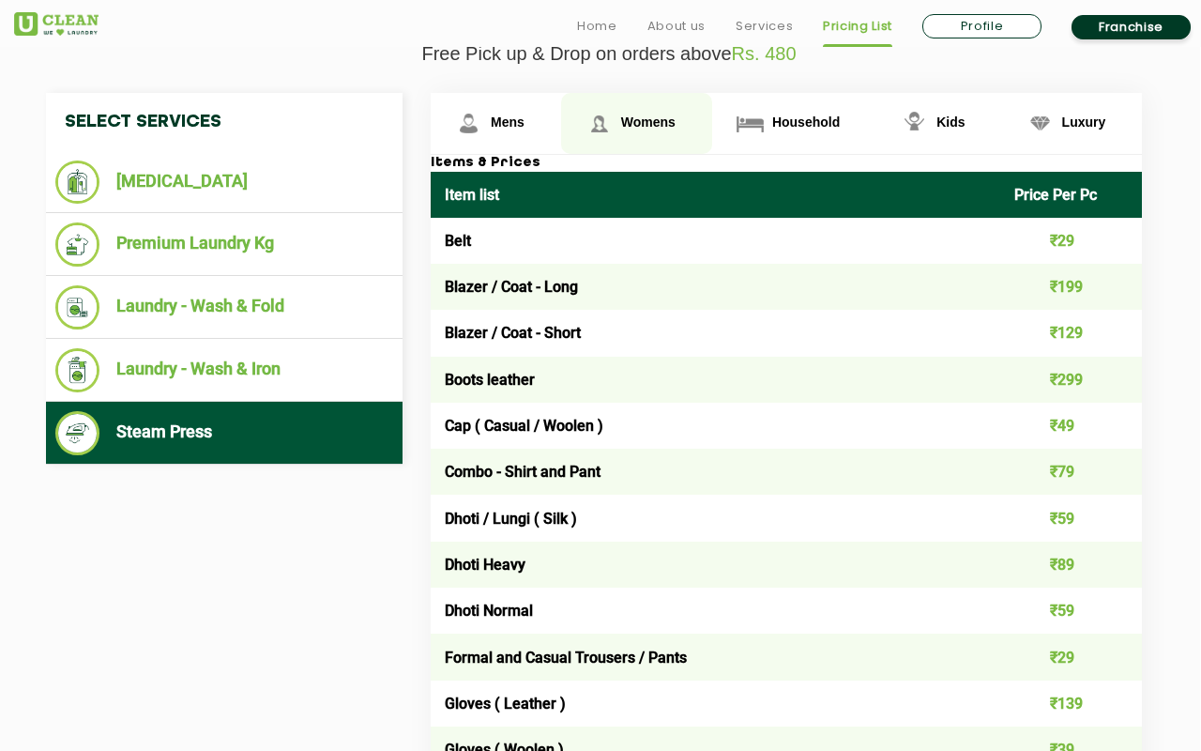
click at [524, 122] on span "Womens" at bounding box center [508, 121] width 34 height 15
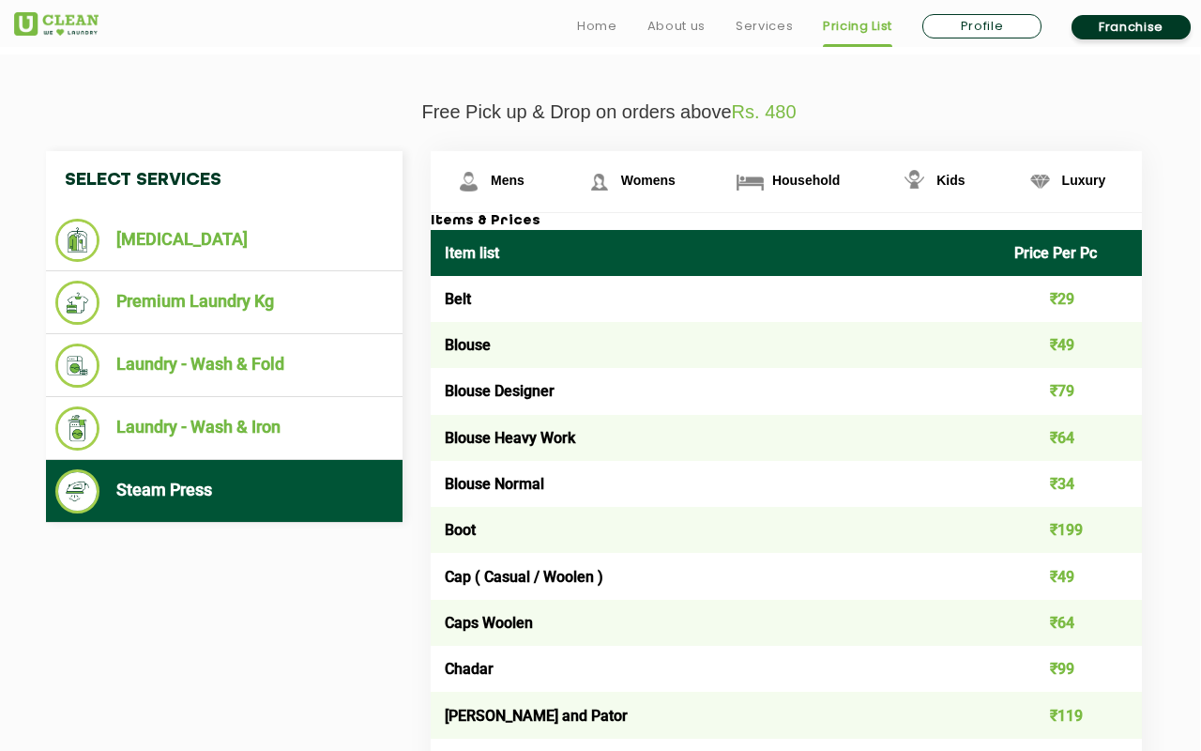
scroll to position [637, 1]
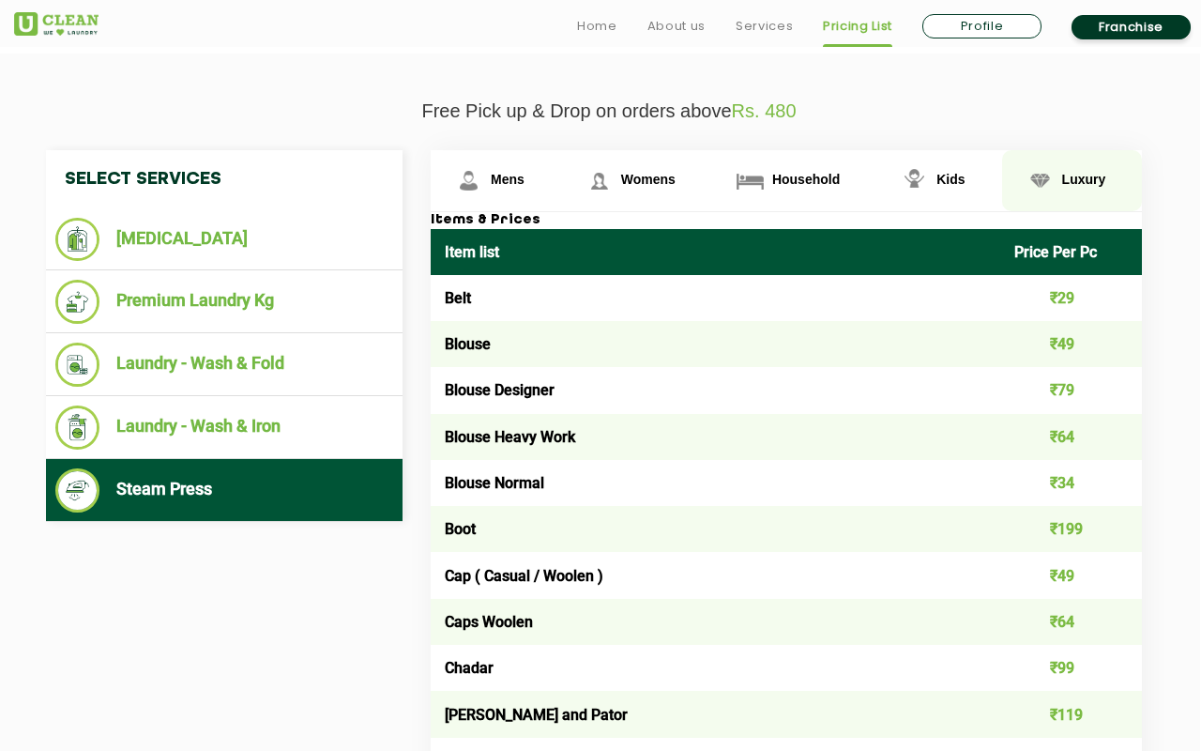
click at [561, 180] on link "Luxury" at bounding box center [496, 180] width 130 height 61
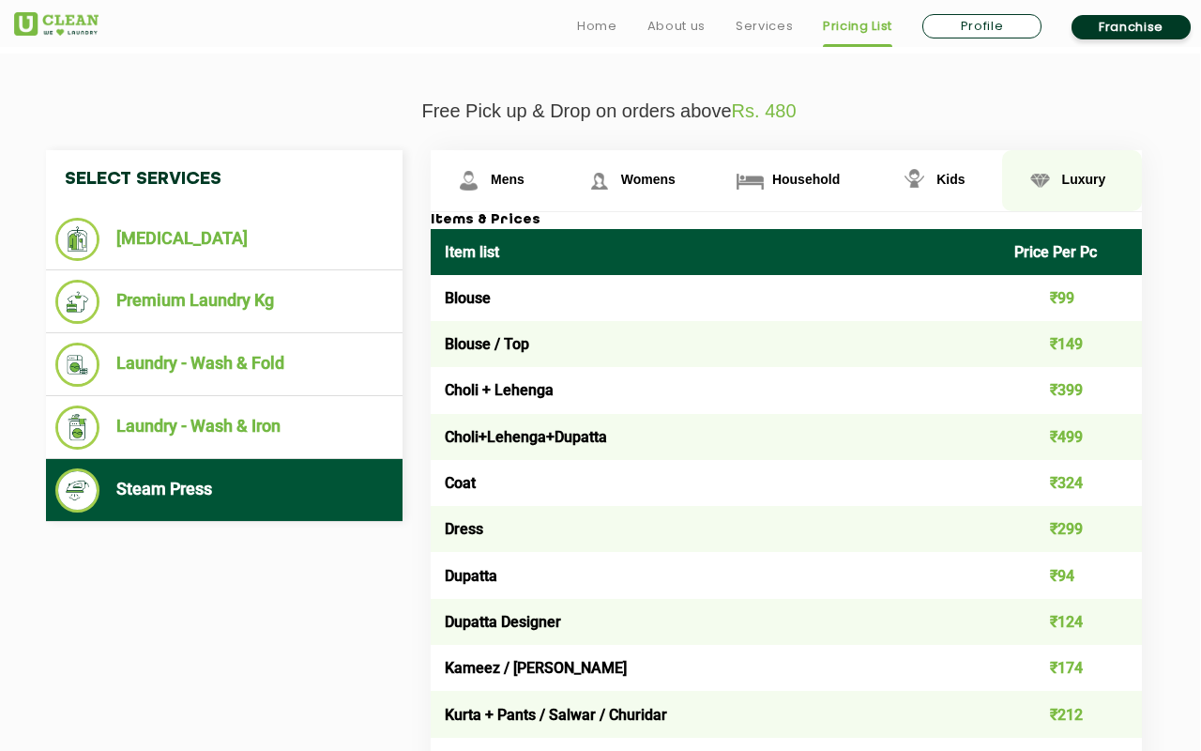
click at [1065, 186] on span "Luxury" at bounding box center [1084, 179] width 44 height 15
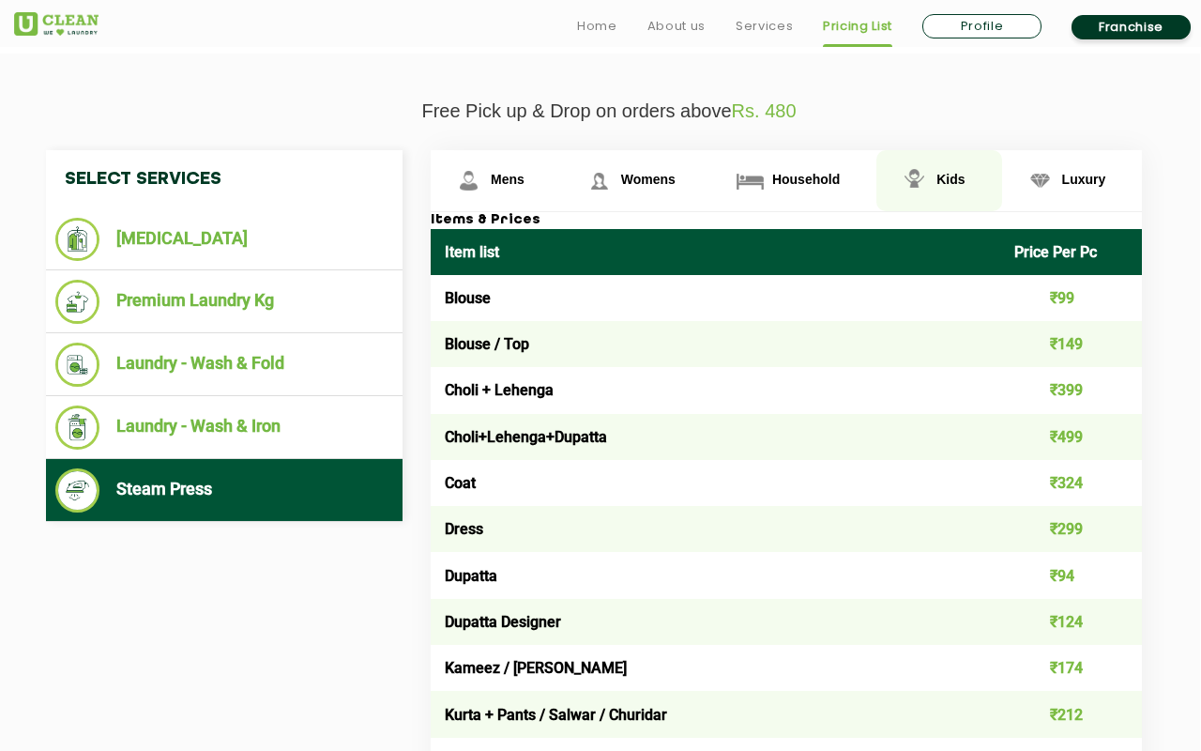
click at [524, 184] on span "Kids" at bounding box center [508, 179] width 34 height 15
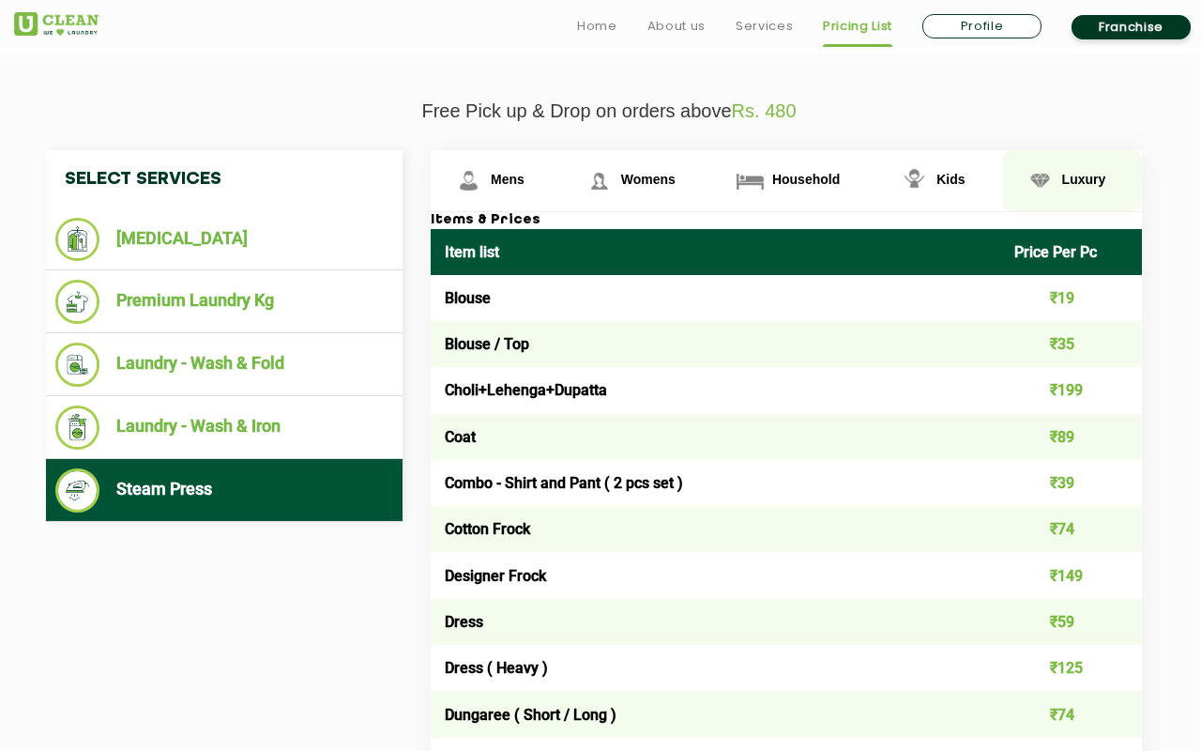
click at [485, 182] on img at bounding box center [468, 180] width 33 height 33
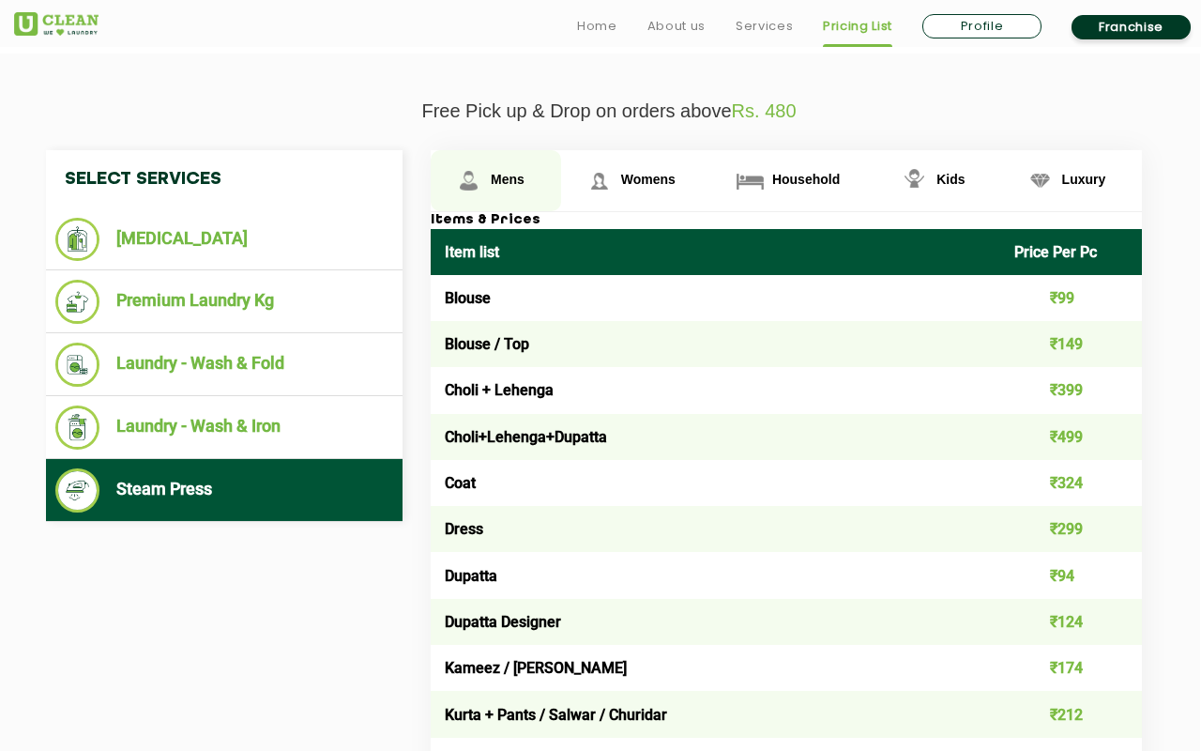
click at [501, 205] on link "Mens" at bounding box center [496, 180] width 130 height 61
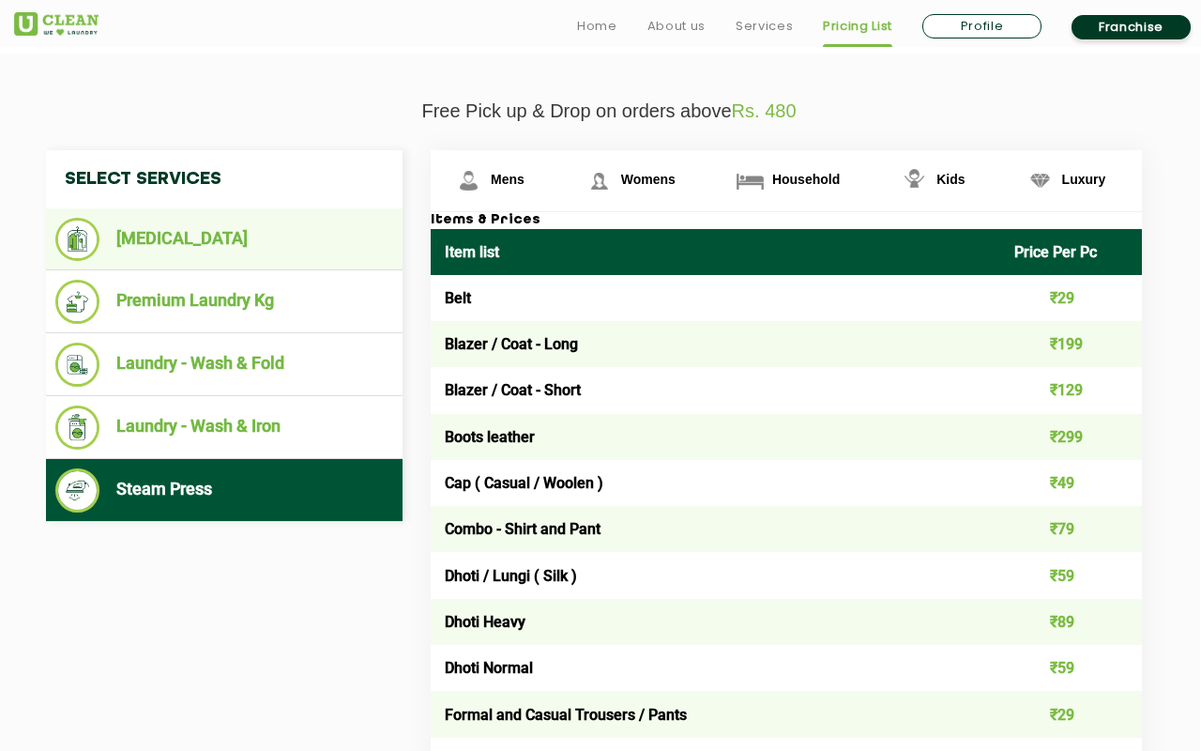
click at [282, 230] on li "[MEDICAL_DATA]" at bounding box center [224, 239] width 338 height 43
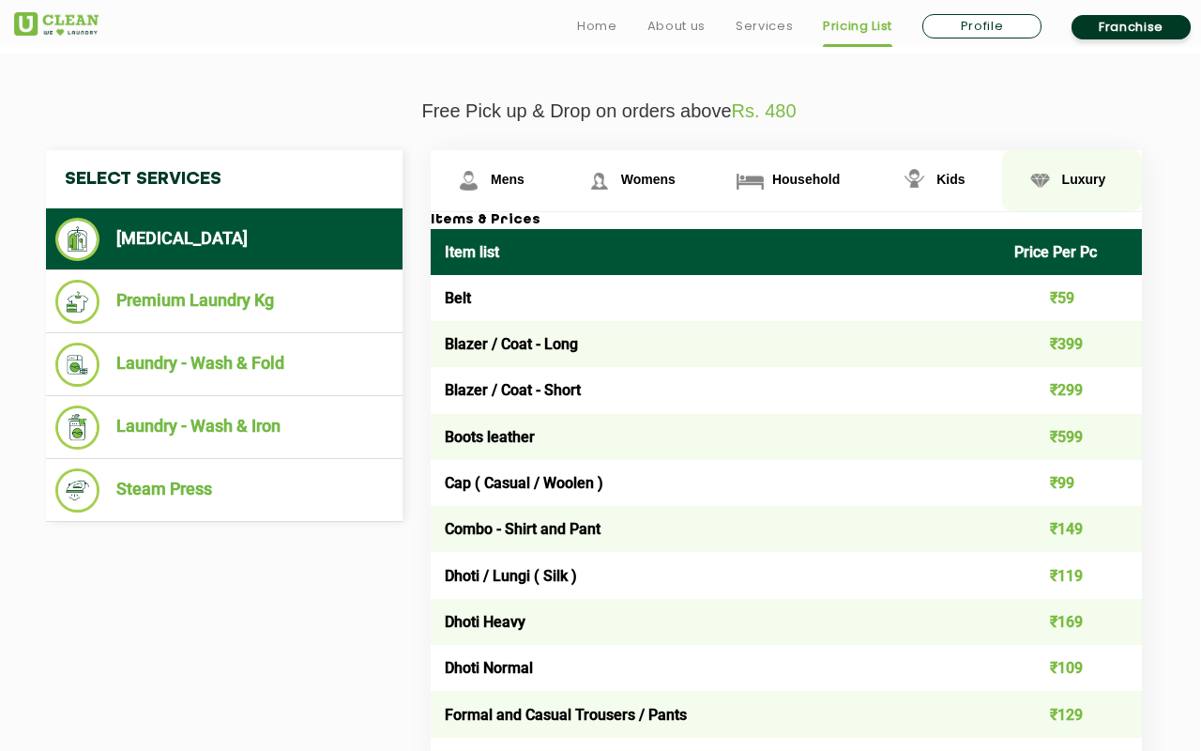
click at [485, 178] on img at bounding box center [468, 180] width 33 height 33
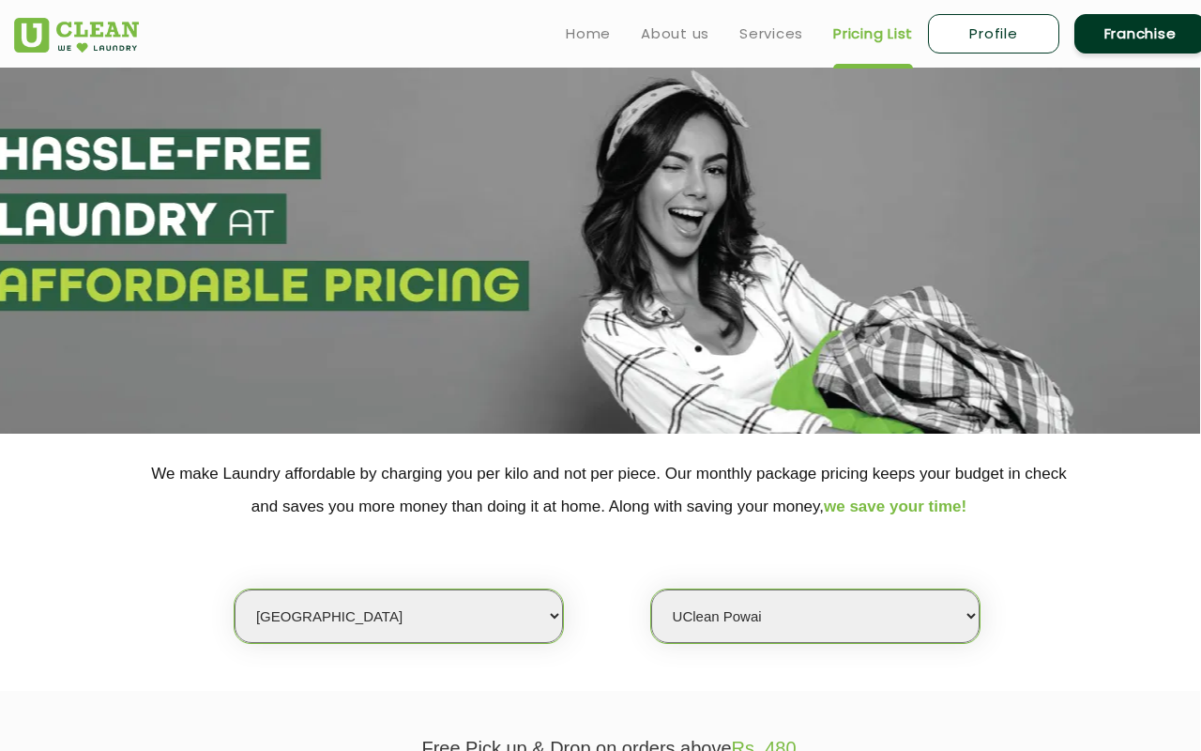
scroll to position [0, 0]
